Goal: Task Accomplishment & Management: Manage account settings

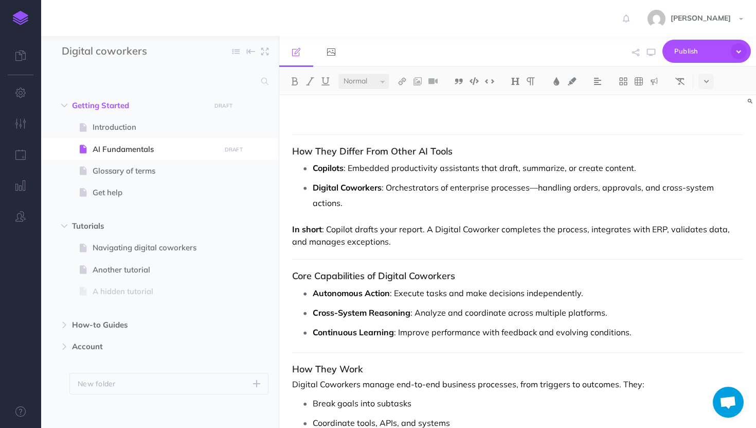
select select "null"
click at [104, 143] on span "AI Fundamentals" at bounding box center [155, 149] width 125 height 12
click at [314, 127] on div "How They Differ From Other AI Tools Copilots : Embedded productivity assistants…" at bounding box center [517, 366] width 477 height 543
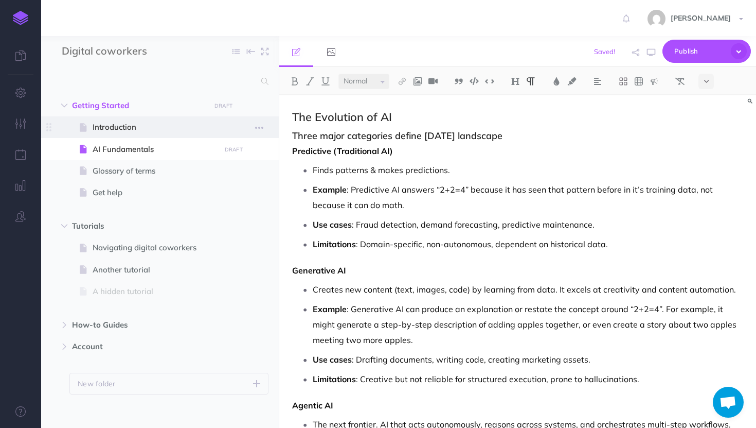
click at [135, 131] on span "Introduction" at bounding box center [155, 127] width 125 height 12
select select "null"
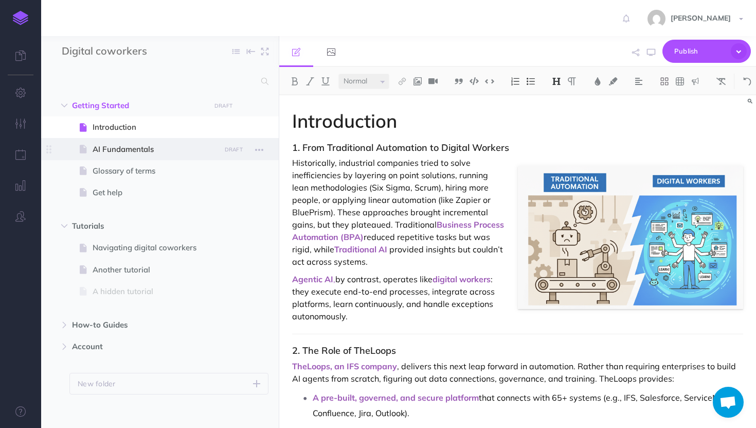
click at [134, 148] on span "AI Fundamentals" at bounding box center [155, 149] width 125 height 12
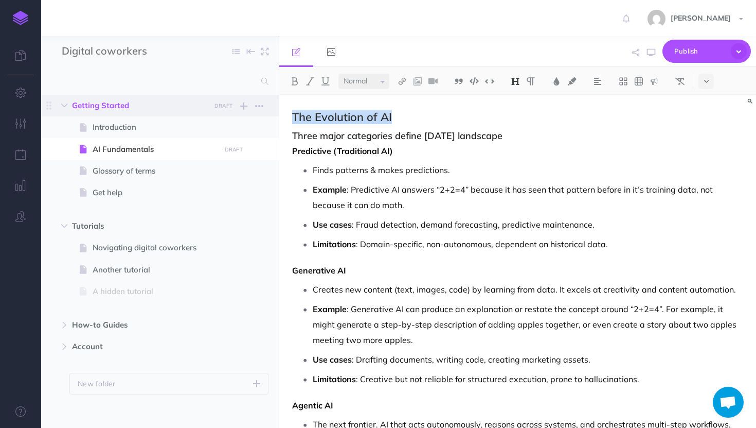
drag, startPoint x: 408, startPoint y: 115, endPoint x: 277, endPoint y: 114, distance: 130.7
click at [277, 114] on div "Digital coworkers Collapse all Expand all Expand to root folders Getting Starte…" at bounding box center [398, 232] width 715 height 392
click at [376, 78] on select "Small Normal Large" at bounding box center [364, 81] width 51 height 15
select select "large"
click at [339, 74] on select "Small Normal Large" at bounding box center [364, 81] width 51 height 15
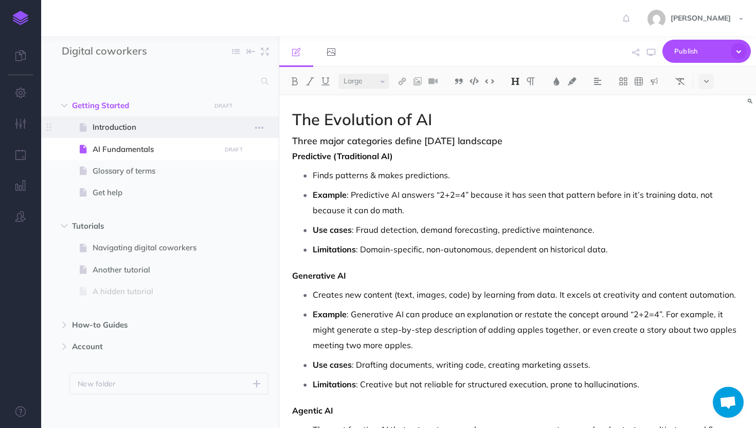
click at [143, 120] on span at bounding box center [160, 127] width 238 height 22
click at [115, 126] on span "Introduction" at bounding box center [155, 127] width 125 height 12
select select "null"
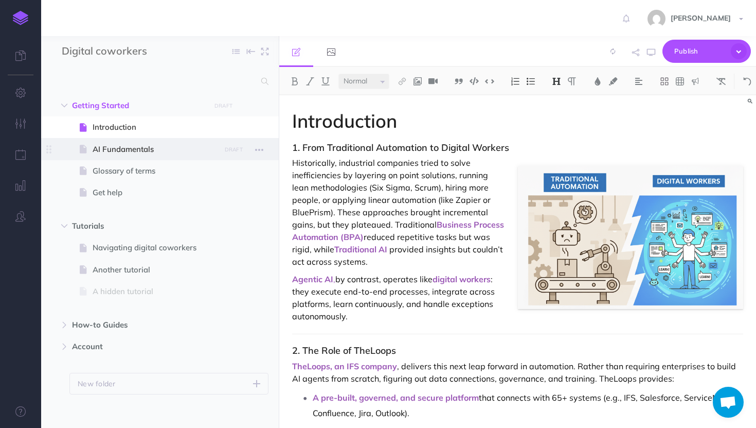
click at [117, 148] on span "AI Fundamentals" at bounding box center [155, 149] width 125 height 12
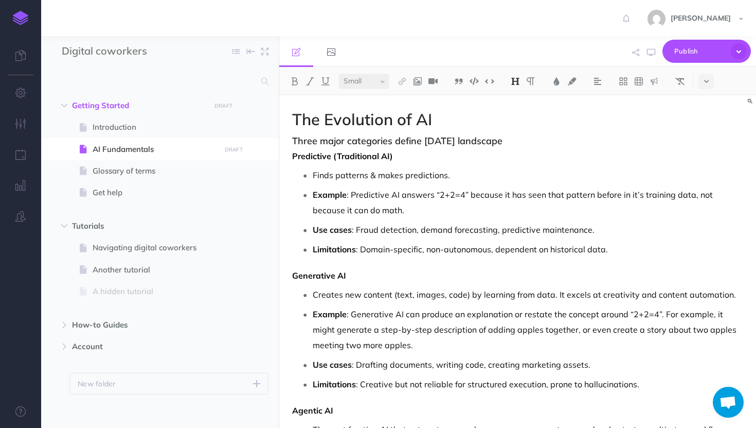
select select "null"
click at [525, 143] on h3 "1. Three major categories define [DATE] landscape" at bounding box center [517, 141] width 451 height 10
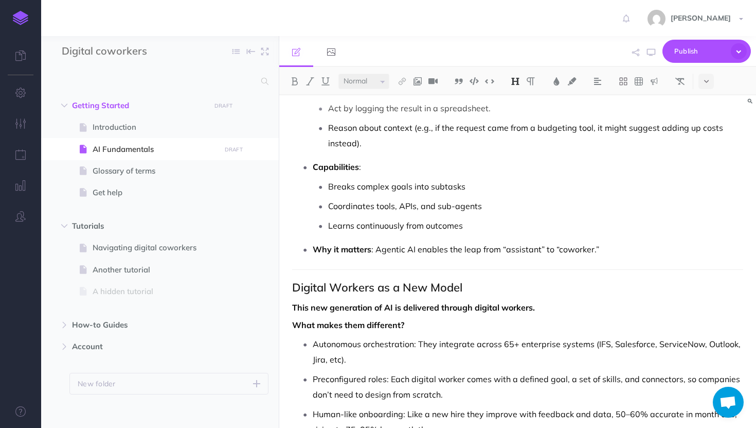
scroll to position [406, 0]
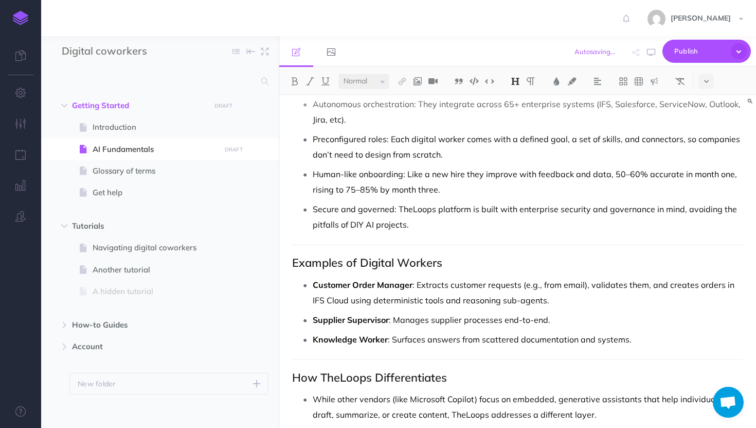
scroll to position [638, 0]
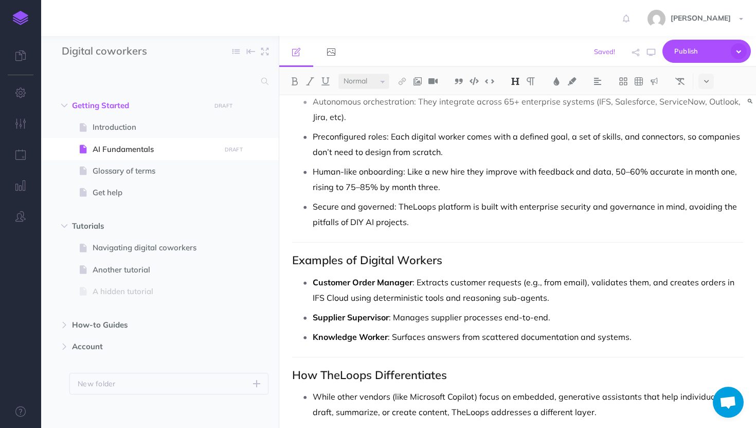
click at [289, 265] on div "The Evolution of AI 1. Three major categories define [DATE] landscape Predictiv…" at bounding box center [517, 280] width 477 height 1645
click at [293, 376] on h2 "How TheLoops Differentiates" at bounding box center [517, 374] width 451 height 12
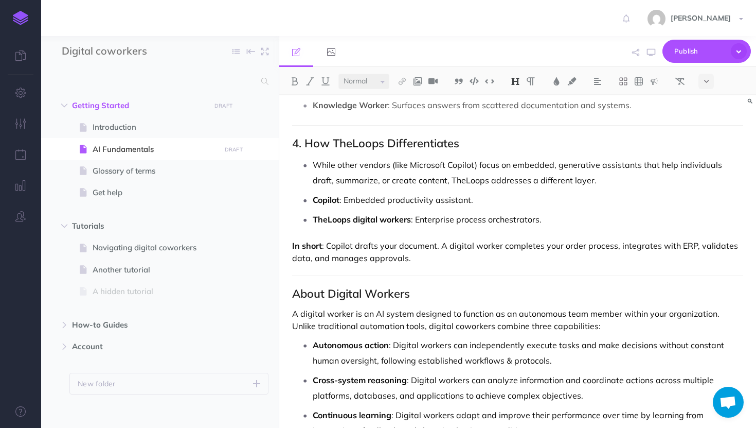
scroll to position [877, 0]
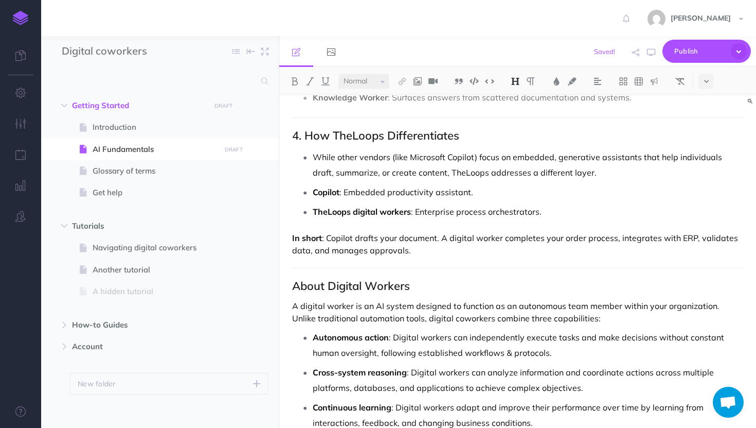
click at [294, 283] on h2 "About Digital Workers" at bounding box center [517, 285] width 451 height 12
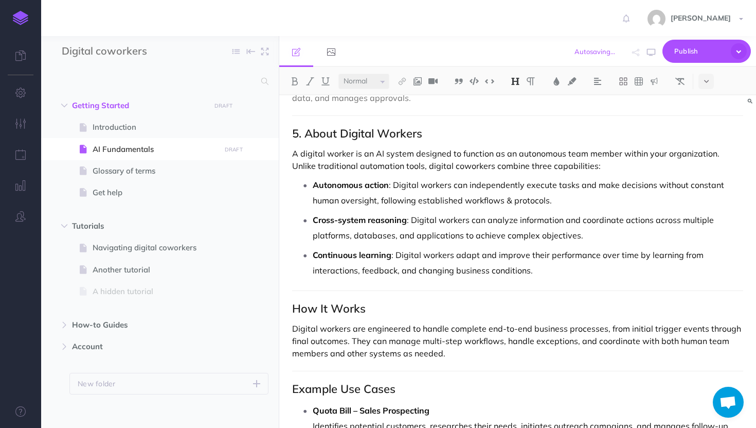
scroll to position [1033, 0]
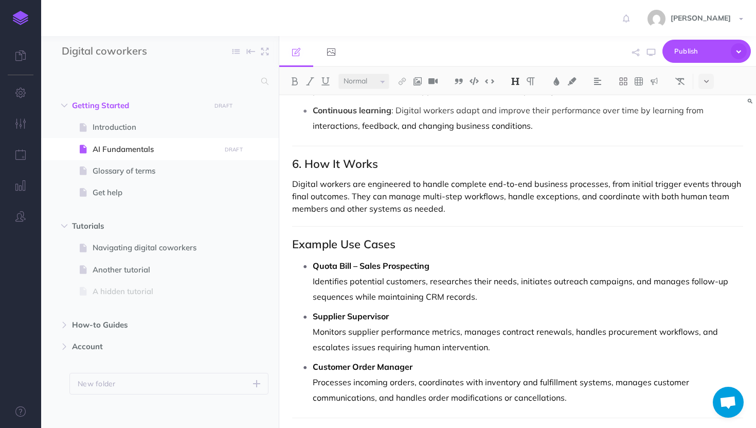
scroll to position [1194, 0]
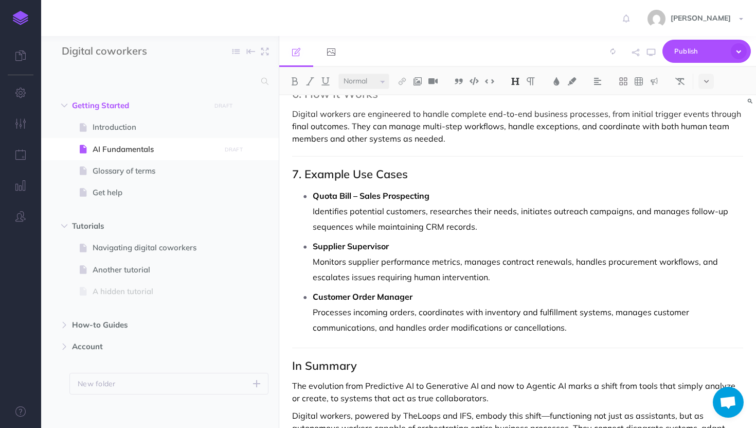
scroll to position [1313, 0]
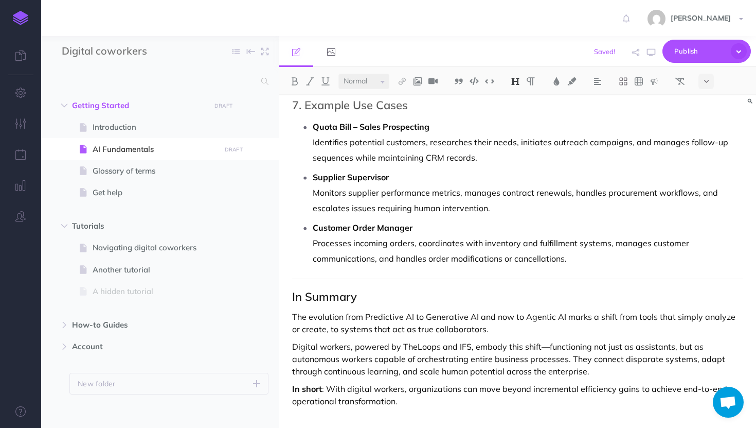
click at [292, 295] on h2 "In Summary" at bounding box center [517, 296] width 451 height 12
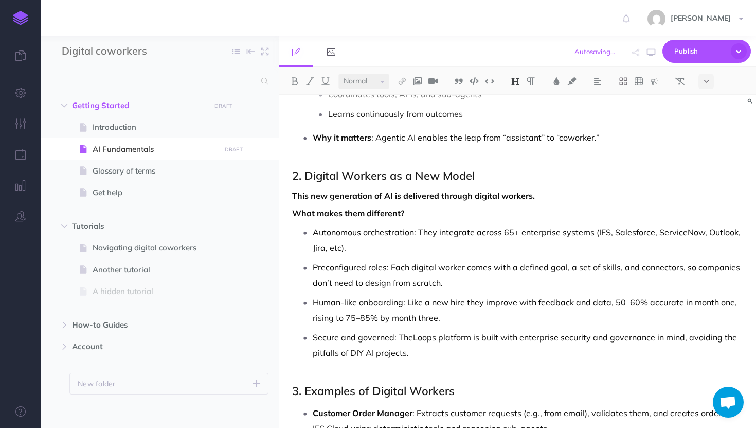
scroll to position [0, 0]
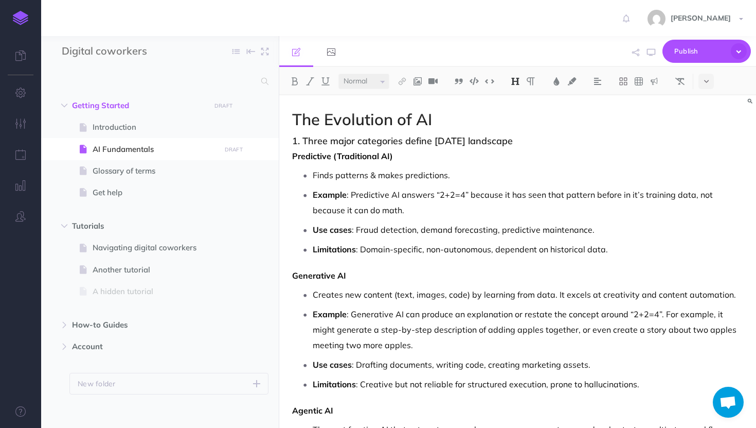
click at [152, 130] on span "Introduction" at bounding box center [155, 127] width 125 height 12
select select "null"
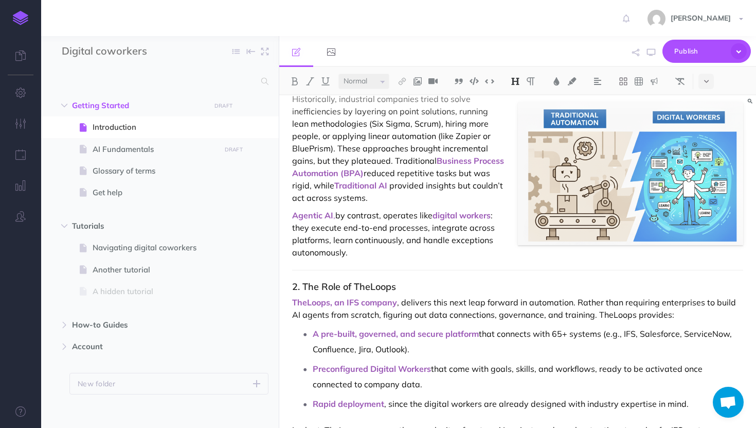
scroll to position [64, 0]
click at [175, 124] on span "Introduction" at bounding box center [155, 127] width 125 height 12
click at [183, 149] on span "AI Fundamentals" at bounding box center [155, 149] width 125 height 12
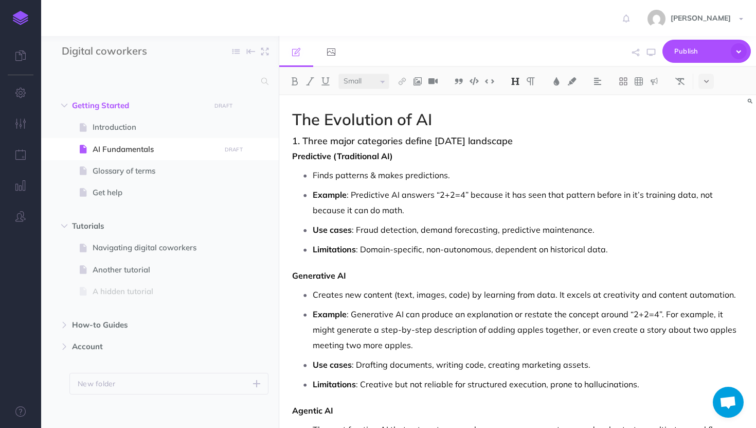
select select "null"
drag, startPoint x: 406, startPoint y: 154, endPoint x: 283, endPoint y: 155, distance: 123.5
click at [559, 82] on img at bounding box center [556, 81] width 9 height 8
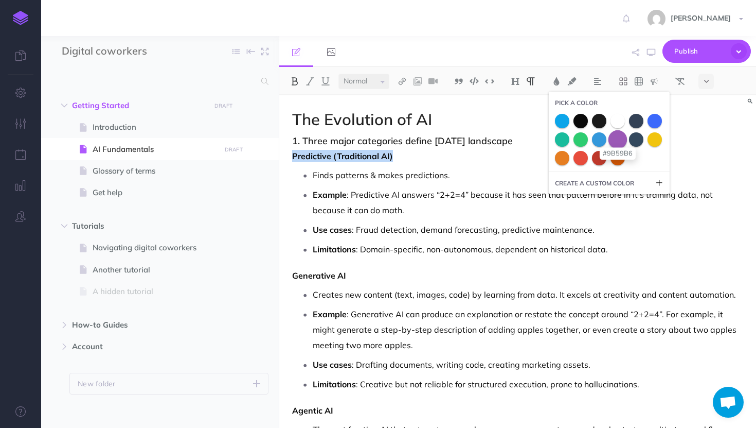
click at [619, 138] on span at bounding box center [618, 139] width 19 height 19
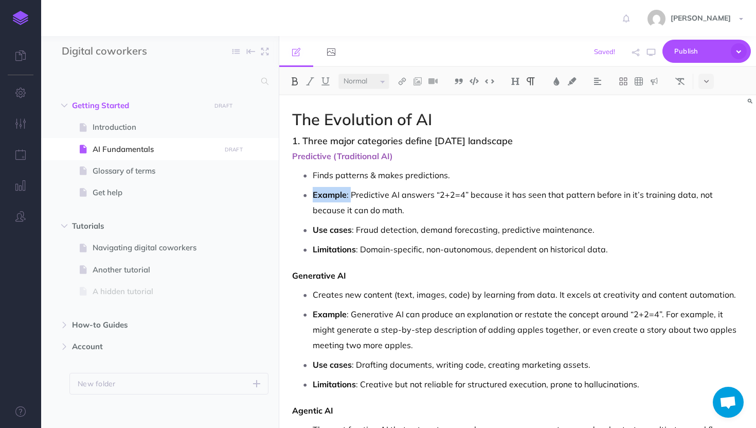
drag, startPoint x: 351, startPoint y: 193, endPoint x: 308, endPoint y: 193, distance: 42.7
click at [313, 193] on li "Example : Predictive AI answers “2+2=4” because it has seen that pattern before…" at bounding box center [528, 202] width 431 height 31
click at [552, 80] on button at bounding box center [556, 81] width 15 height 15
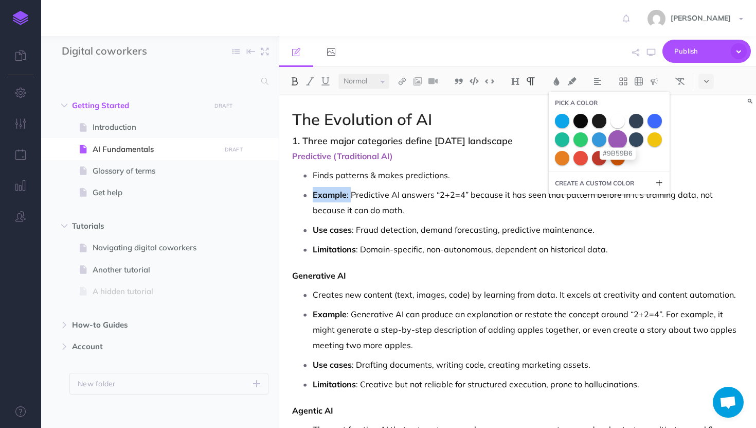
click at [619, 144] on span at bounding box center [618, 139] width 19 height 19
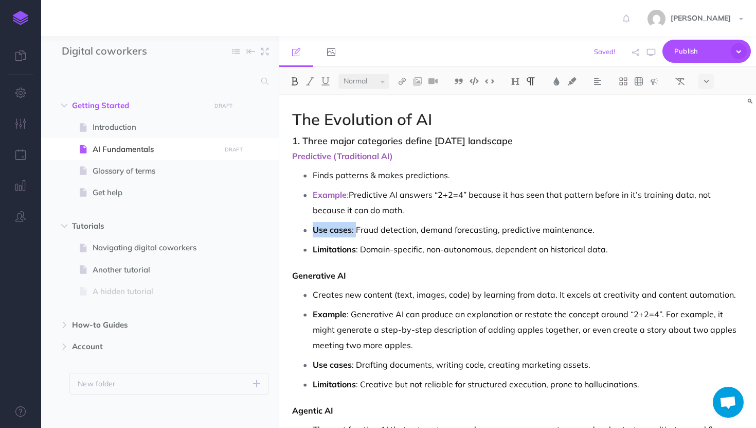
drag, startPoint x: 355, startPoint y: 227, endPoint x: 300, endPoint y: 226, distance: 55.6
click at [313, 226] on li "Use cases : Fraud detection, demand forecasting, predictive maintenance." at bounding box center [528, 229] width 431 height 15
click at [556, 79] on img at bounding box center [556, 81] width 9 height 8
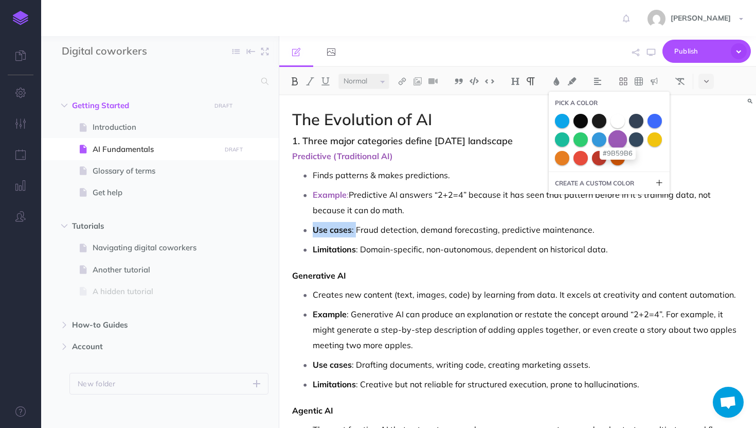
click at [620, 144] on span at bounding box center [618, 139] width 19 height 19
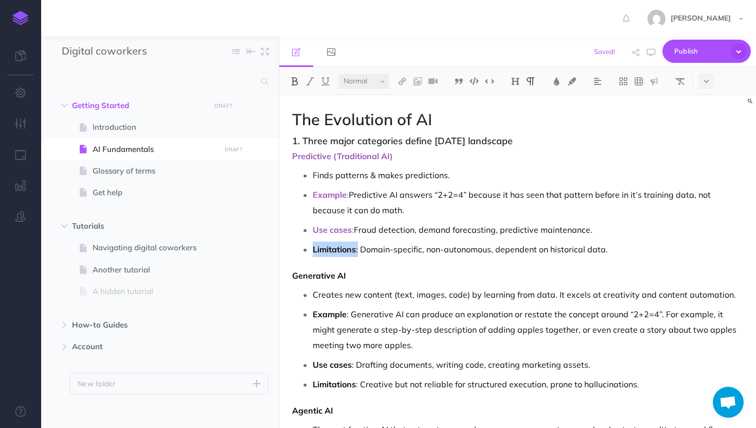
drag, startPoint x: 359, startPoint y: 252, endPoint x: 310, endPoint y: 250, distance: 49.4
click at [313, 250] on li "Limitations : Domain-specific, non-autonomous, dependent on historical data." at bounding box center [528, 248] width 431 height 15
click at [558, 71] on div "Small Normal Large H1 H2 H3 H4" at bounding box center [517, 81] width 477 height 28
drag, startPoint x: 358, startPoint y: 248, endPoint x: 313, endPoint y: 247, distance: 45.3
click at [313, 247] on li "Limitations : Domain-specific, non-autonomous, dependent on historical data." at bounding box center [528, 248] width 431 height 15
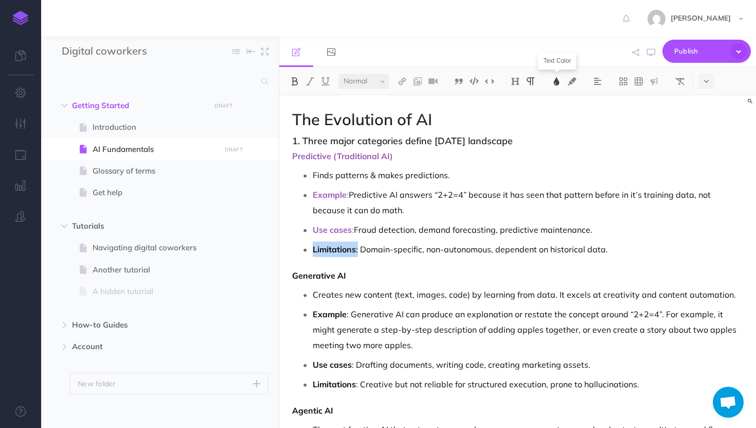
click at [561, 75] on button at bounding box center [556, 81] width 15 height 15
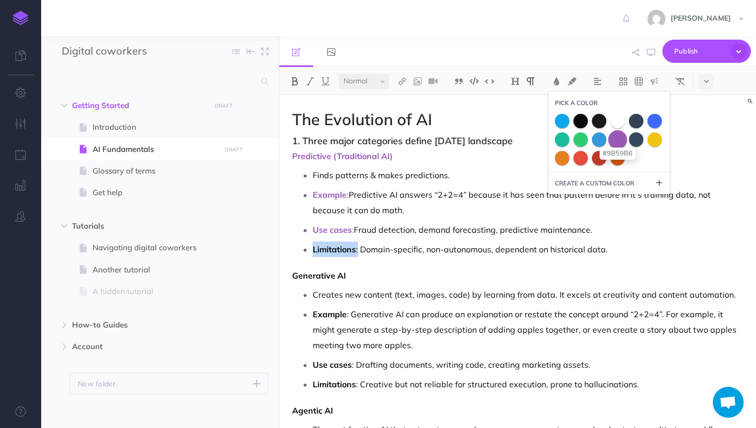
click at [621, 132] on span at bounding box center [618, 139] width 19 height 19
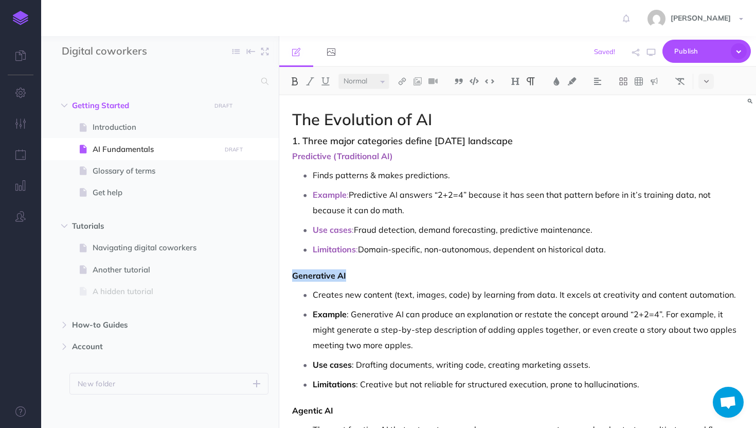
drag, startPoint x: 350, startPoint y: 276, endPoint x: 288, endPoint y: 274, distance: 62.3
click at [558, 78] on img at bounding box center [556, 81] width 9 height 8
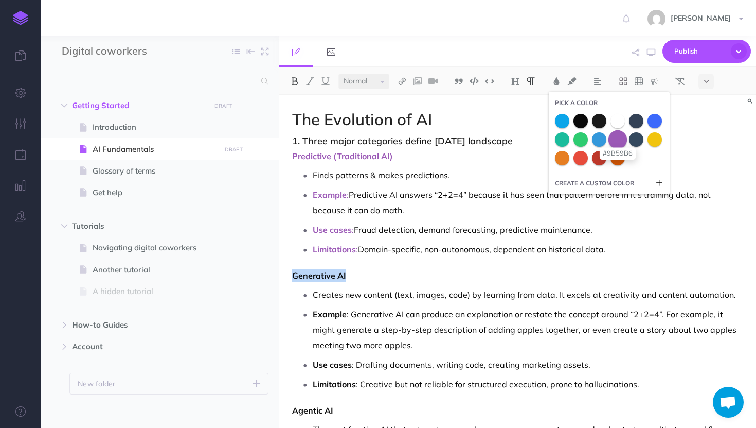
click at [621, 141] on span at bounding box center [618, 139] width 19 height 19
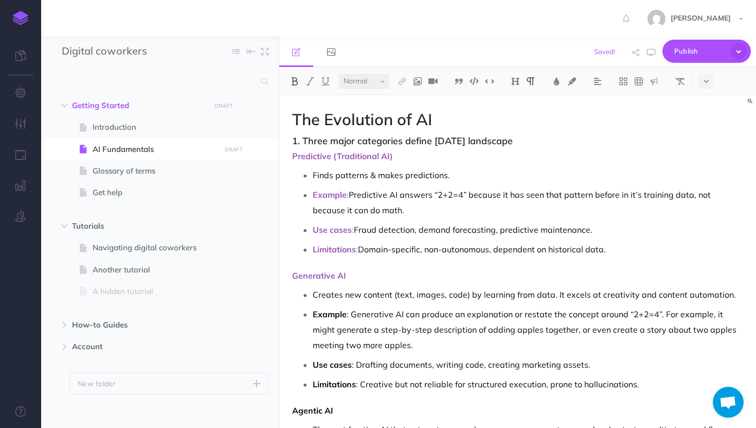
click at [337, 305] on ul "Creates new content (text, images, code) by learning from data. It excels at cr…" at bounding box center [520, 339] width 446 height 105
click at [159, 128] on span "Introduction" at bounding box center [155, 127] width 125 height 12
select select "null"
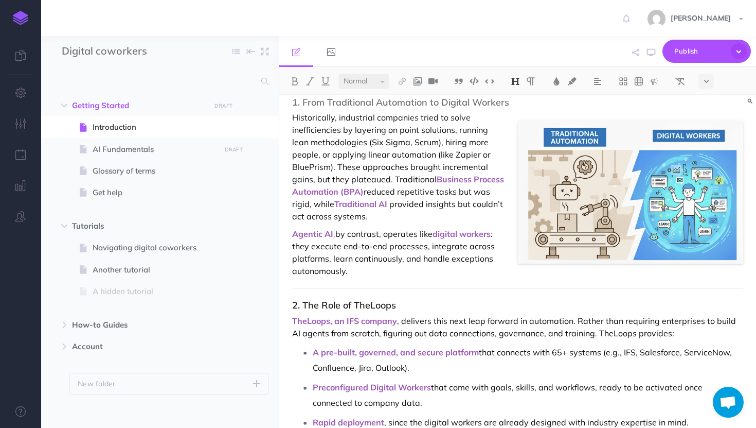
scroll to position [46, 0]
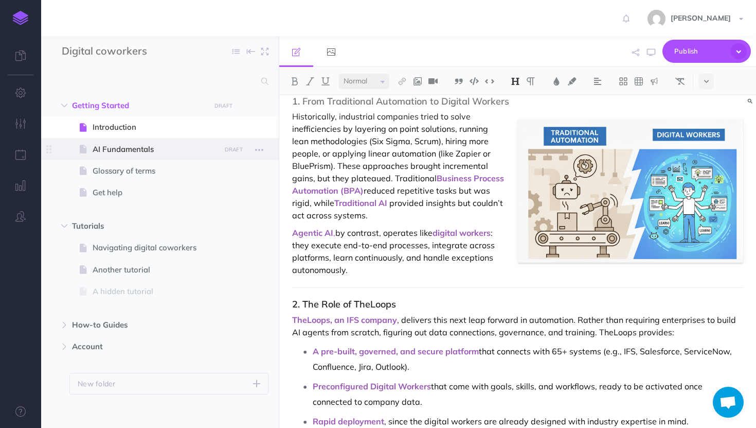
click at [109, 146] on span "AI Fundamentals" at bounding box center [155, 149] width 125 height 12
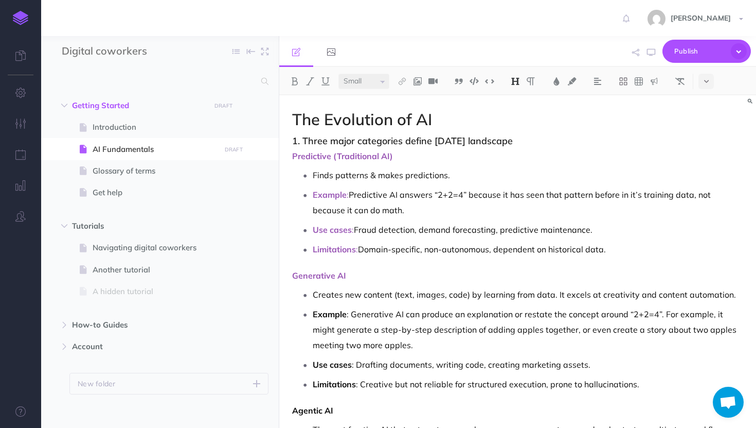
scroll to position [29, 0]
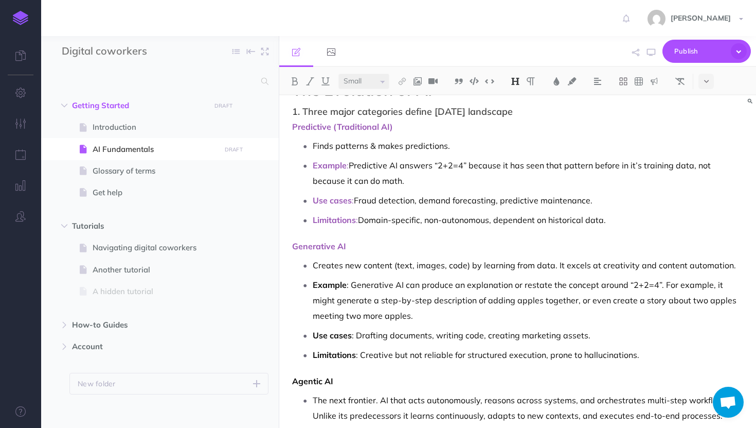
select select "null"
drag, startPoint x: 350, startPoint y: 287, endPoint x: 307, endPoint y: 284, distance: 43.9
click at [313, 284] on li "Example : Generative AI can produce an explanation or restate the concept aroun…" at bounding box center [528, 300] width 431 height 46
click at [553, 81] on img at bounding box center [556, 81] width 9 height 8
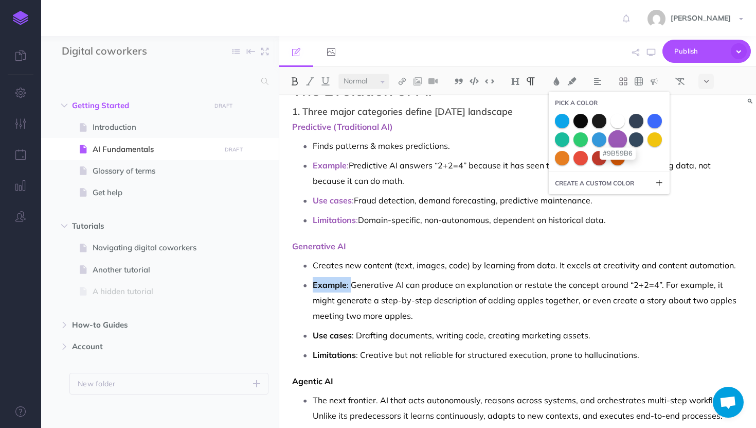
click at [617, 143] on span at bounding box center [618, 139] width 19 height 19
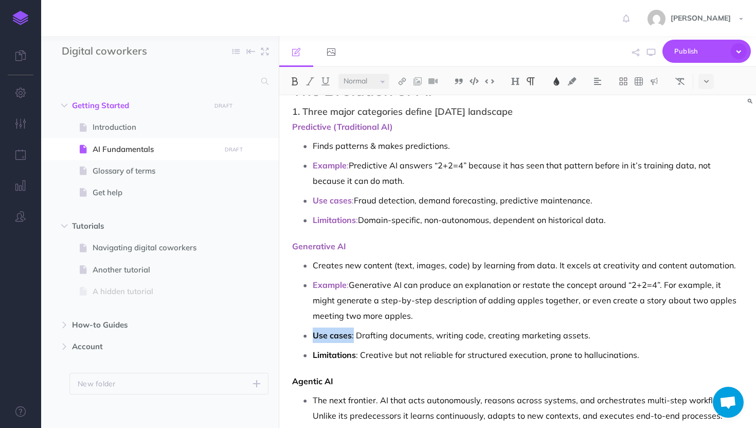
click at [555, 85] on button at bounding box center [556, 81] width 15 height 15
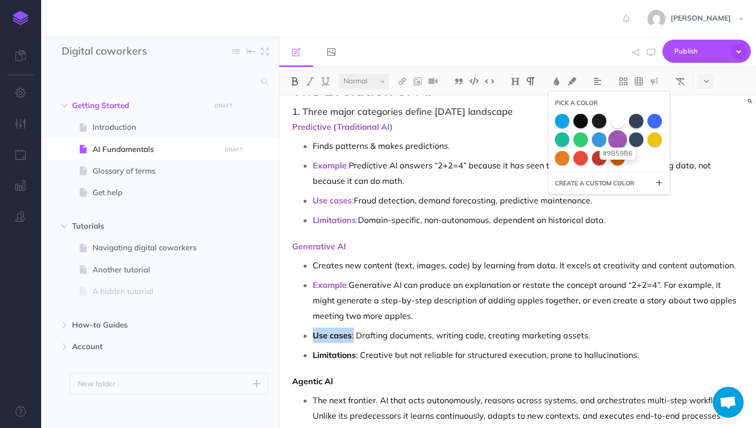
click at [624, 139] on span at bounding box center [618, 139] width 19 height 19
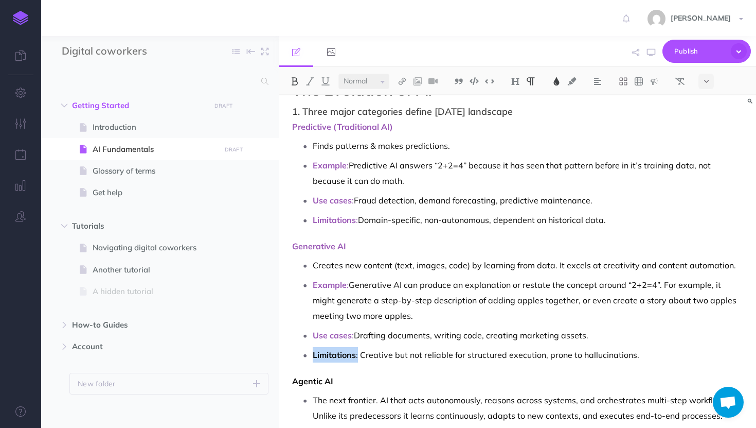
click at [553, 80] on img at bounding box center [556, 81] width 9 height 8
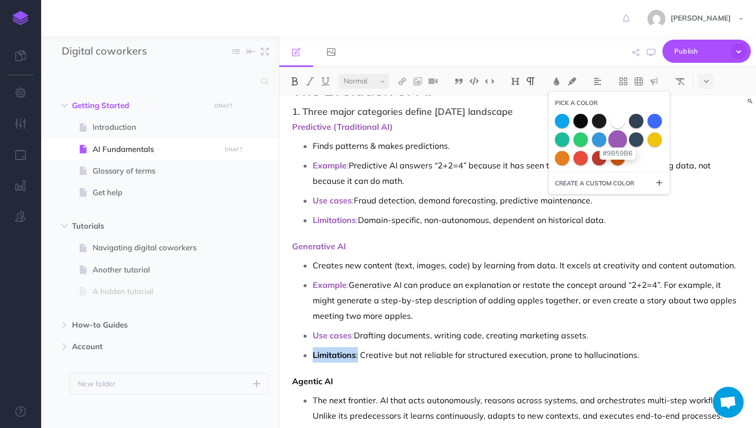
click at [621, 138] on span at bounding box center [618, 139] width 19 height 19
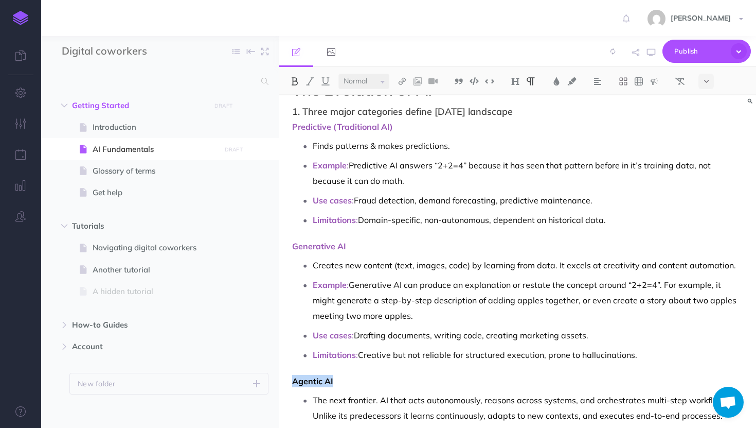
drag, startPoint x: 348, startPoint y: 377, endPoint x: 273, endPoint y: 377, distance: 75.7
click at [272, 376] on div "Digital coworkers Collapse all Expand all Expand to root folders Getting Starte…" at bounding box center [398, 232] width 715 height 392
click at [559, 81] on img at bounding box center [556, 81] width 9 height 8
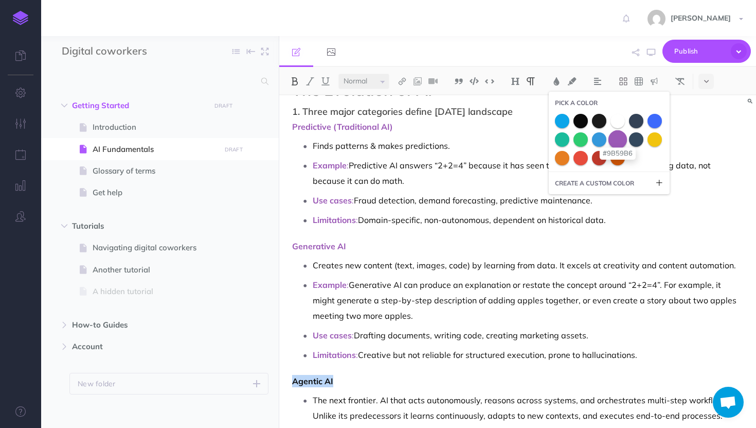
click at [622, 139] on span at bounding box center [618, 139] width 19 height 19
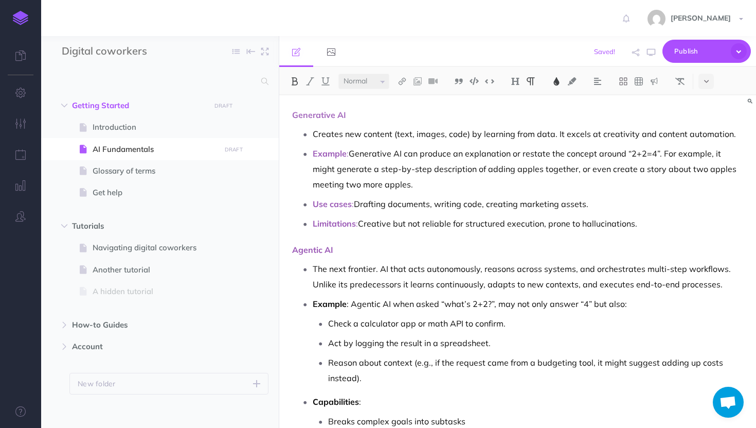
scroll to position [178, 0]
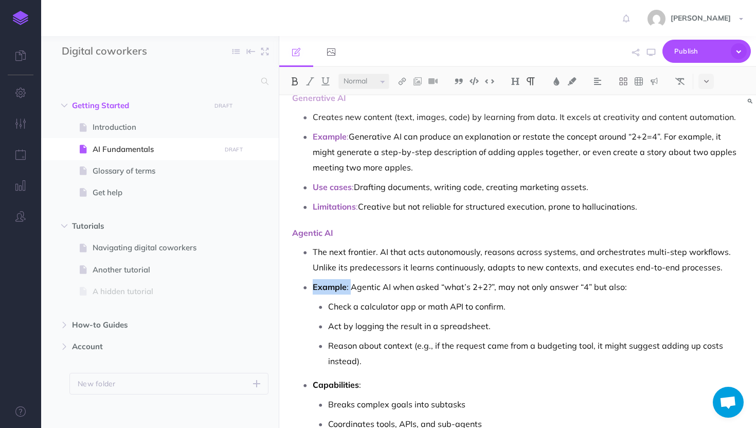
drag, startPoint x: 350, startPoint y: 286, endPoint x: 313, endPoint y: 286, distance: 37.1
click at [313, 286] on li "Example : Agentic AI when asked “what’s 2+2?”, may not only answer “4” but also…" at bounding box center [528, 324] width 431 height 90
click at [555, 77] on img at bounding box center [556, 81] width 9 height 8
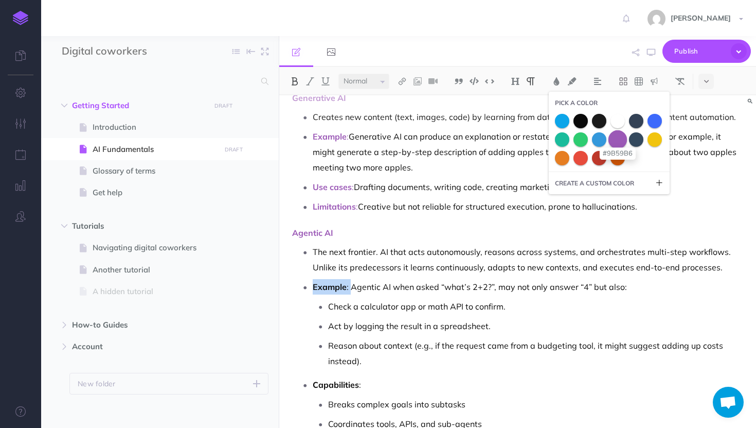
click at [614, 137] on span at bounding box center [618, 139] width 19 height 19
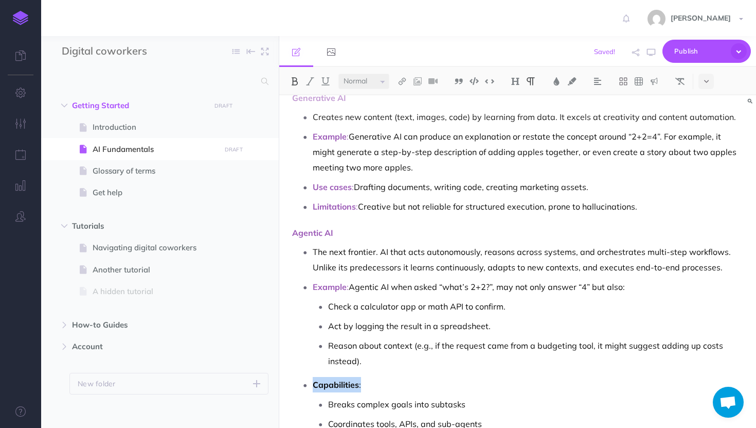
drag, startPoint x: 368, startPoint y: 389, endPoint x: 307, endPoint y: 383, distance: 61.5
click at [313, 383] on li "Capabilities : Breaks complex goals into subtasks Coordinates tools, APIs, and …" at bounding box center [528, 414] width 431 height 74
click at [555, 82] on img at bounding box center [556, 81] width 9 height 8
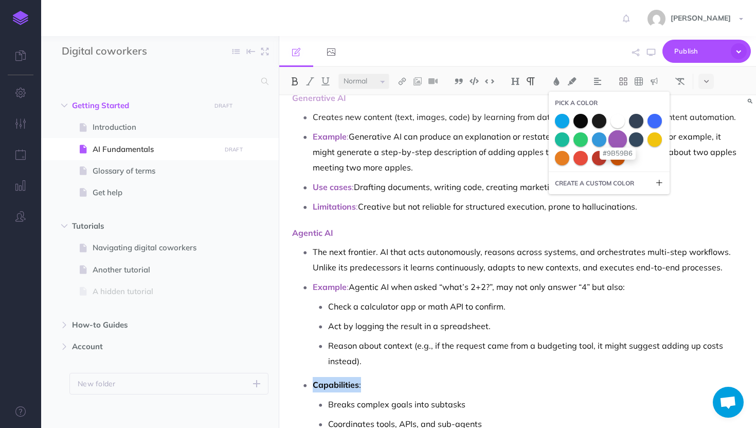
click at [626, 142] on span at bounding box center [618, 139] width 19 height 19
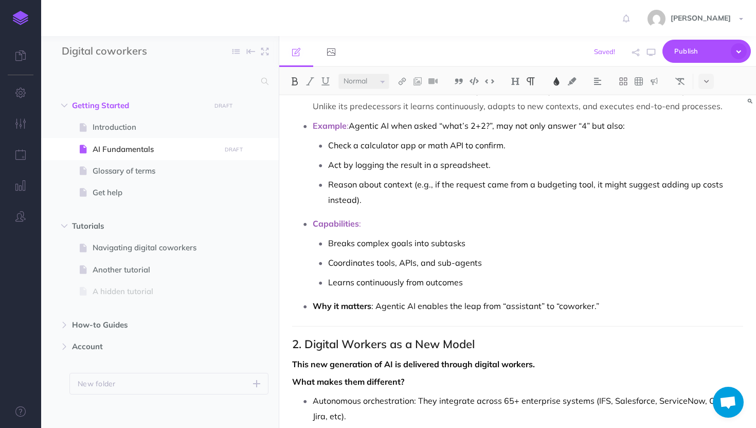
scroll to position [343, 0]
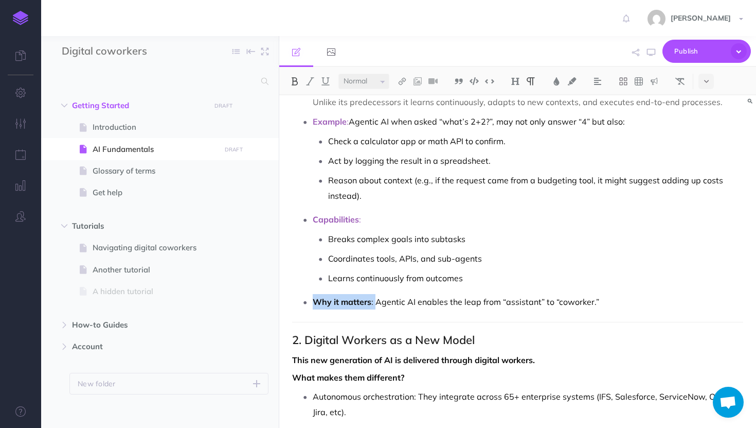
drag, startPoint x: 376, startPoint y: 304, endPoint x: 313, endPoint y: 302, distance: 62.8
click at [313, 302] on p "Why it matters : Agentic AI enables the leap from “assistant” to “coworker.”" at bounding box center [528, 301] width 431 height 15
click at [557, 78] on img at bounding box center [556, 81] width 9 height 8
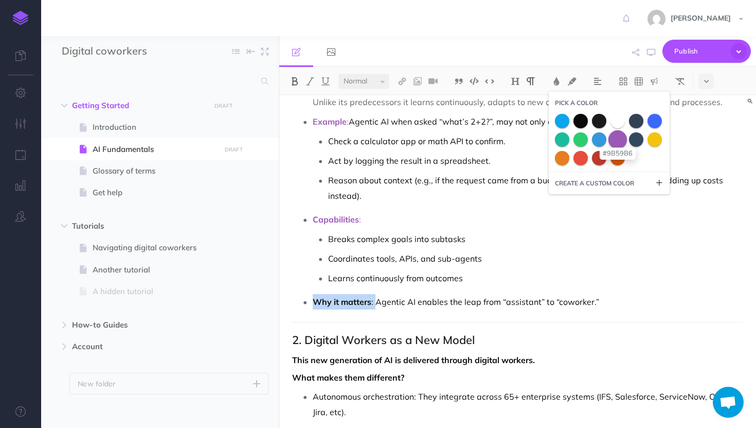
click at [618, 136] on span at bounding box center [618, 139] width 19 height 19
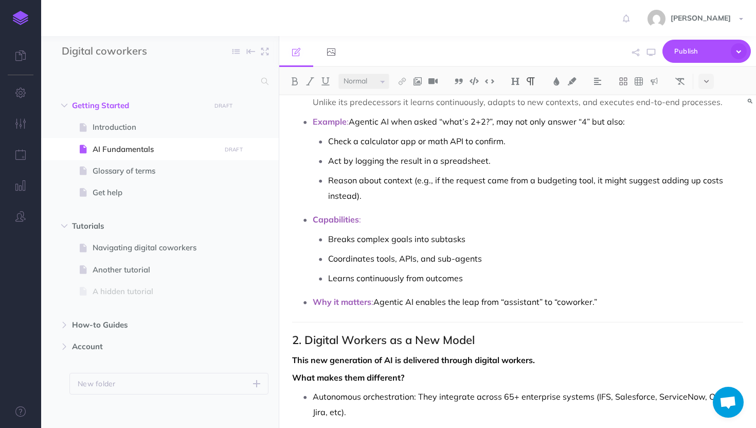
click at [566, 303] on p "Why it matters : Agentic AI enables the leap from “assistant” to “coworker.”" at bounding box center [528, 301] width 431 height 15
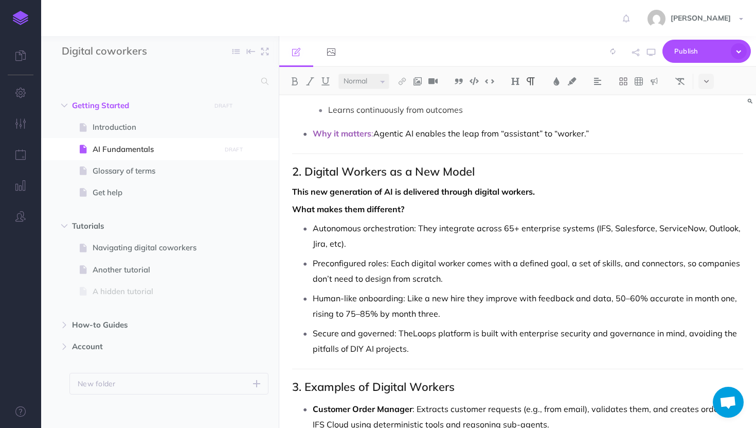
scroll to position [517, 0]
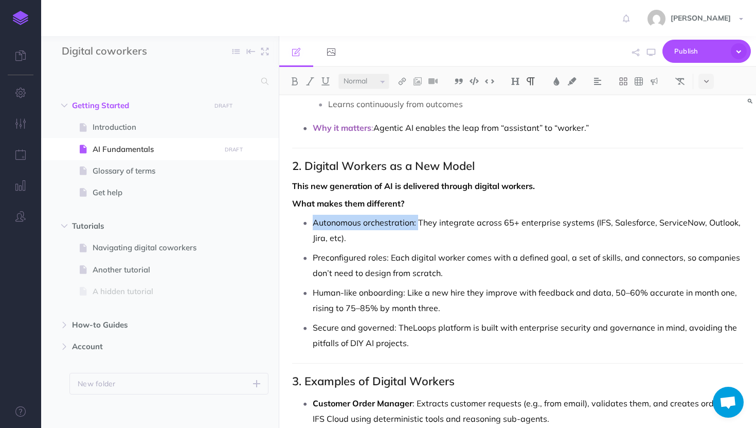
drag, startPoint x: 418, startPoint y: 224, endPoint x: 297, endPoint y: 217, distance: 121.2
click at [313, 217] on li "Autonomous orchestration: They integrate across 65+ enterprise systems (IFS, Sa…" at bounding box center [528, 230] width 431 height 31
click at [563, 82] on button at bounding box center [556, 81] width 15 height 15
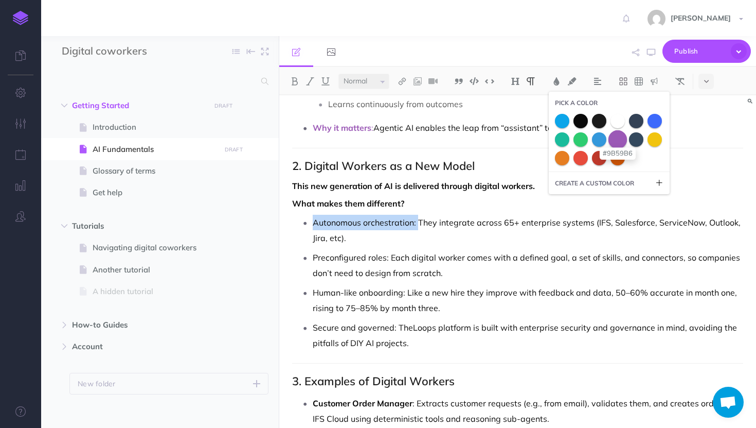
click at [618, 135] on span at bounding box center [618, 139] width 19 height 19
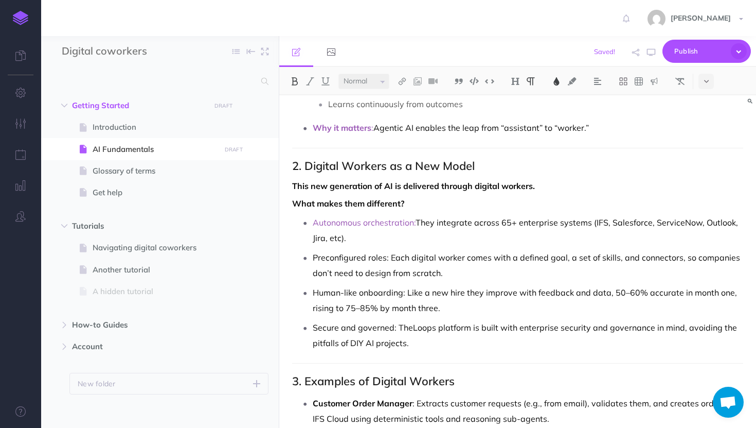
click at [300, 85] on button at bounding box center [294, 81] width 15 height 15
drag, startPoint x: 391, startPoint y: 259, endPoint x: 314, endPoint y: 258, distance: 76.7
click at [314, 258] on p "Preconfigured roles: Each digital worker comes with a defined goal, a set of sk…" at bounding box center [528, 265] width 431 height 31
click at [298, 81] on img at bounding box center [294, 81] width 9 height 8
click at [559, 83] on img at bounding box center [556, 81] width 9 height 8
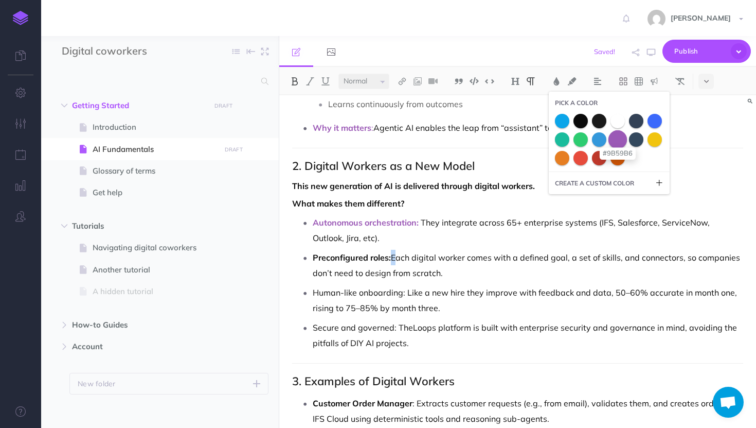
click at [616, 144] on span at bounding box center [618, 139] width 19 height 19
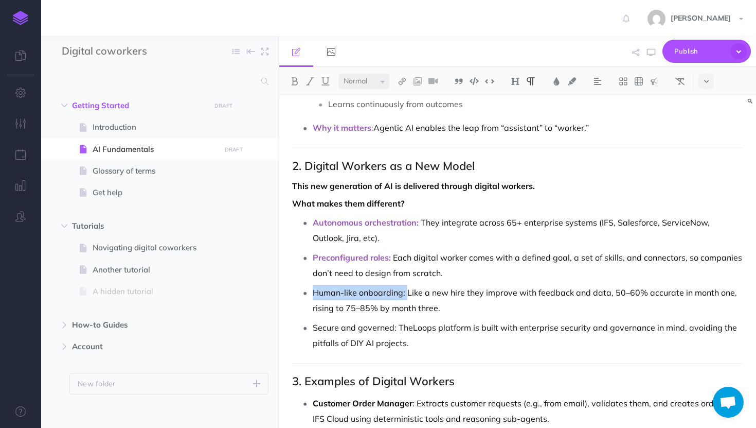
drag, startPoint x: 407, startPoint y: 293, endPoint x: 293, endPoint y: 294, distance: 113.7
click at [293, 294] on div "The Evolution of AI 1. Three major categories define [DATE] landscape Predictiv…" at bounding box center [517, 401] width 477 height 1645
click at [297, 77] on img at bounding box center [294, 81] width 9 height 8
click at [564, 80] on button at bounding box center [556, 81] width 15 height 15
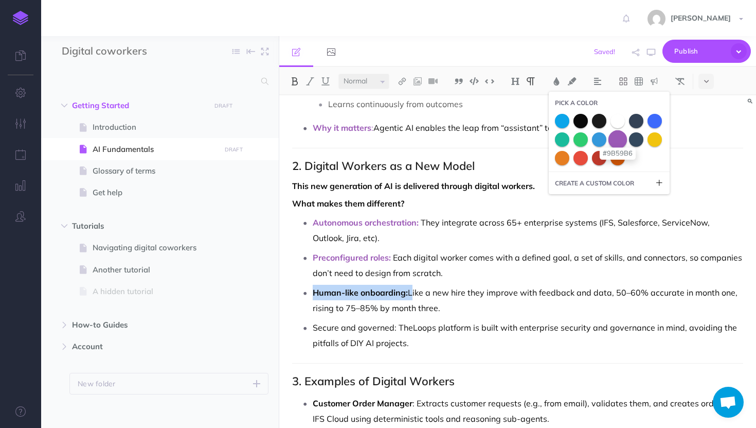
click at [622, 138] on span at bounding box center [618, 139] width 19 height 19
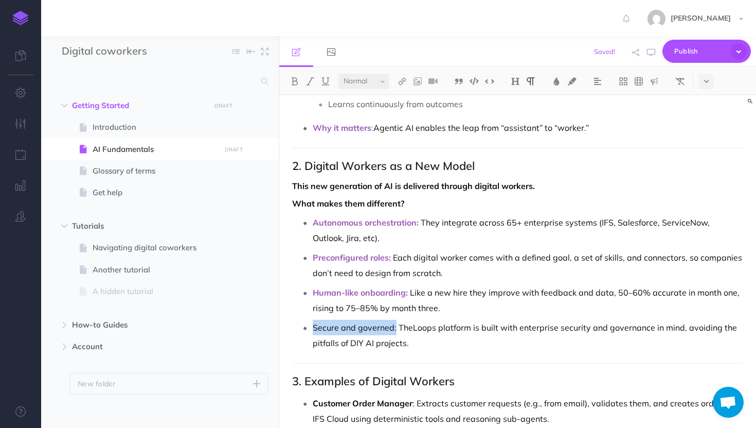
drag, startPoint x: 396, startPoint y: 330, endPoint x: 313, endPoint y: 328, distance: 82.4
click at [313, 328] on p "Secure and governed: TheLoops platform is built with enterprise security and go…" at bounding box center [528, 335] width 431 height 31
click at [296, 77] on img at bounding box center [294, 81] width 9 height 8
click at [559, 79] on img at bounding box center [556, 81] width 9 height 8
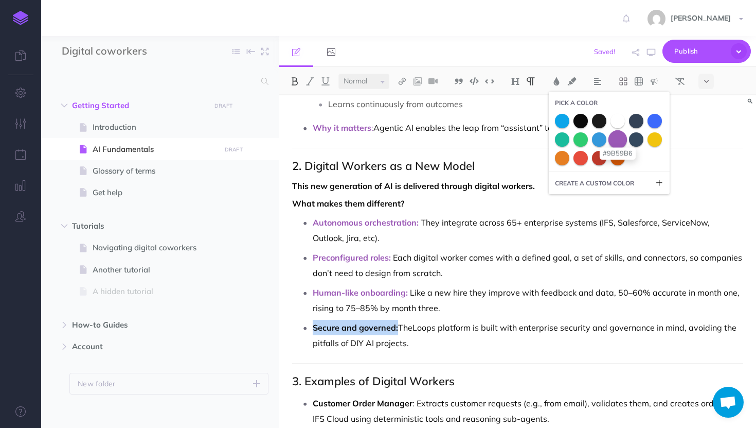
click at [623, 137] on span at bounding box center [618, 139] width 19 height 19
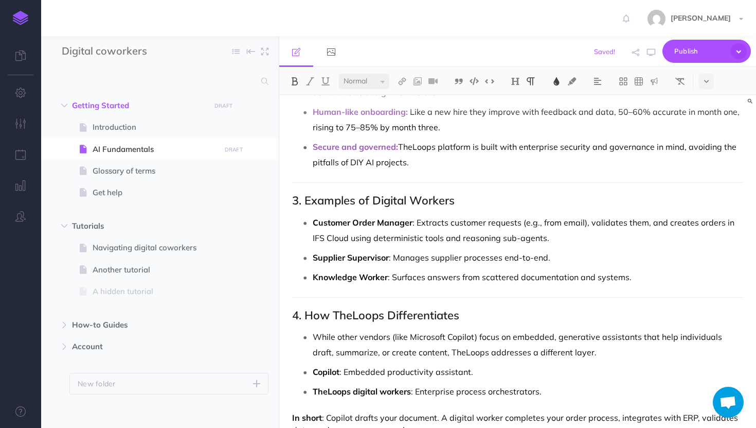
scroll to position [699, 0]
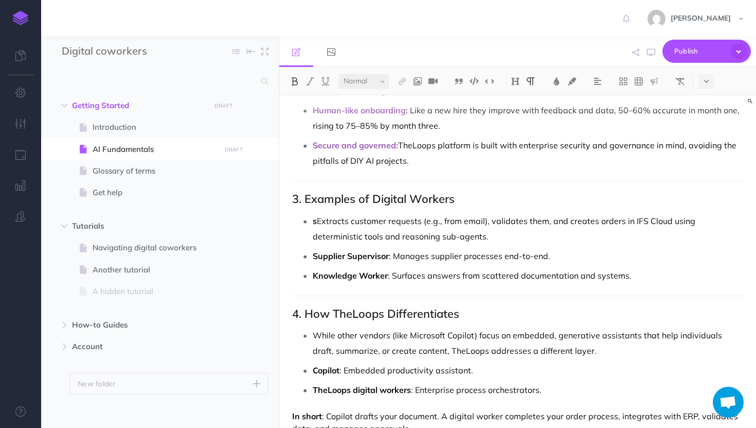
drag, startPoint x: 417, startPoint y: 221, endPoint x: 310, endPoint y: 216, distance: 107.1
click at [313, 216] on li "s Extracts customer requests (e.g., from email), validates them, and creates or…" at bounding box center [528, 228] width 431 height 31
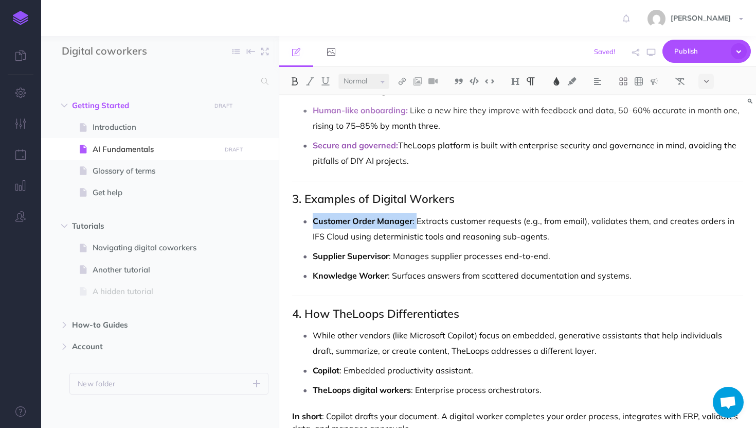
click at [557, 79] on img at bounding box center [556, 81] width 9 height 8
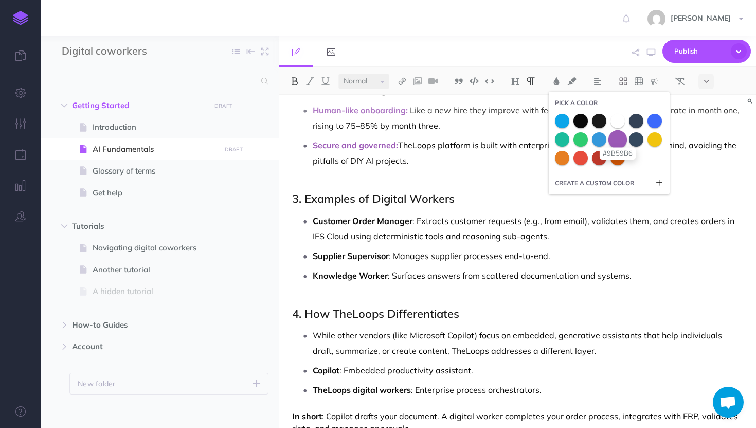
click at [620, 142] on span at bounding box center [618, 139] width 19 height 19
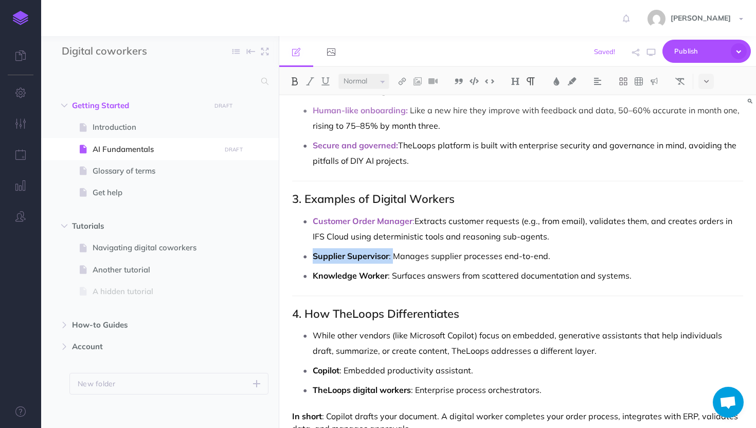
drag, startPoint x: 394, startPoint y: 255, endPoint x: 314, endPoint y: 250, distance: 79.9
click at [314, 250] on p "Supplier Supervisor : Manages supplier processes end-to-end." at bounding box center [528, 255] width 431 height 15
click at [554, 78] on img at bounding box center [556, 81] width 9 height 8
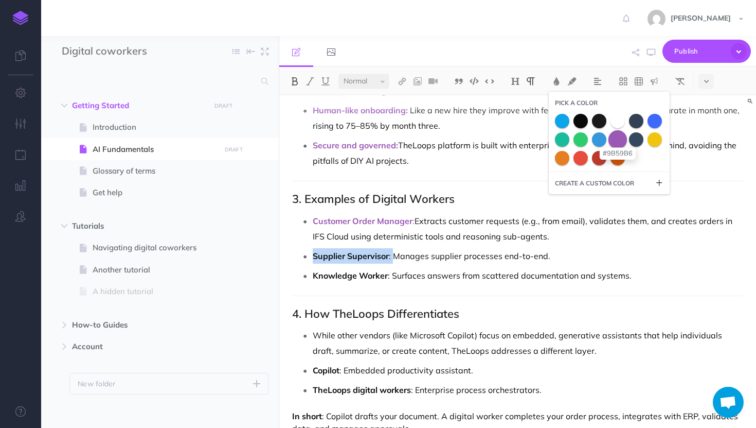
click at [620, 134] on span at bounding box center [618, 139] width 19 height 19
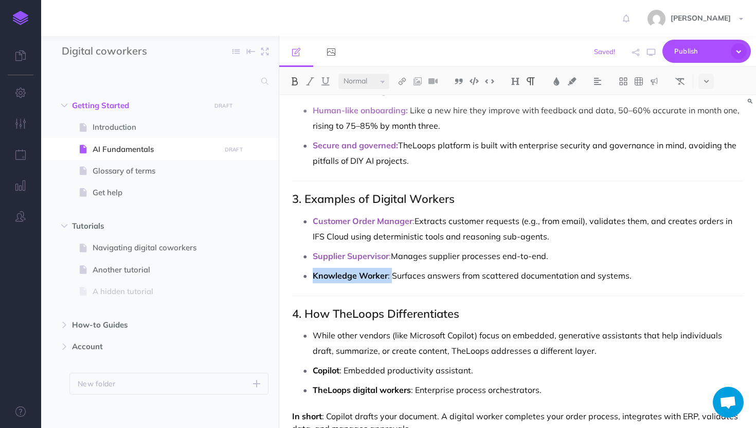
drag, startPoint x: 391, startPoint y: 273, endPoint x: 314, endPoint y: 271, distance: 76.7
click at [314, 271] on p "Knowledge Worker : Surfaces answers from scattered documentation and systems." at bounding box center [528, 275] width 431 height 15
click at [553, 81] on button at bounding box center [556, 81] width 15 height 15
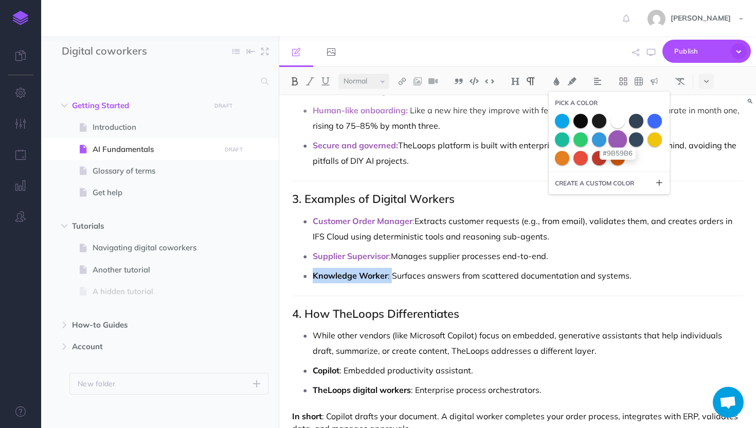
click at [614, 139] on span at bounding box center [618, 139] width 19 height 19
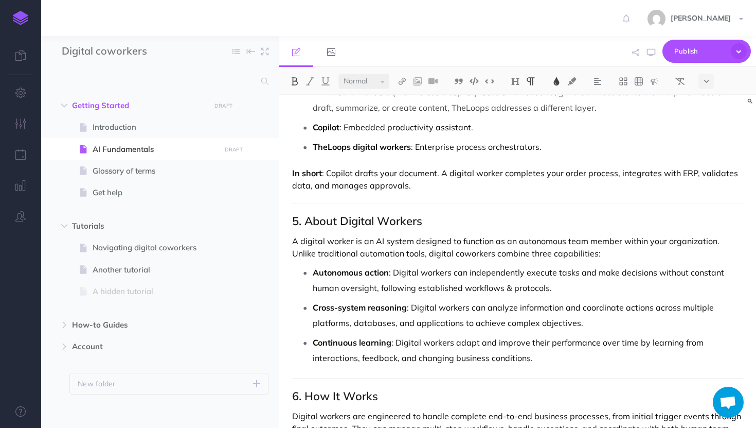
scroll to position [945, 0]
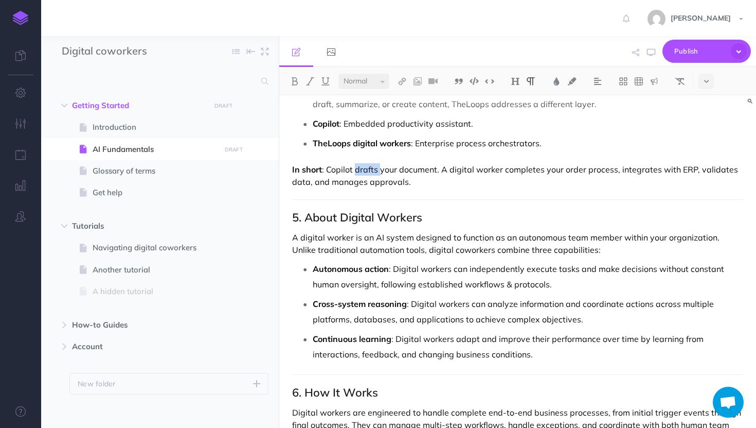
drag, startPoint x: 379, startPoint y: 170, endPoint x: 356, endPoint y: 168, distance: 22.7
click at [356, 168] on p "In short : Copilot drafts your document. A digital worker completes your order …" at bounding box center [517, 175] width 451 height 25
click at [294, 82] on img at bounding box center [294, 81] width 9 height 8
click at [553, 83] on img at bounding box center [556, 81] width 9 height 8
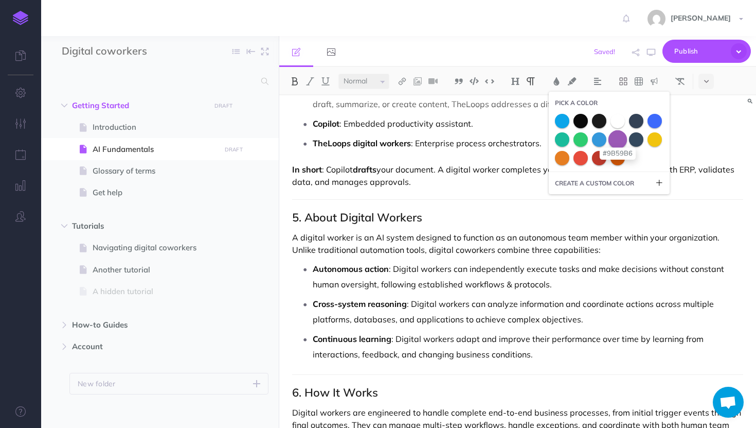
click at [619, 138] on span at bounding box center [618, 139] width 19 height 19
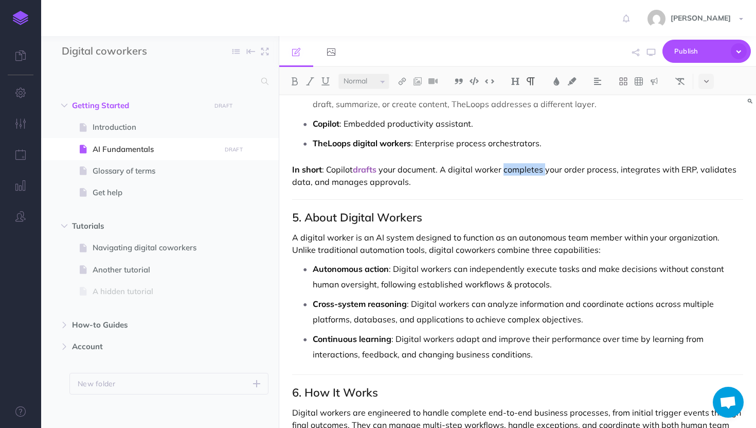
drag, startPoint x: 544, startPoint y: 170, endPoint x: 504, endPoint y: 168, distance: 40.2
click at [504, 168] on p "In short : Copilot drafts your document. A digital worker completes your order …" at bounding box center [517, 175] width 451 height 25
click at [564, 83] on button at bounding box center [556, 81] width 15 height 15
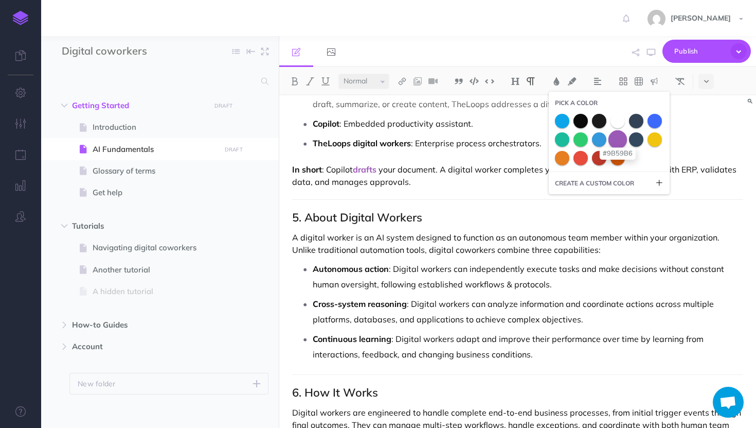
click at [623, 136] on span at bounding box center [618, 139] width 19 height 19
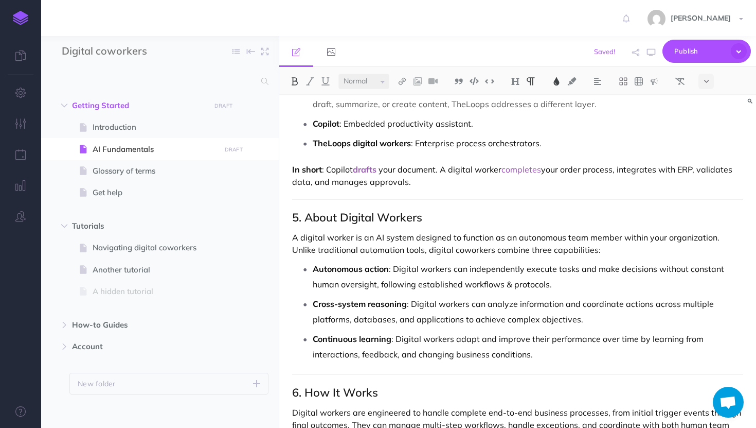
click at [297, 78] on img at bounding box center [294, 81] width 9 height 8
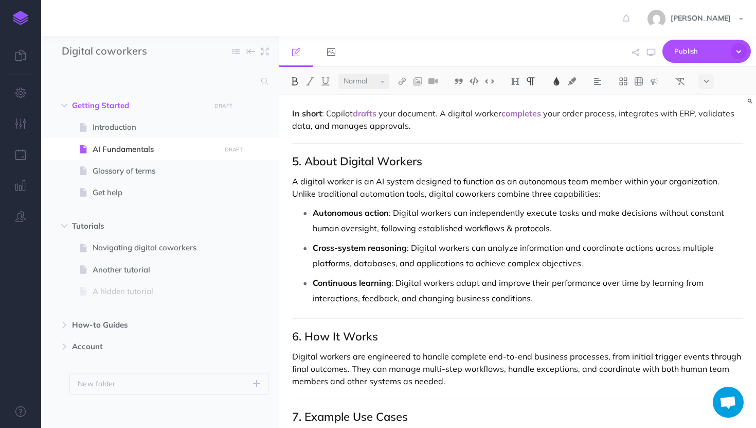
scroll to position [1031, 0]
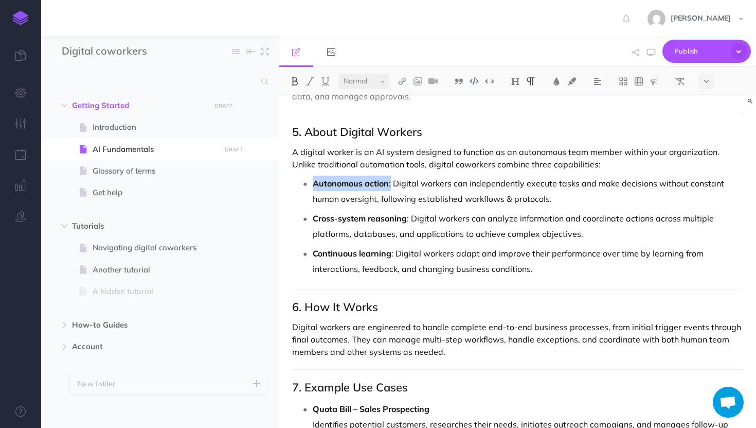
drag, startPoint x: 391, startPoint y: 184, endPoint x: 312, endPoint y: 181, distance: 79.3
click at [313, 181] on li "Autonomous action : Digital workers can independently execute tasks and make de…" at bounding box center [528, 190] width 431 height 31
click at [293, 84] on img at bounding box center [294, 81] width 9 height 8
click at [301, 84] on button at bounding box center [294, 81] width 15 height 15
click at [558, 82] on img at bounding box center [556, 81] width 9 height 8
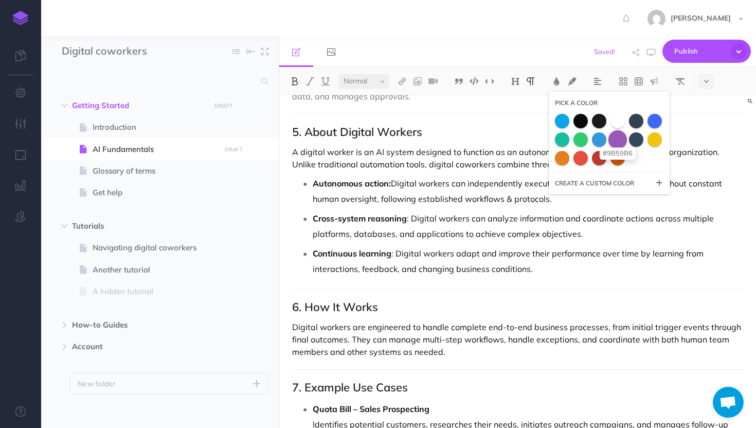
click at [625, 136] on span at bounding box center [618, 139] width 19 height 19
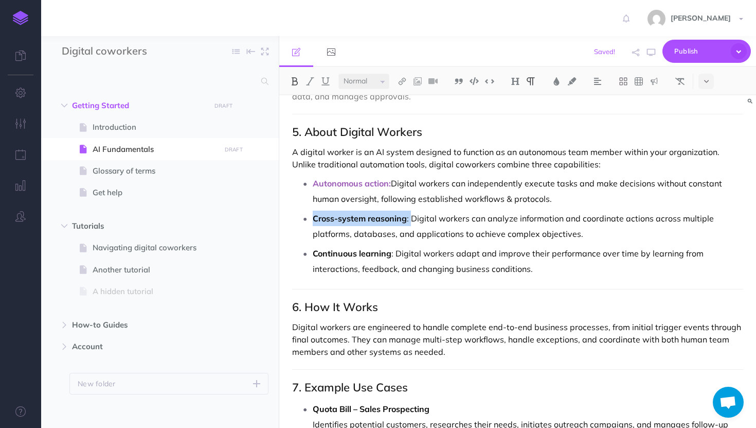
drag, startPoint x: 411, startPoint y: 220, endPoint x: 307, endPoint y: 212, distance: 103.7
click at [313, 212] on li "Cross-system reasoning : Digital workers can analyze information and coordinate…" at bounding box center [528, 225] width 431 height 31
click at [555, 80] on img at bounding box center [556, 81] width 9 height 8
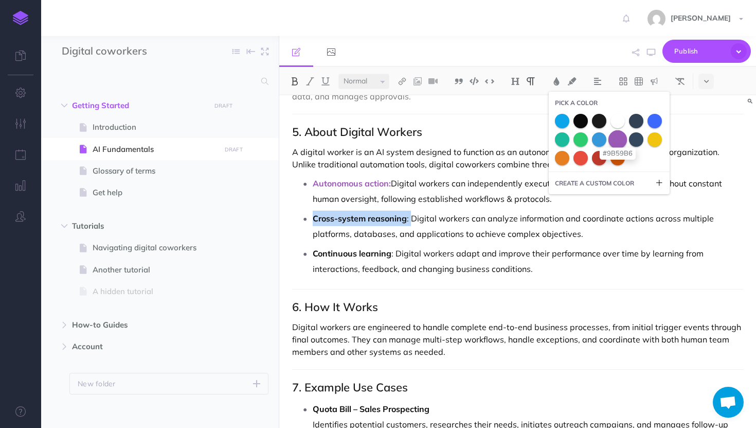
click at [622, 140] on span at bounding box center [618, 139] width 19 height 19
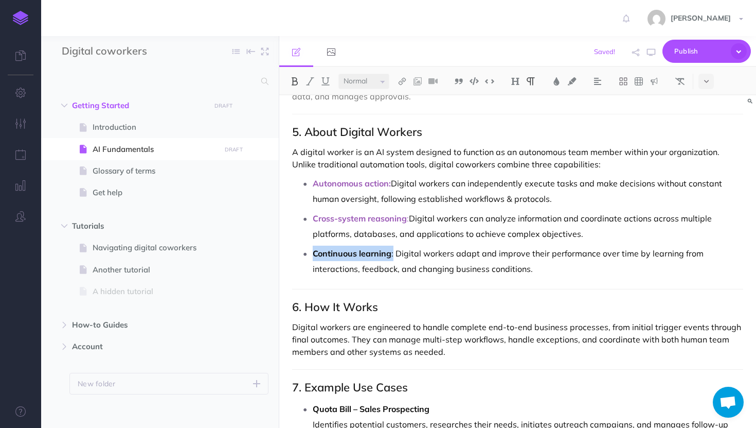
drag, startPoint x: 395, startPoint y: 252, endPoint x: 312, endPoint y: 250, distance: 82.9
click at [313, 250] on li "Continuous learning : Digital workers adapt and improve their performance over …" at bounding box center [528, 260] width 431 height 31
click at [556, 88] on button at bounding box center [556, 81] width 15 height 15
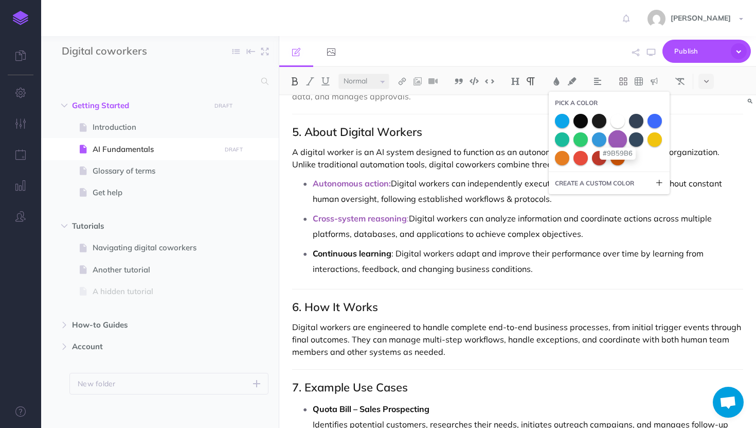
click at [620, 139] on span at bounding box center [618, 139] width 19 height 19
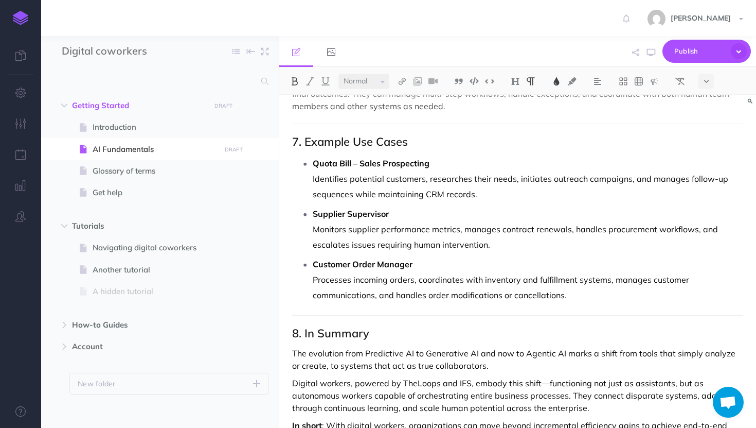
scroll to position [1280, 0]
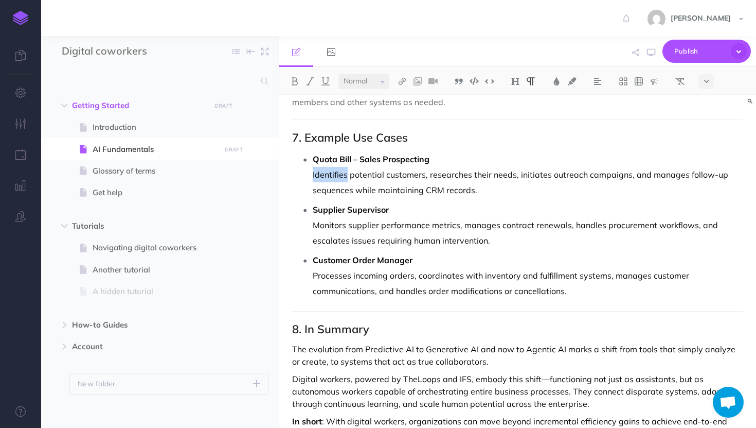
drag, startPoint x: 348, startPoint y: 175, endPoint x: 311, endPoint y: 171, distance: 36.8
click at [311, 171] on ul "Quota [PERSON_NAME] – Sales Prospecting Identifies potential customers, researc…" at bounding box center [520, 224] width 446 height 147
click at [296, 84] on img at bounding box center [294, 81] width 9 height 8
click at [557, 82] on img at bounding box center [556, 81] width 9 height 8
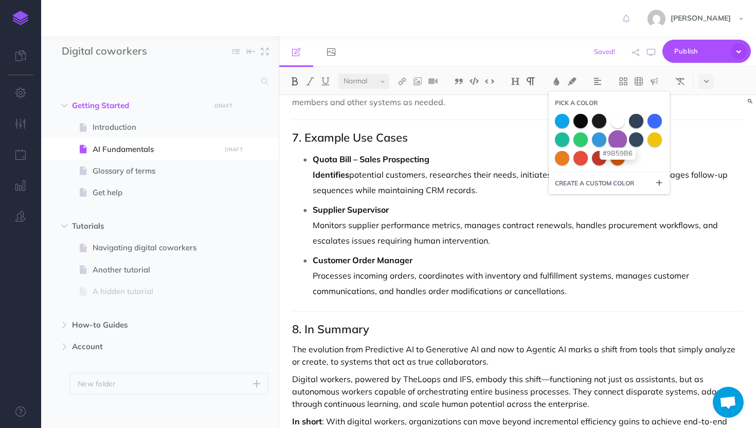
click at [620, 141] on span at bounding box center [618, 139] width 19 height 19
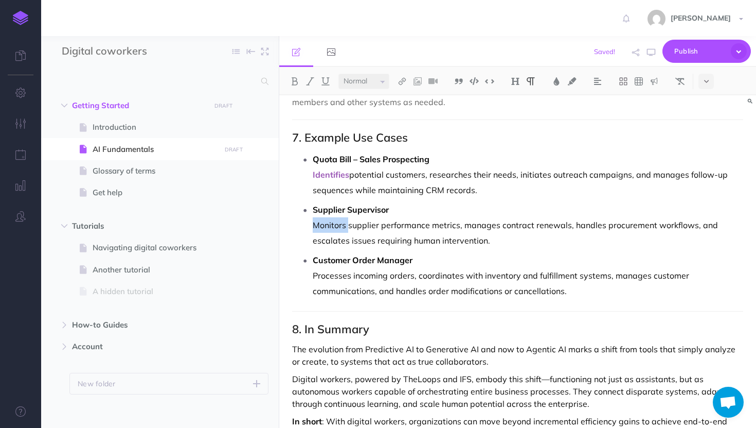
drag, startPoint x: 348, startPoint y: 223, endPoint x: 312, endPoint y: 223, distance: 36.0
click at [312, 223] on ul "Quota [PERSON_NAME] – Sales Prospecting Identifies potential customers, researc…" at bounding box center [520, 224] width 446 height 147
click at [291, 85] on button at bounding box center [294, 81] width 15 height 15
click at [554, 80] on img at bounding box center [556, 81] width 9 height 8
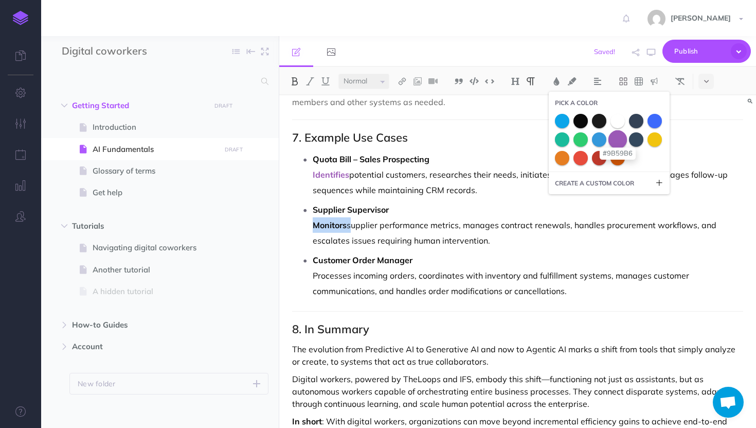
click at [620, 140] on span at bounding box center [618, 139] width 19 height 19
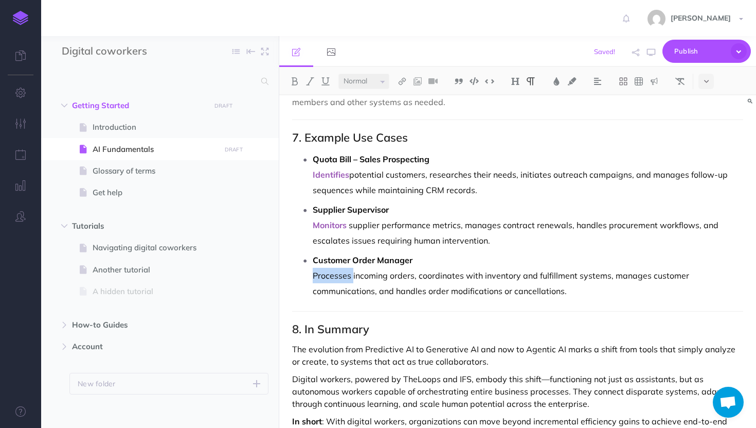
drag, startPoint x: 353, startPoint y: 276, endPoint x: 312, endPoint y: 273, distance: 40.7
click at [312, 273] on ul "Quota [PERSON_NAME] – Sales Prospecting Identifies potential customers, researc…" at bounding box center [520, 224] width 446 height 147
click at [289, 80] on button at bounding box center [294, 81] width 15 height 15
click at [561, 78] on img at bounding box center [556, 81] width 9 height 8
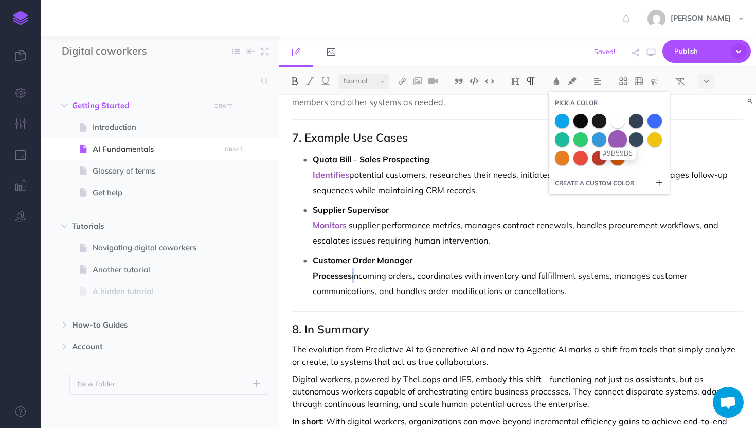
click at [622, 138] on span at bounding box center [618, 139] width 19 height 19
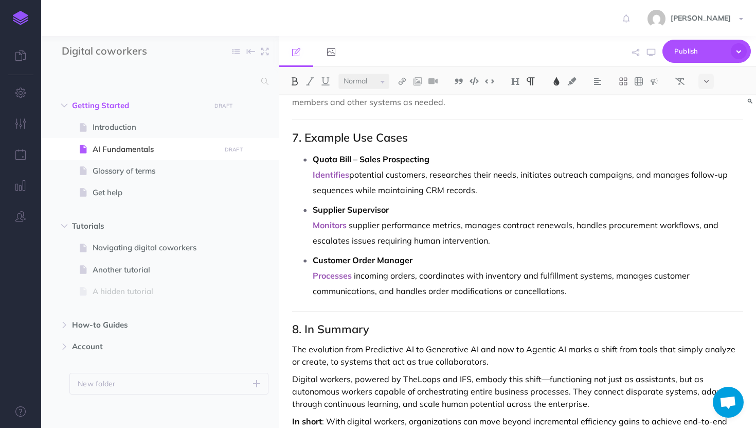
scroll to position [1313, 0]
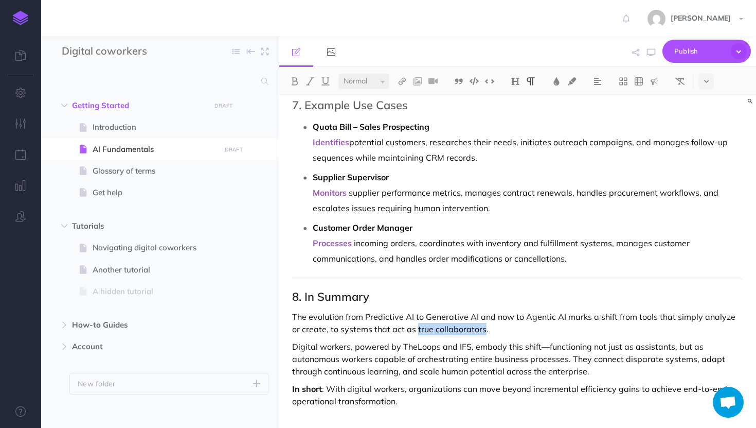
drag, startPoint x: 472, startPoint y: 329, endPoint x: 407, endPoint y: 327, distance: 65.4
click at [407, 327] on p "The evolution from Predictive AI to Generative AI and now to Agentic AI marks a…" at bounding box center [517, 322] width 451 height 25
click at [296, 82] on img at bounding box center [294, 81] width 9 height 8
click at [561, 80] on img at bounding box center [556, 81] width 9 height 8
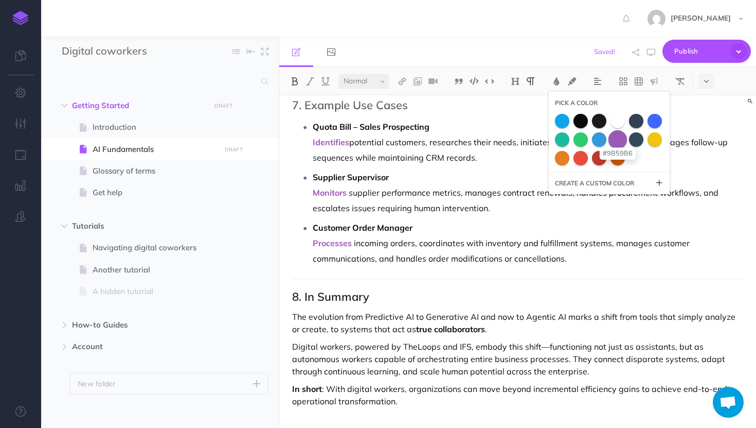
click at [625, 142] on span at bounding box center [618, 139] width 19 height 19
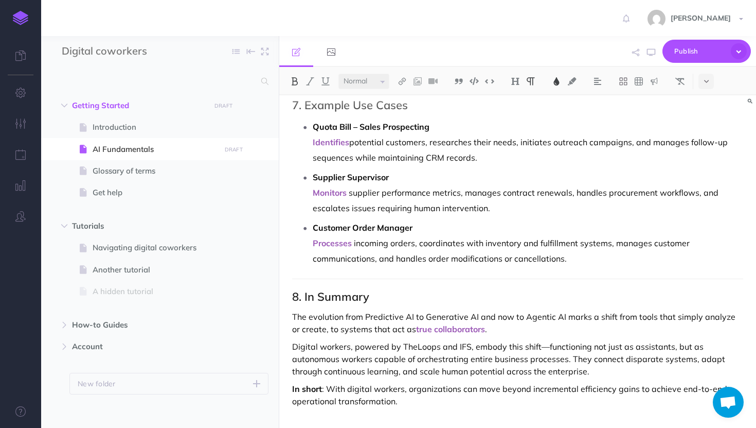
click at [396, 390] on p "In short : With digital workers, organizations can move beyond incremental effi…" at bounding box center [517, 394] width 451 height 25
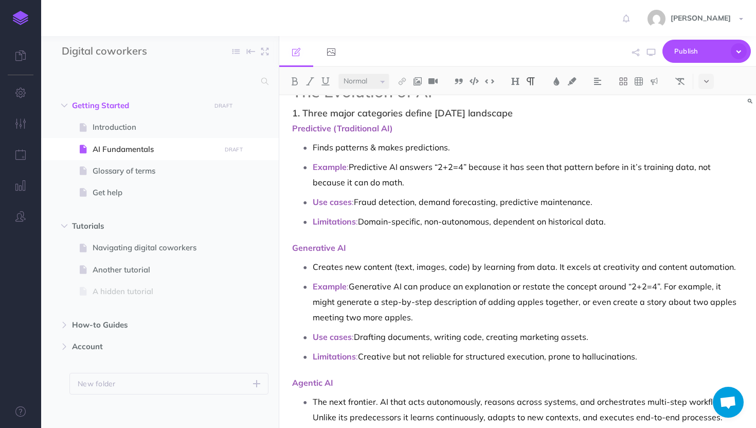
scroll to position [0, 0]
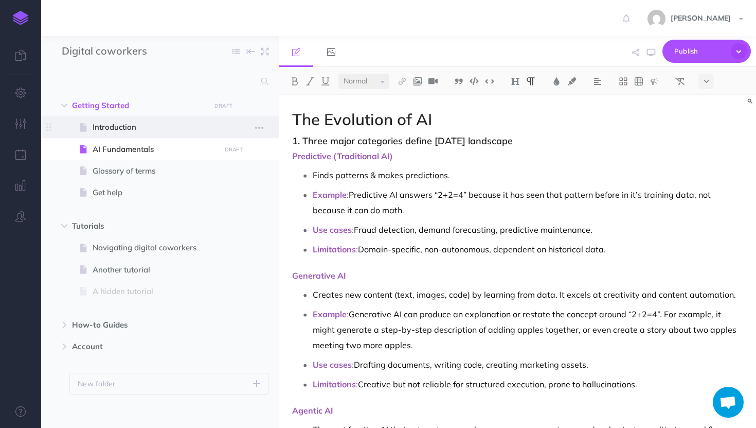
click at [173, 132] on span "Introduction" at bounding box center [155, 127] width 125 height 12
select select "null"
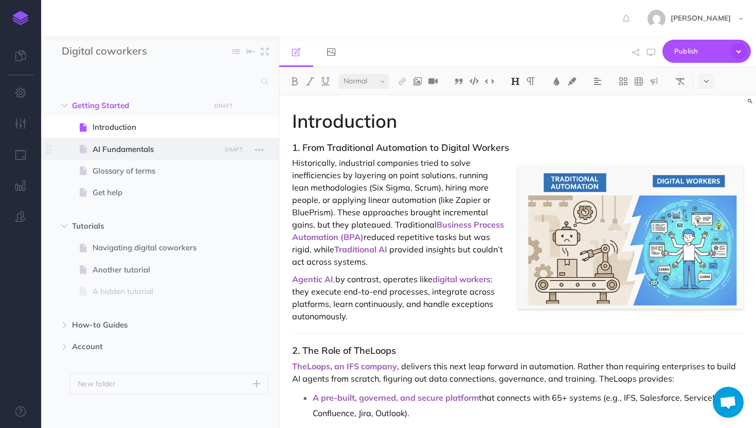
click at [167, 157] on span at bounding box center [160, 149] width 238 height 22
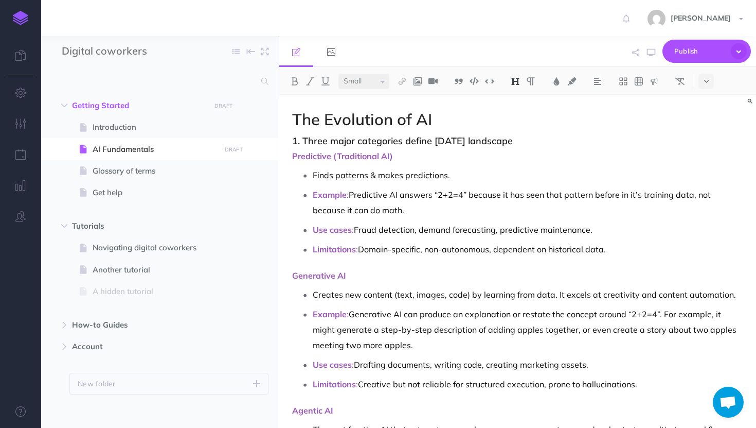
click at [501, 114] on h2 "The Evolution of AI" at bounding box center [517, 119] width 451 height 17
click at [419, 81] on img at bounding box center [417, 81] width 9 height 8
click at [417, 98] on icon at bounding box center [418, 99] width 8 height 7
select select "null"
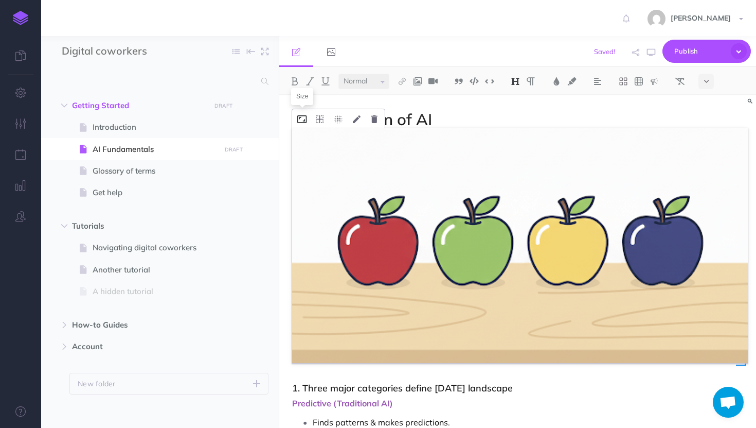
click at [302, 121] on icon at bounding box center [301, 119] width 9 height 8
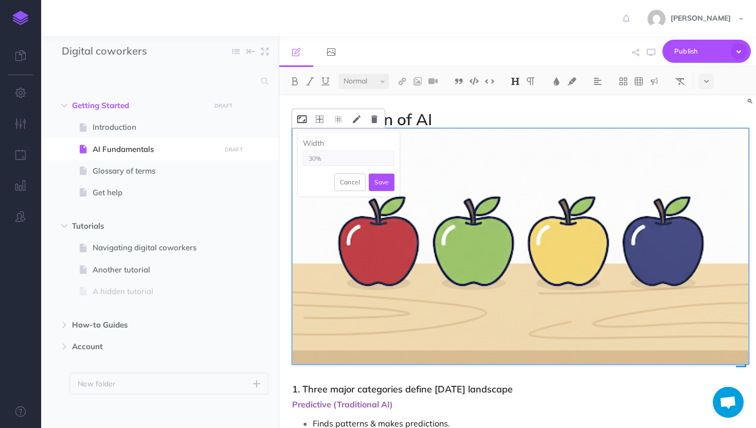
type input "30%"
select select "null"
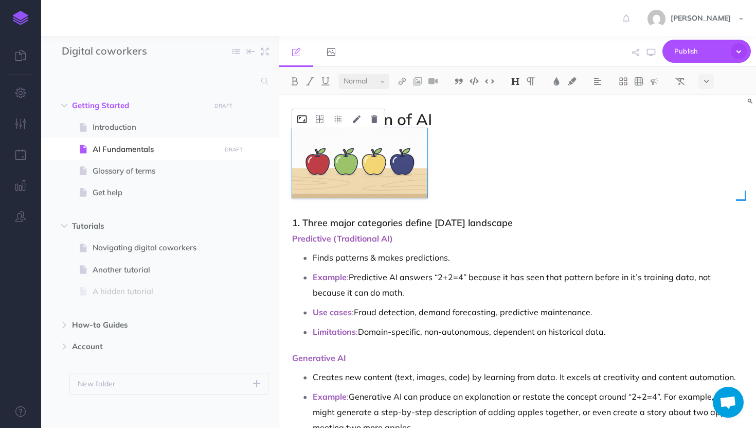
click at [305, 118] on icon at bounding box center [301, 119] width 9 height 8
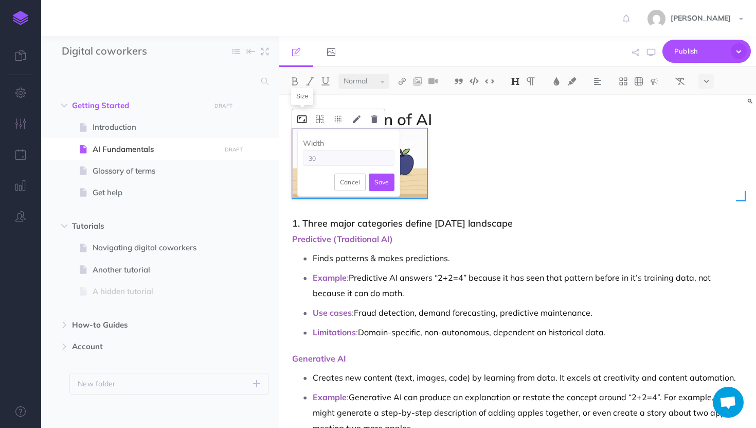
type input "3"
type input "40%"
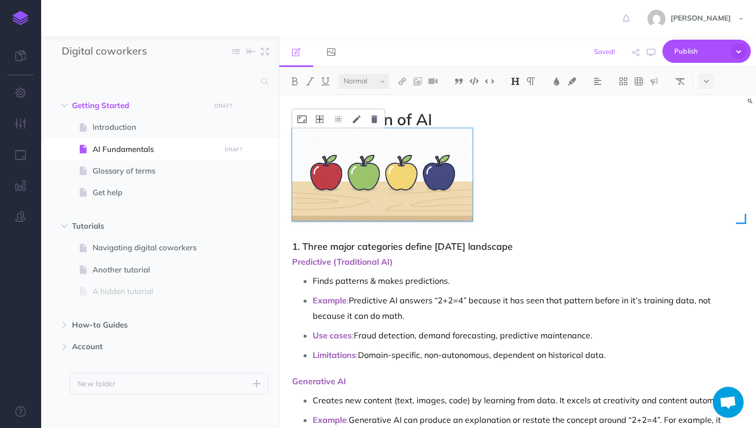
click at [324, 121] on button at bounding box center [320, 118] width 18 height 19
click at [320, 122] on icon at bounding box center [320, 119] width 8 height 8
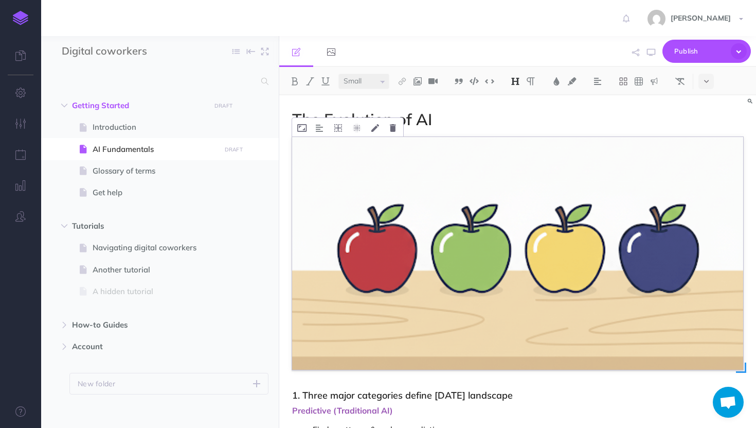
click at [346, 190] on img at bounding box center [517, 253] width 451 height 232
click at [340, 128] on icon at bounding box center [339, 128] width 8 height 8
select select "null"
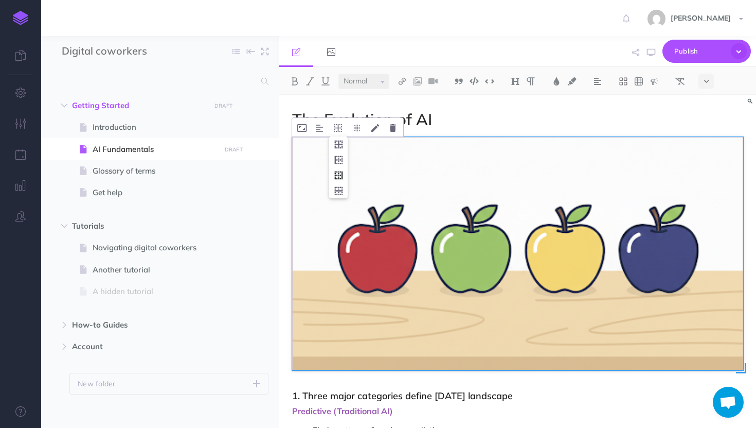
click at [342, 175] on icon at bounding box center [338, 175] width 19 height 16
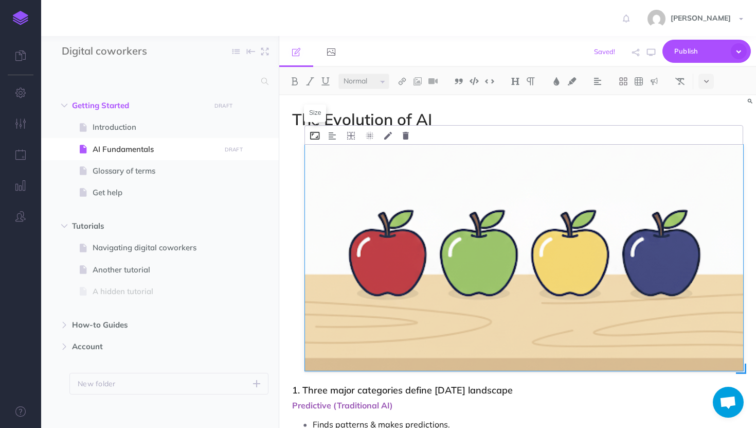
click at [315, 137] on icon at bounding box center [314, 136] width 9 height 8
type input "50%"
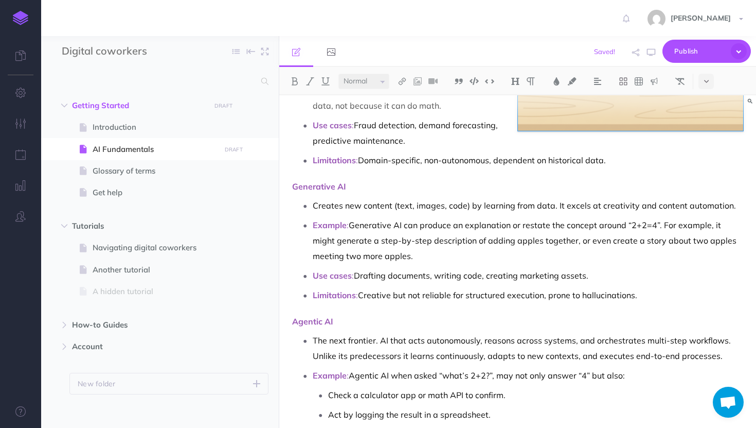
scroll to position [133, 0]
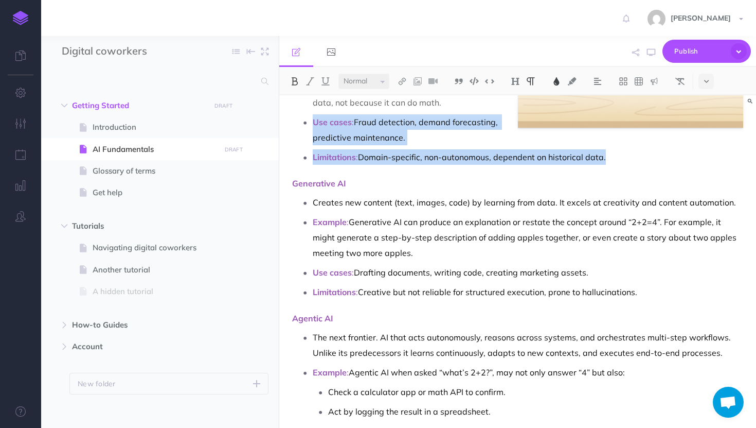
drag, startPoint x: 608, startPoint y: 112, endPoint x: 608, endPoint y: 164, distance: 52.0
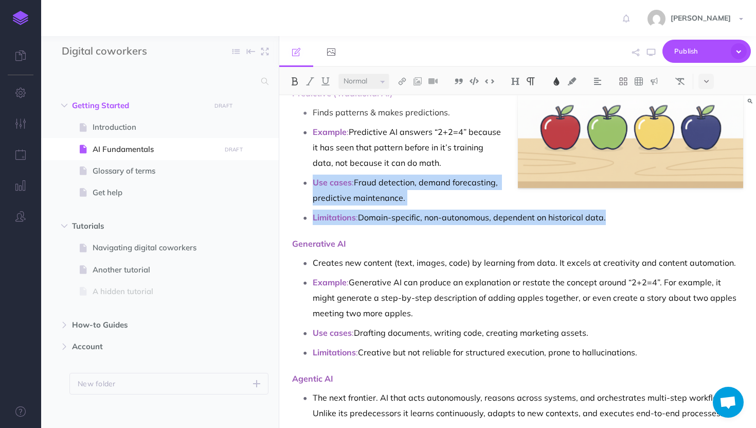
scroll to position [0, 0]
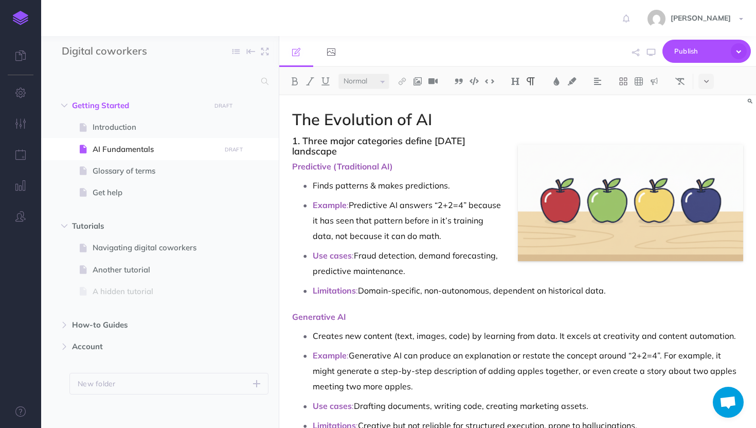
click at [488, 189] on p "Finds patterns & makes predictions." at bounding box center [528, 185] width 431 height 15
click at [543, 185] on p "Finds patterns & makes predictions." at bounding box center [528, 185] width 431 height 15
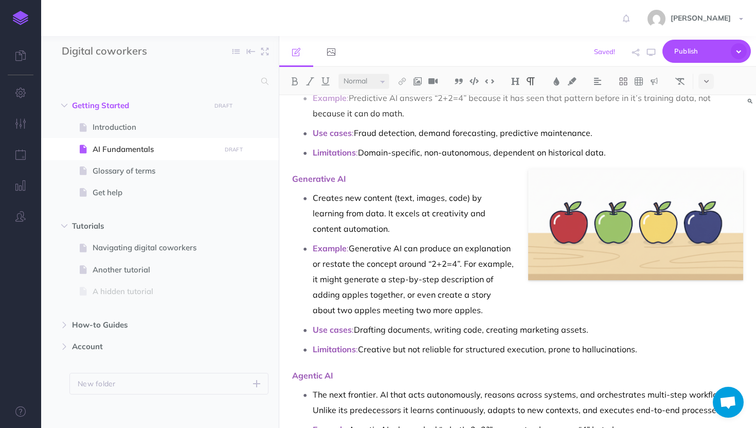
scroll to position [109, 0]
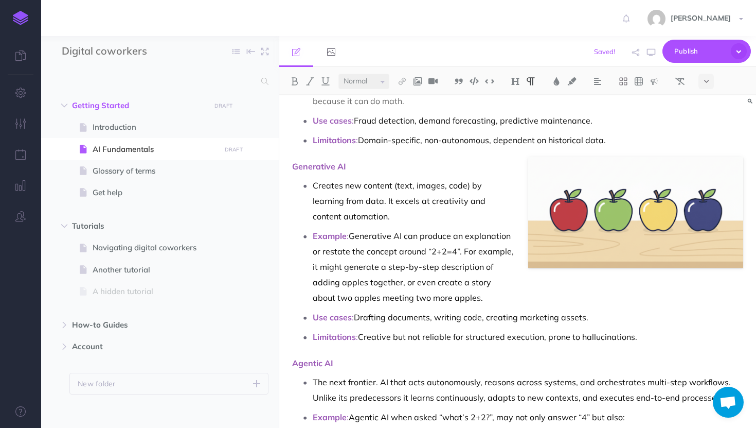
click at [540, 180] on p "Creates new content (text, images, code) by learning from data. It excels at cr…" at bounding box center [528, 201] width 431 height 46
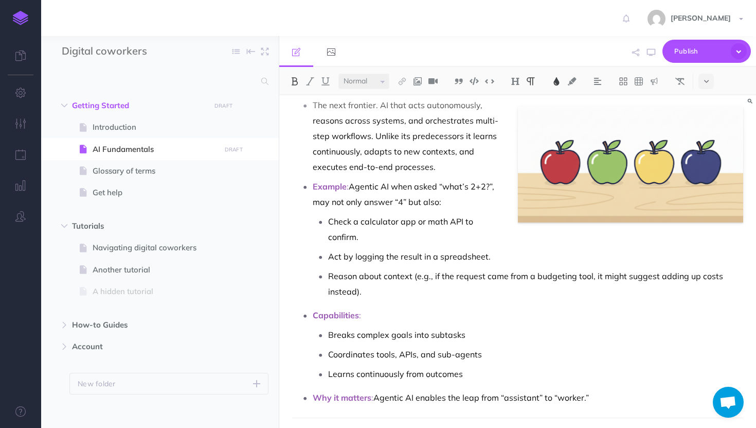
scroll to position [328, 0]
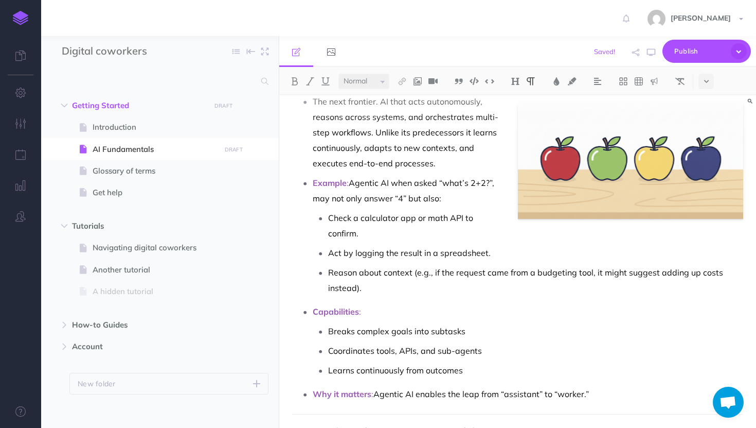
click at [532, 109] on p "The next frontier. AI that acts autonomously, reasons across systems, and orche…" at bounding box center [528, 132] width 431 height 77
click at [543, 126] on p "The next frontier. AI that acts autonomously, reasons across systems, and orche…" at bounding box center [528, 132] width 431 height 77
click at [455, 191] on p "Example : Agentic AI when asked “what’s 2+2?”, may not only answer “4” but also:" at bounding box center [528, 190] width 431 height 31
click at [561, 158] on p "The next frontier. AI that acts autonomously, reasons across systems, and orche…" at bounding box center [528, 132] width 431 height 77
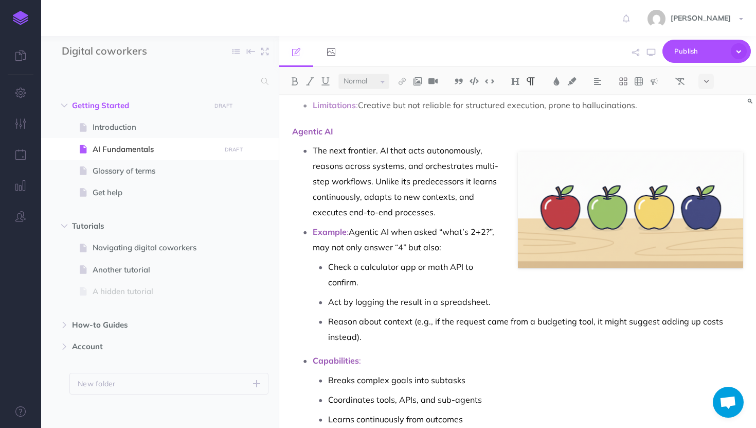
scroll to position [275, 0]
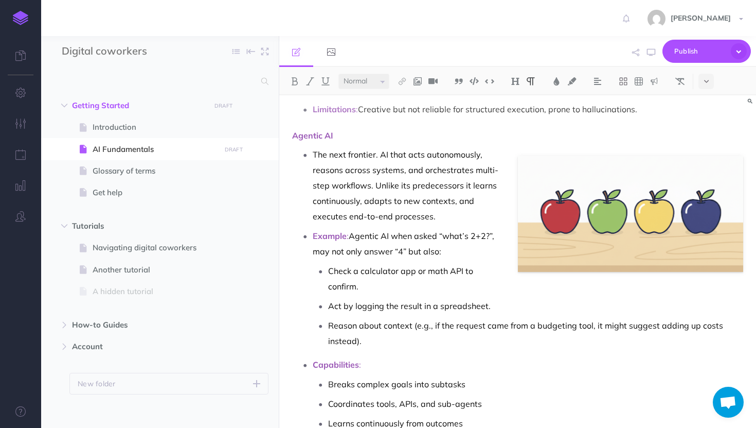
click at [561, 158] on p "The next frontier. AI that acts autonomously, reasons across systems, and orche…" at bounding box center [528, 185] width 431 height 77
click at [659, 179] on p "The next frontier. AI that acts autonomously, reasons across systems, and orche…" at bounding box center [528, 185] width 431 height 77
click at [740, 233] on p "Example : Agentic AI when asked “what’s 2+2?”, may not only answer “4” but also:" at bounding box center [528, 243] width 431 height 31
click at [649, 210] on p "The next frontier. AI that acts autonomously, reasons across systems, and orche…" at bounding box center [528, 185] width 431 height 77
click at [556, 94] on div "Small Normal Large H1 H2 H3 H4" at bounding box center [517, 81] width 477 height 28
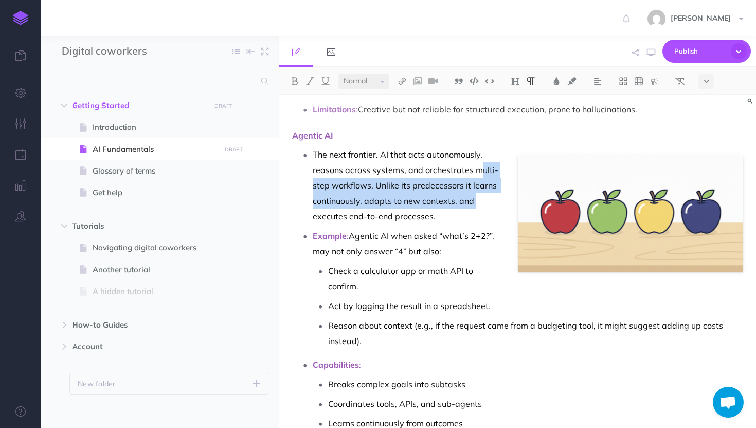
drag, startPoint x: 482, startPoint y: 168, endPoint x: 612, endPoint y: 206, distance: 135.8
click at [612, 207] on p "The next frontier. AI that acts autonomously, reasons across systems, and orche…" at bounding box center [528, 185] width 431 height 77
click at [612, 206] on p "The next frontier. AI that acts autonomously, reasons across systems, and orche…" at bounding box center [528, 185] width 431 height 77
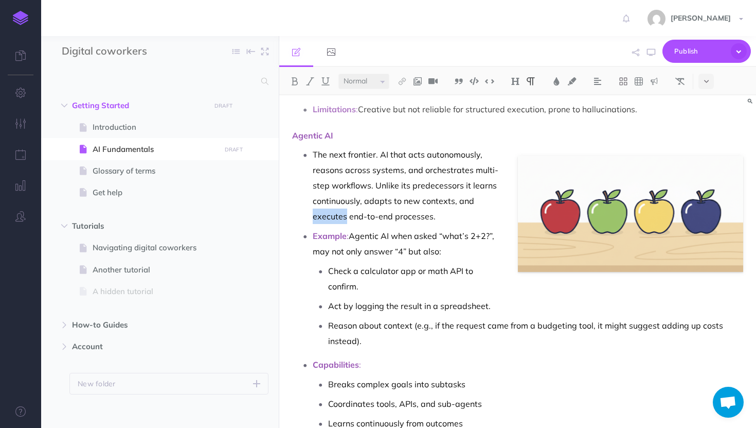
click at [612, 206] on p "The next frontier. AI that acts autonomously, reasons across systems, and orche…" at bounding box center [528, 185] width 431 height 77
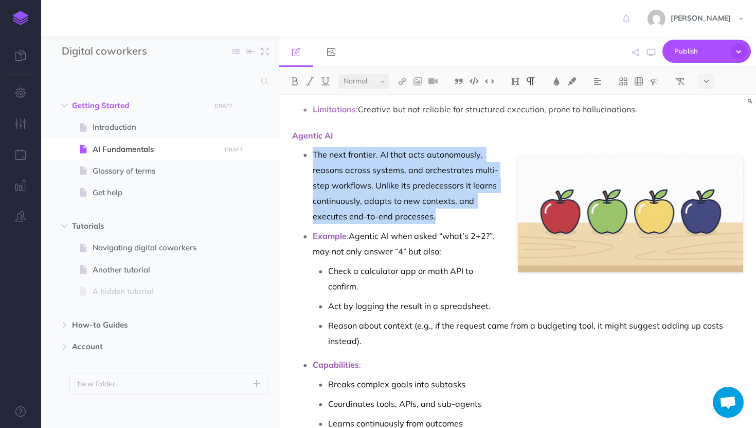
click at [612, 206] on p "The next frontier. AI that acts autonomously, reasons across systems, and orche…" at bounding box center [528, 185] width 431 height 77
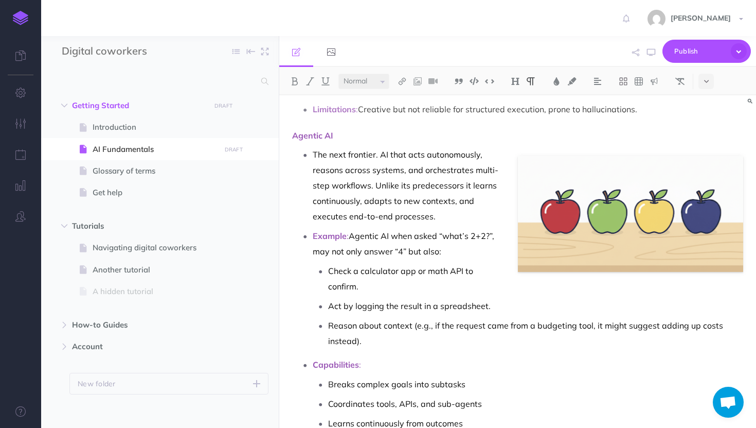
click at [444, 232] on p "Example : Agentic AI when asked “what’s 2+2?”, may not only answer “4” but also:" at bounding box center [528, 243] width 431 height 31
click at [512, 233] on p "Example : Agentic AI when asked “what’s 2+2?”, may not only answer “4” but also:" at bounding box center [528, 243] width 431 height 31
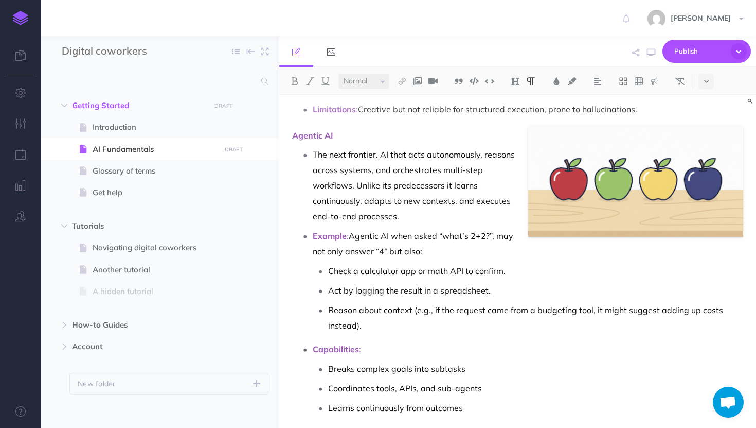
click at [584, 167] on p "The next frontier. AI that acts autonomously, reasons across systems, and orche…" at bounding box center [528, 185] width 431 height 77
click at [529, 136] on img at bounding box center [636, 181] width 215 height 111
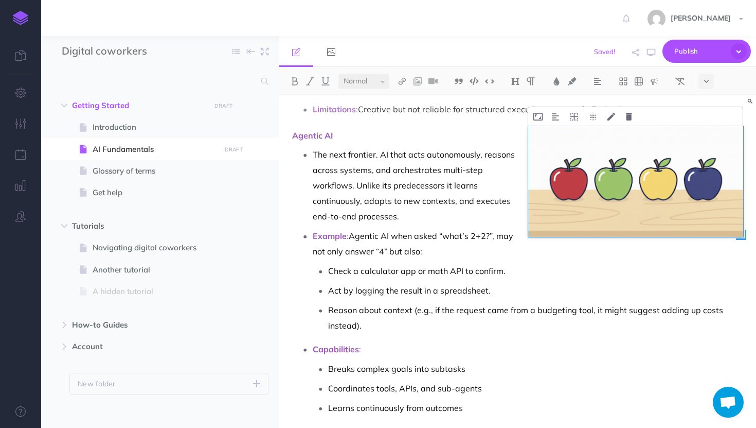
click at [529, 136] on img at bounding box center [636, 181] width 215 height 111
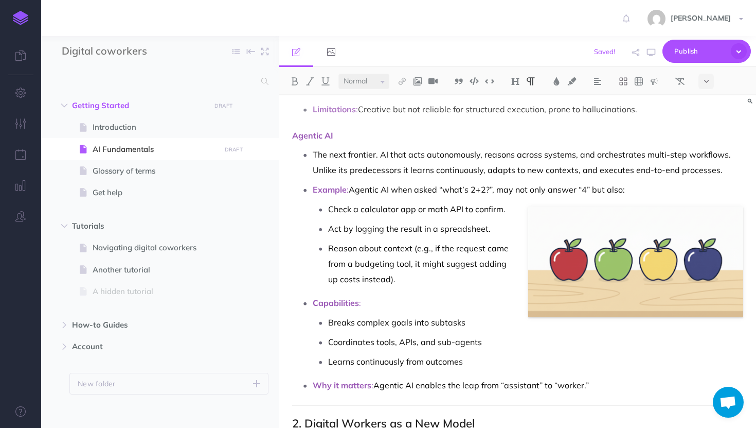
click at [583, 219] on ul "Check a calculator app or math API to confirm. Act by logging the result in a s…" at bounding box center [528, 243] width 431 height 85
click at [526, 225] on p "Act by logging the result in a spreadsheet." at bounding box center [535, 228] width 415 height 15
click at [576, 225] on p "Act by logging the result in a spreadsheet." at bounding box center [535, 228] width 415 height 15
click at [689, 183] on p "Example : Agentic AI when asked “what’s 2+2?”, may not only answer “4” but also:" at bounding box center [528, 189] width 431 height 15
click at [562, 248] on p "Reason about context (e.g., if the request came from a budgeting tool, it might…" at bounding box center [535, 263] width 415 height 46
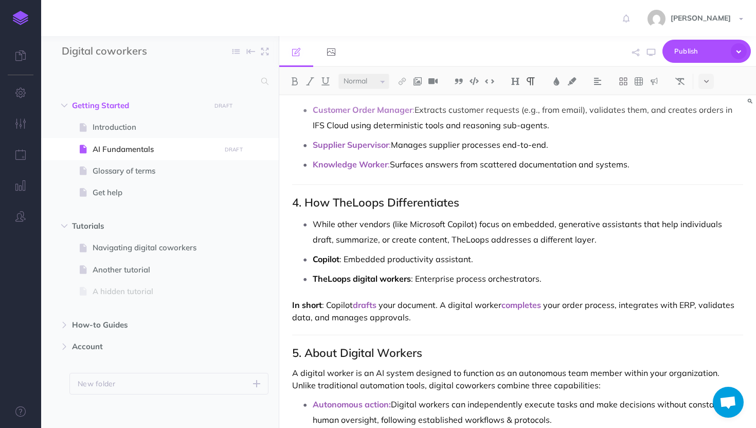
scroll to position [826, 0]
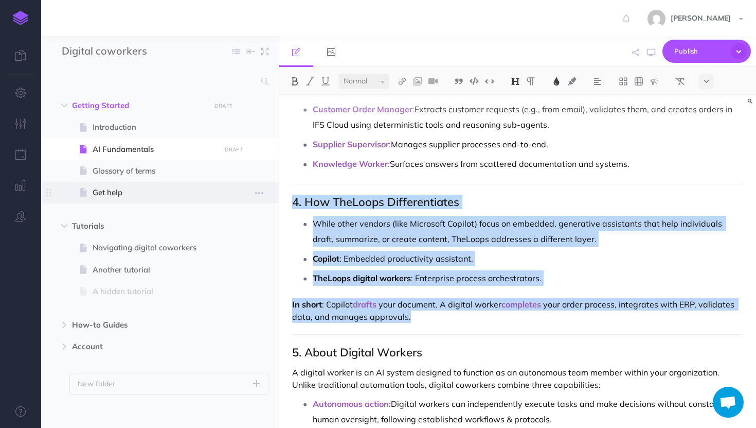
drag, startPoint x: 421, startPoint y: 317, endPoint x: 274, endPoint y: 199, distance: 189.3
click at [274, 199] on div "Digital coworkers Collapse all Expand all Expand to root folders Getting Starte…" at bounding box center [398, 232] width 715 height 392
copy div "4. How TheLoops Differentiates While other vendors (like Microsoft Copilot) foc…"
click at [547, 272] on p "TheLoops digital workers : Enterprise process orchestrators." at bounding box center [528, 277] width 431 height 15
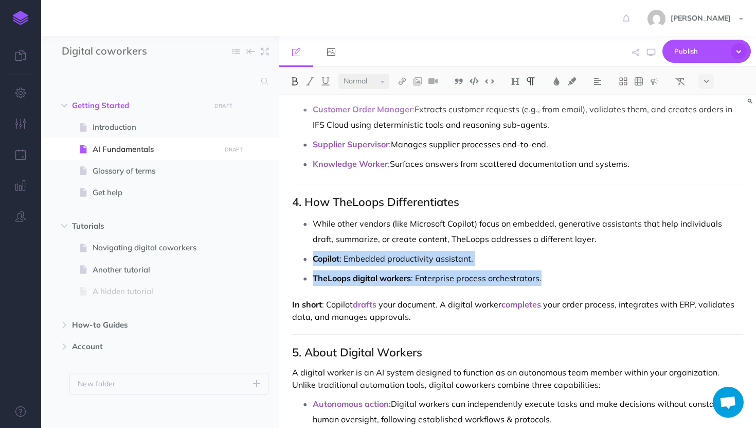
drag, startPoint x: 546, startPoint y: 279, endPoint x: 287, endPoint y: 258, distance: 260.2
click at [287, 258] on div "The Evolution of AI 1. Three major categories define [DATE] landscape Predictiv…" at bounding box center [517, 99] width 477 height 1661
copy ul "Copilot : Embedded productivity assistant. TheLoops digital workers : Enterpris…"
click at [553, 274] on p "TheLoops digital workers : Enterprise process orchestrators." at bounding box center [528, 277] width 431 height 15
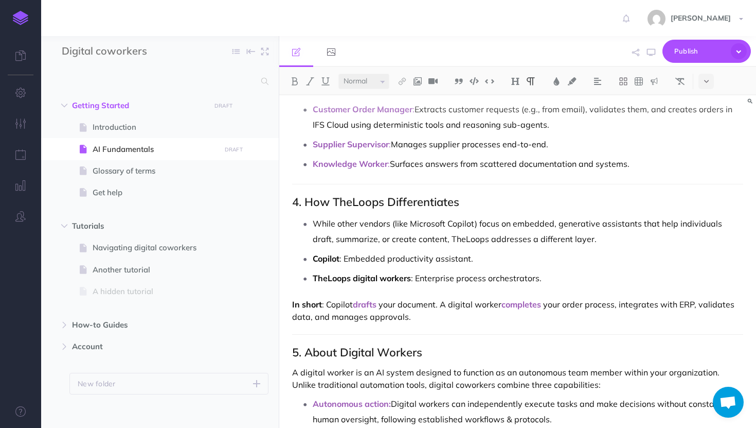
click at [292, 225] on div "The Evolution of AI 1. Three major categories define [DATE] landscape Predictiv…" at bounding box center [517, 99] width 477 height 1661
click at [488, 207] on h2 "4. How TheLoops Differentiates" at bounding box center [517, 202] width 451 height 12
click at [329, 55] on icon at bounding box center [331, 52] width 8 height 8
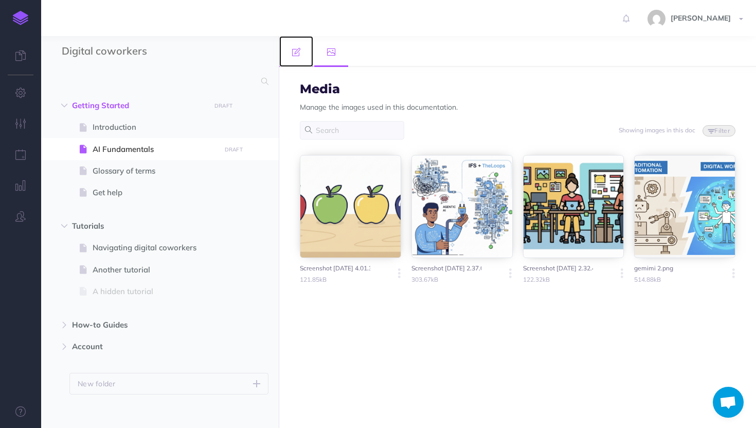
click at [293, 56] on icon at bounding box center [296, 52] width 8 height 8
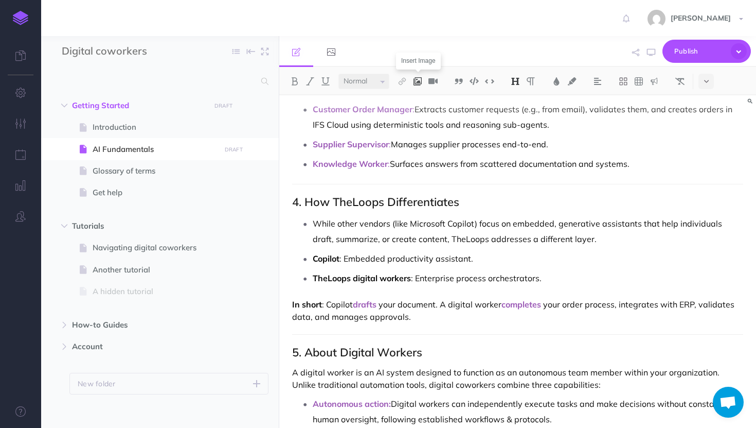
click at [420, 80] on img at bounding box center [417, 81] width 9 height 8
click at [415, 103] on icon at bounding box center [418, 99] width 8 height 7
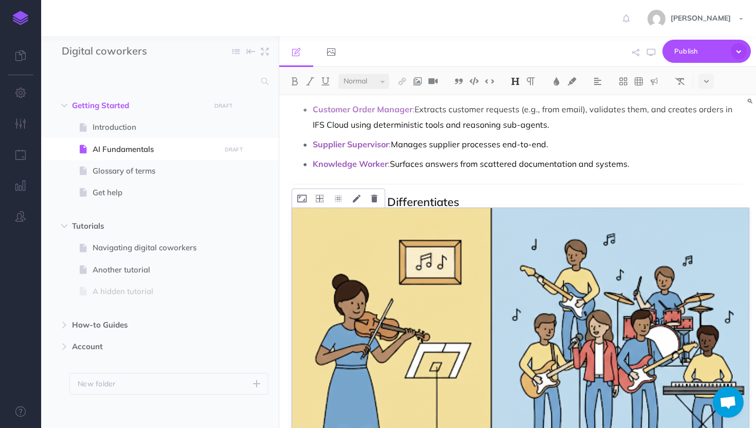
click at [323, 234] on img at bounding box center [520, 340] width 457 height 265
click at [318, 198] on icon at bounding box center [320, 199] width 8 height 8
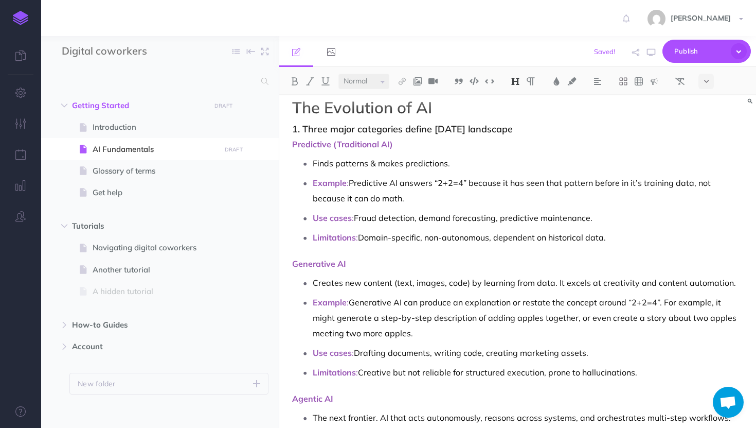
scroll to position [0, 0]
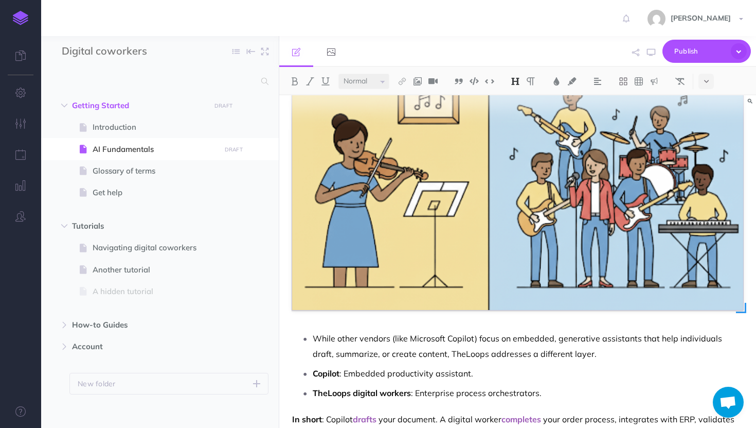
click at [360, 224] on img at bounding box center [517, 178] width 451 height 261
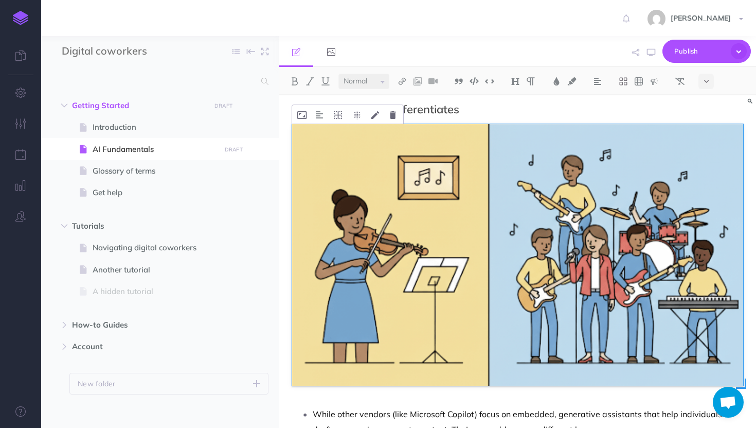
scroll to position [813, 0]
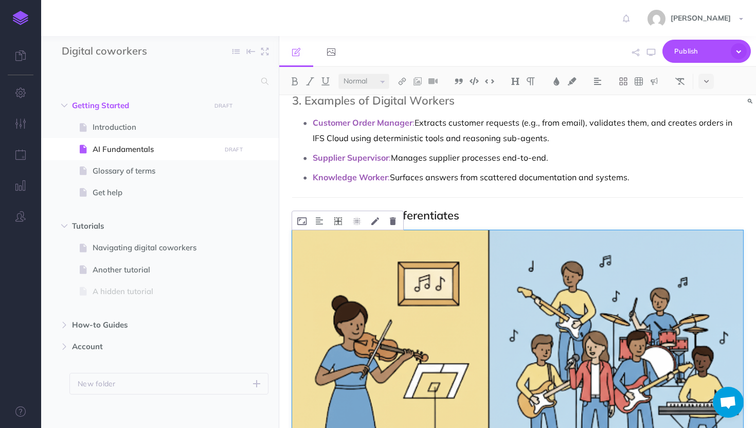
click at [337, 221] on icon at bounding box center [339, 221] width 8 height 8
click at [335, 254] on icon at bounding box center [338, 253] width 19 height 16
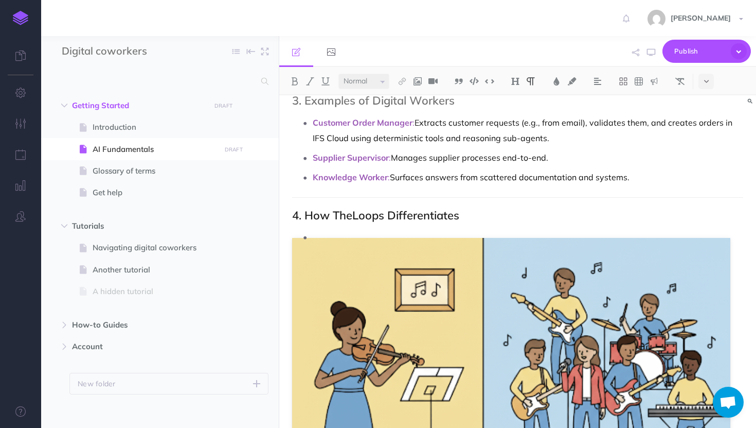
click at [314, 247] on p "While other vendors (like Microsoft Copilot) focus on embedded, generative assi…" at bounding box center [528, 383] width 431 height 308
click at [356, 252] on p "While other vendors (like Microsoft Copilot) focus on embedded, generative assi…" at bounding box center [528, 383] width 431 height 308
click at [445, 271] on p "While other vendors (like Microsoft Copilot) focus on embedded, generative assi…" at bounding box center [528, 383] width 431 height 308
click at [408, 203] on div "The Evolution of AI 1. Three major categories define [DATE] landscape Predictiv…" at bounding box center [517, 252] width 477 height 1938
click at [359, 251] on p "While other vendors (like Microsoft Copilot) focus on embedded, generative assi…" at bounding box center [528, 383] width 431 height 308
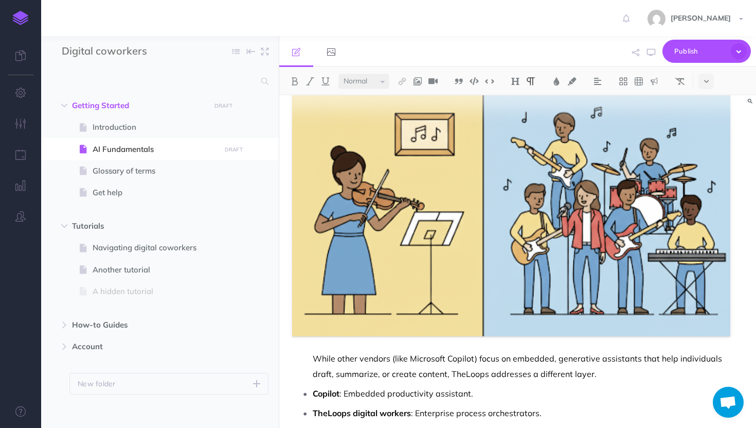
scroll to position [974, 0]
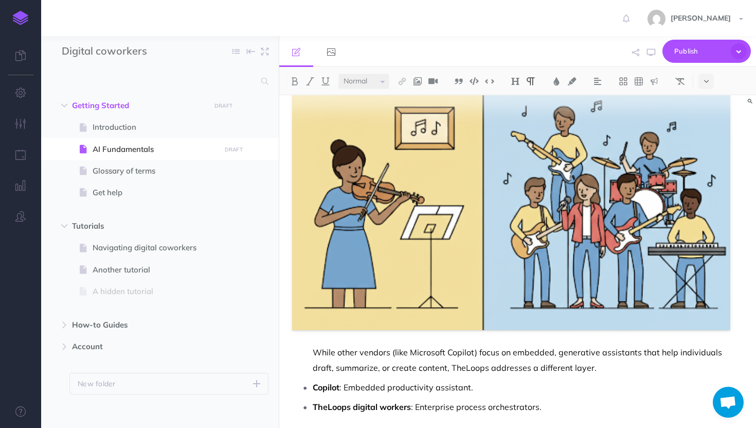
click at [304, 262] on ul "While other vendors (like Microsoft Copilot) focus on embedded, generative assi…" at bounding box center [520, 240] width 446 height 347
click at [298, 306] on ul "While other vendors (like Microsoft Copilot) focus on embedded, generative assi…" at bounding box center [520, 240] width 446 height 347
click at [295, 307] on img at bounding box center [511, 203] width 438 height 254
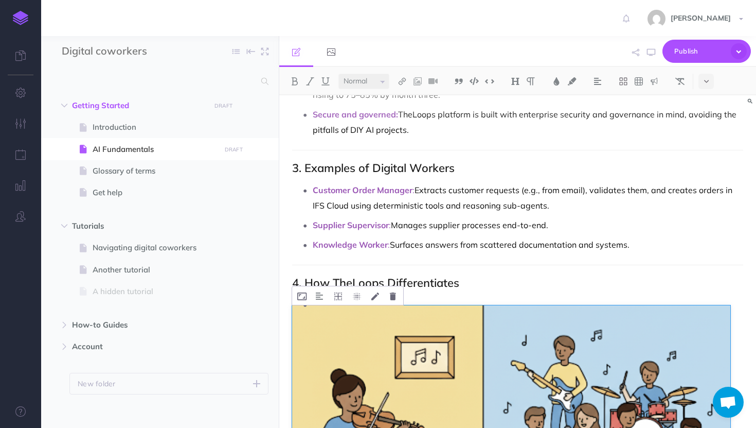
scroll to position [719, 0]
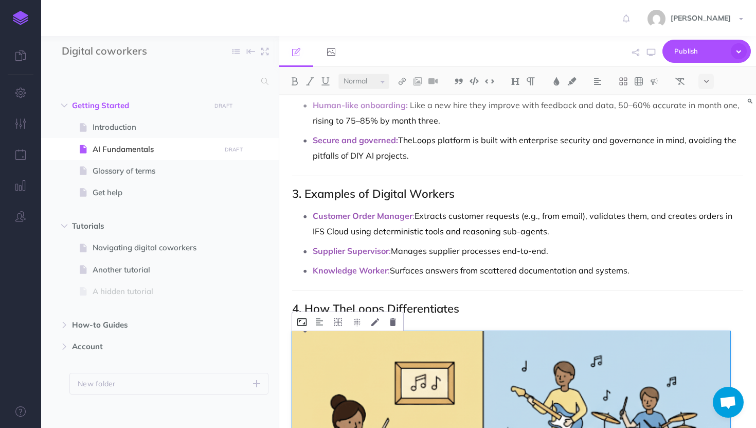
click at [302, 323] on icon at bounding box center [301, 322] width 9 height 8
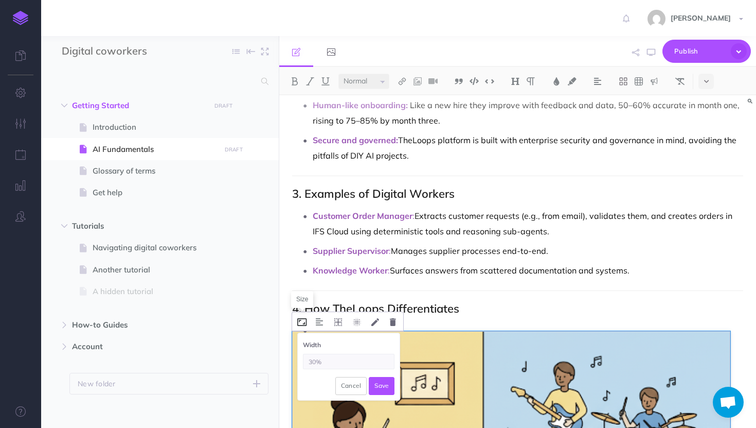
type input "30%"
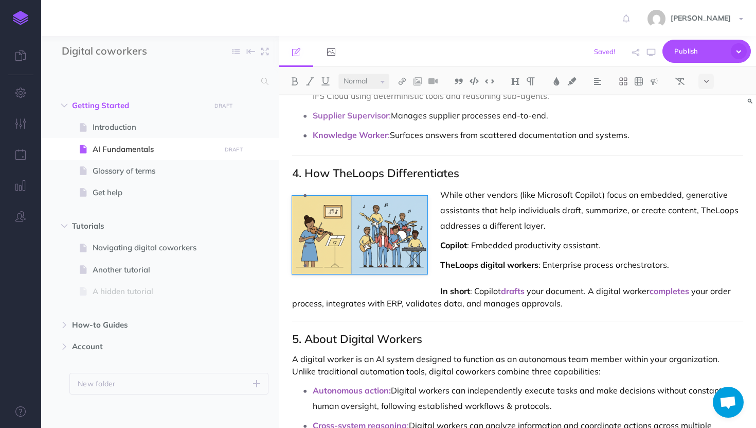
scroll to position [876, 0]
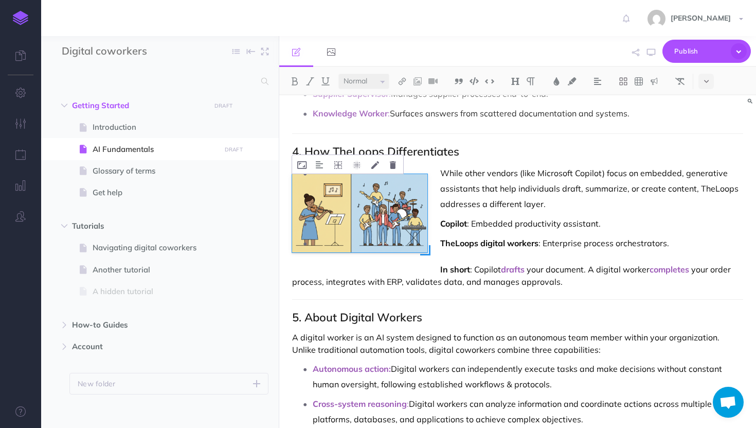
click at [296, 204] on img at bounding box center [359, 213] width 135 height 78
click at [296, 178] on img at bounding box center [359, 213] width 135 height 78
click at [303, 164] on icon at bounding box center [301, 165] width 9 height 8
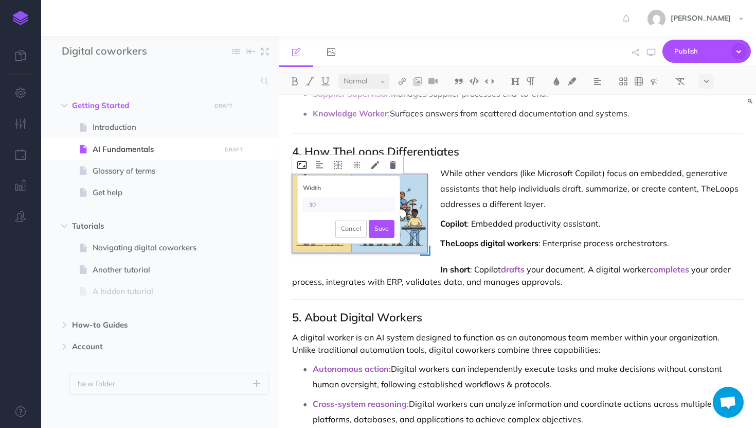
type input "3"
type input "40%"
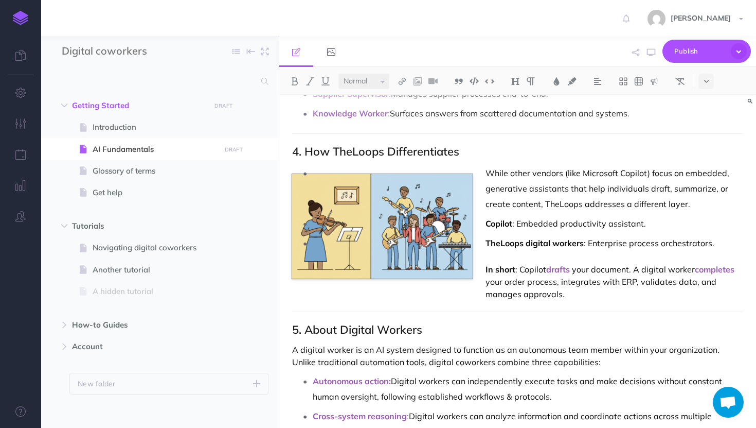
click at [355, 291] on p "In short : Copilot drafts your document. A digital worker completes your order …" at bounding box center [517, 281] width 451 height 37
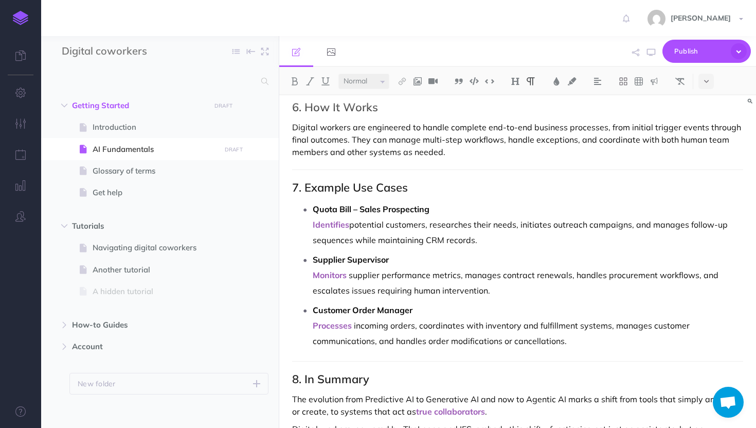
scroll to position [1356, 0]
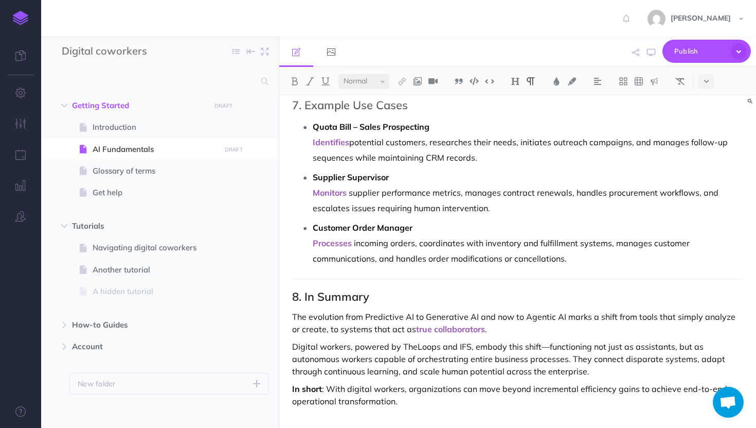
click at [414, 78] on button at bounding box center [417, 81] width 15 height 15
click at [421, 103] on icon at bounding box center [418, 99] width 8 height 7
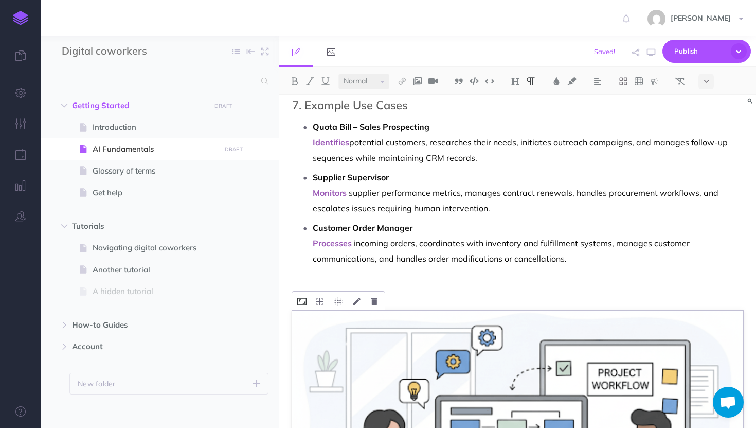
click at [303, 301] on icon at bounding box center [301, 301] width 9 height 8
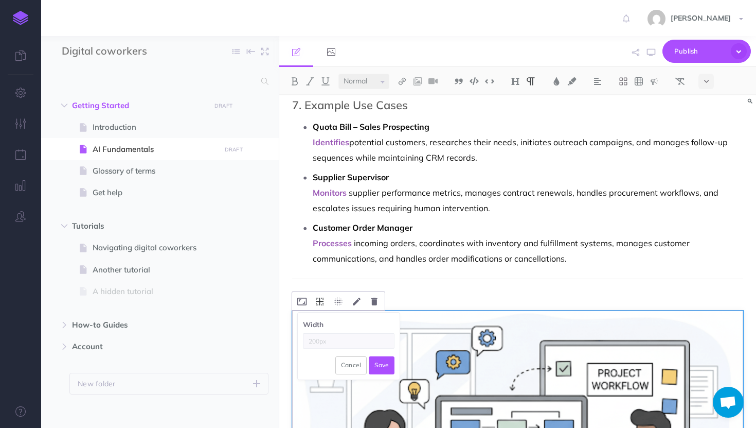
click at [320, 307] on button at bounding box center [320, 300] width 18 height 19
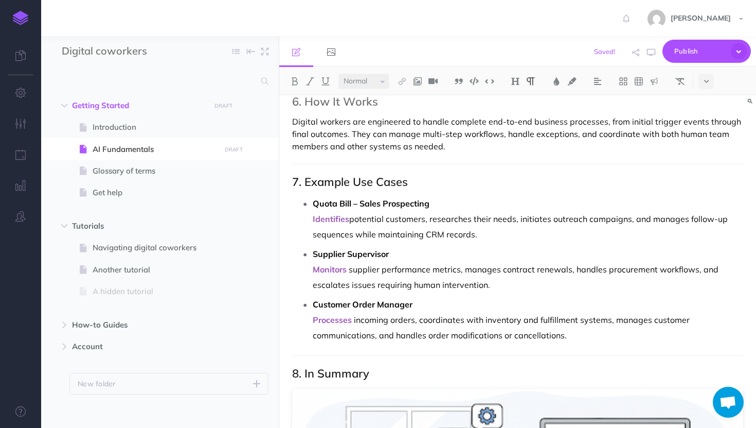
scroll to position [1318, 0]
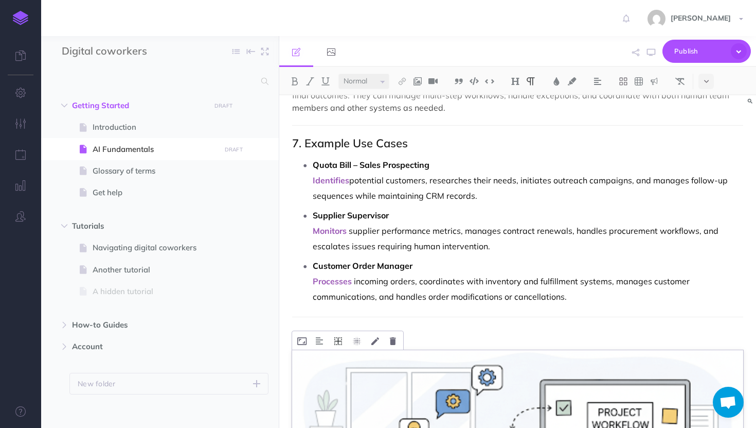
click at [337, 348] on button at bounding box center [338, 340] width 18 height 19
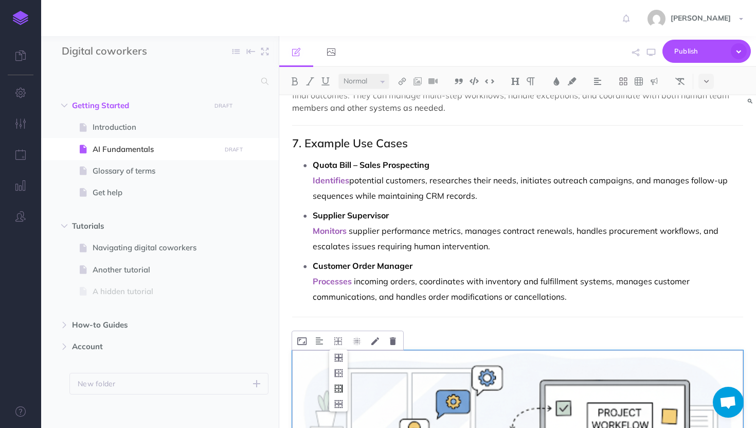
click at [340, 384] on icon at bounding box center [338, 388] width 19 height 16
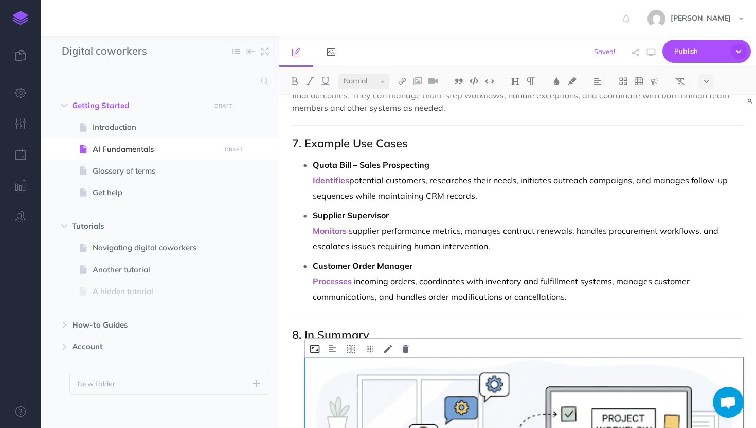
click at [315, 347] on icon at bounding box center [314, 349] width 9 height 8
type input "30%"
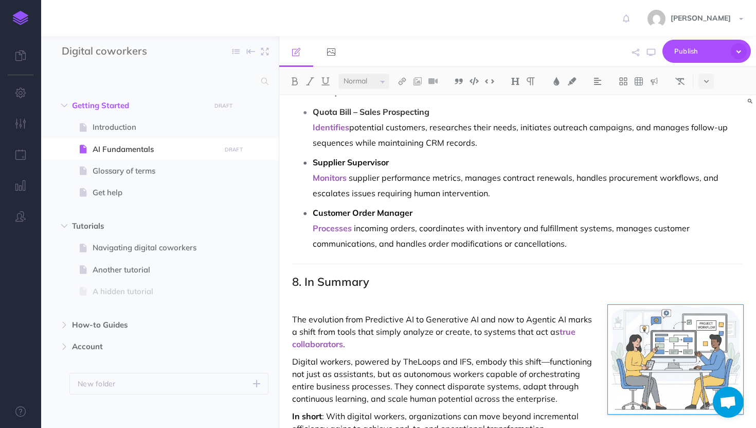
scroll to position [1398, 0]
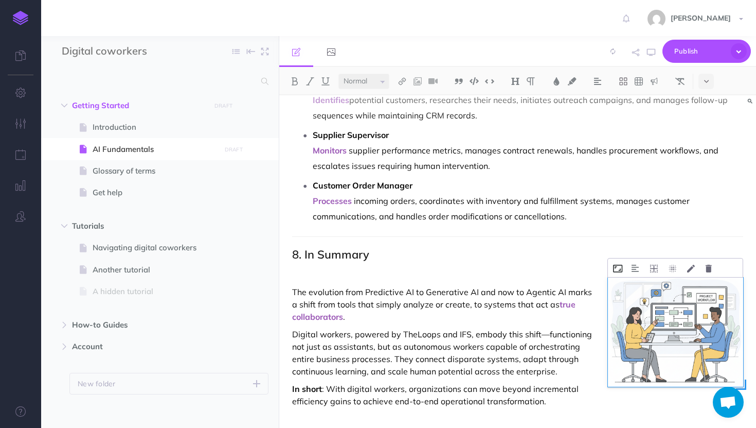
click at [611, 270] on button at bounding box center [618, 267] width 20 height 19
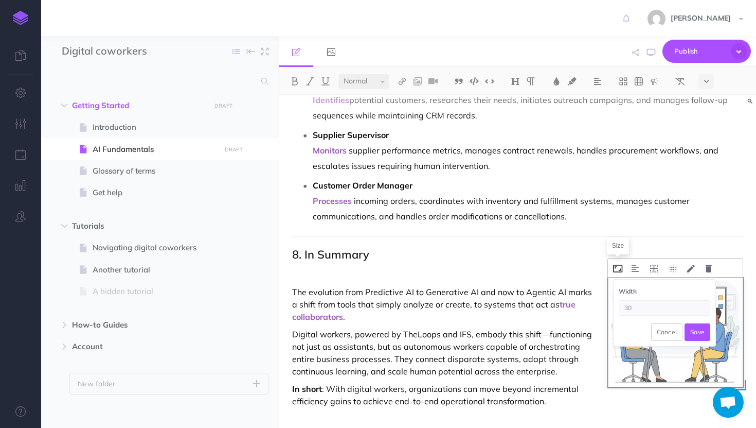
type input "3"
type input "40%"
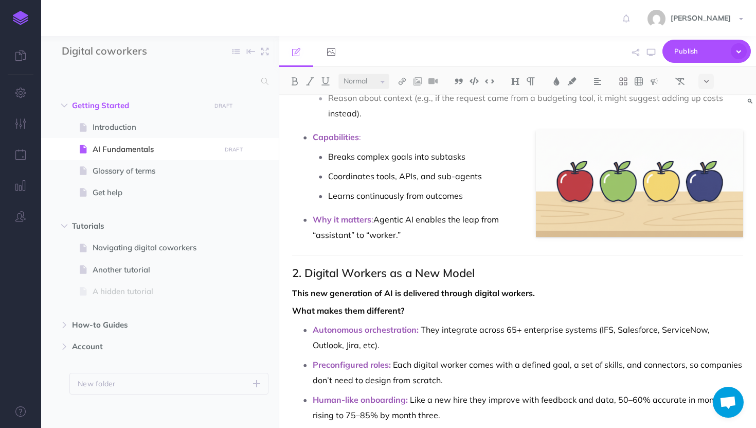
scroll to position [0, 0]
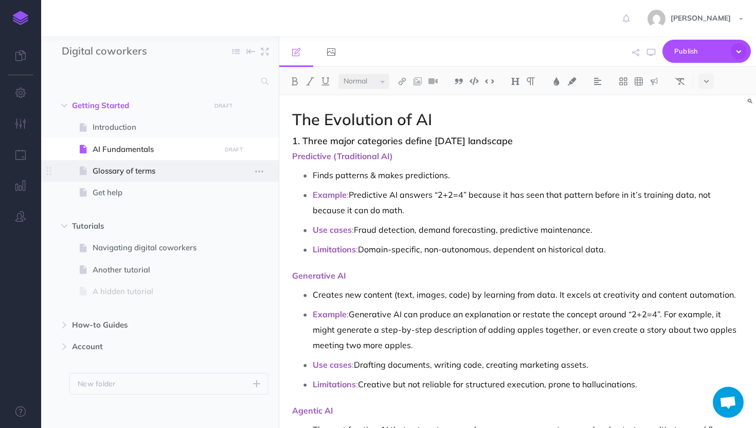
click at [146, 176] on span "Glossary of terms" at bounding box center [155, 171] width 125 height 12
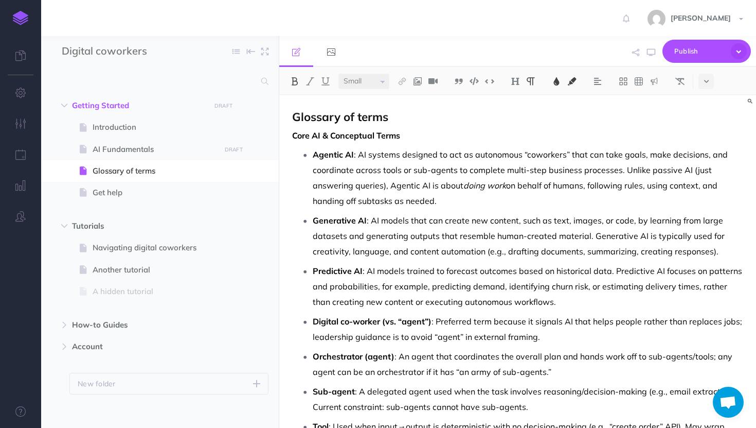
click at [396, 115] on p "Glossary of terms" at bounding box center [517, 117] width 451 height 13
click at [200, 144] on span "AI Fundamentals" at bounding box center [155, 149] width 125 height 12
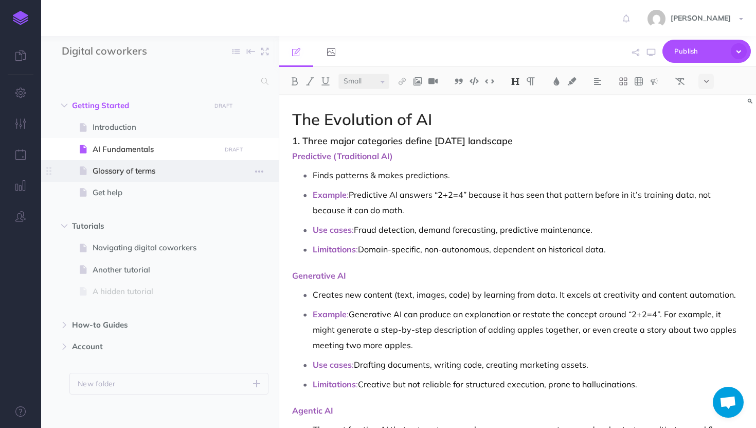
click at [168, 161] on span at bounding box center [160, 171] width 238 height 22
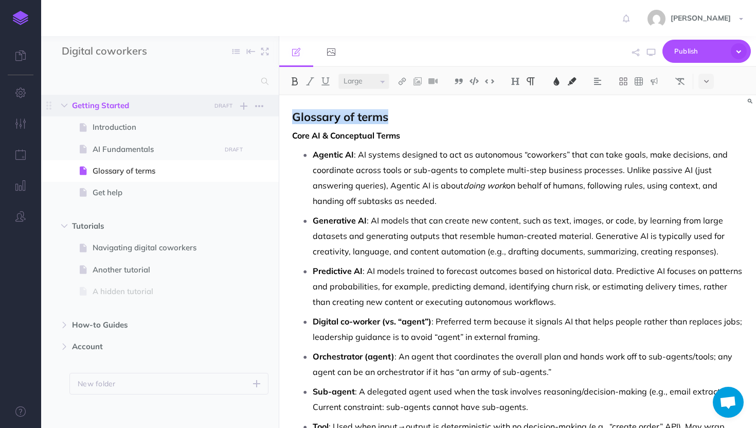
drag, startPoint x: 408, startPoint y: 113, endPoint x: 223, endPoint y: 114, distance: 184.2
click at [223, 115] on div "Digital coworkers Collapse all Expand all Expand to root folders Getting Starte…" at bounding box center [398, 232] width 715 height 392
click at [346, 82] on select "Small Normal Large" at bounding box center [364, 81] width 51 height 15
click at [339, 74] on select "Small Normal Large" at bounding box center [364, 81] width 51 height 15
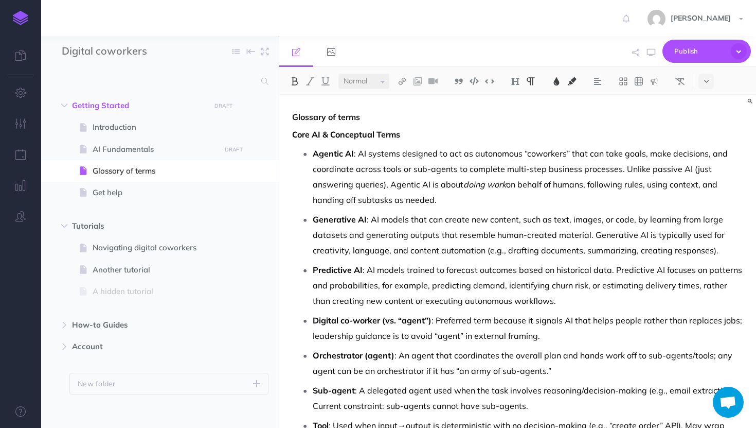
click at [362, 81] on select "Small Normal Large" at bounding box center [364, 81] width 51 height 15
select select "large"
click at [339, 74] on select "Small Normal Large" at bounding box center [364, 81] width 51 height 15
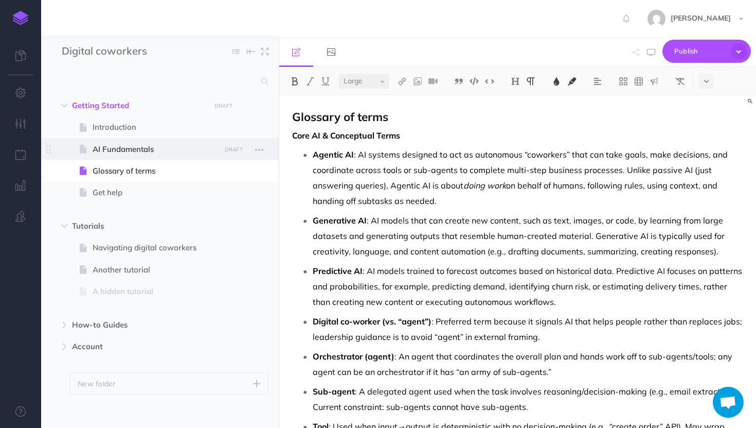
click at [144, 151] on span "AI Fundamentals" at bounding box center [155, 149] width 125 height 12
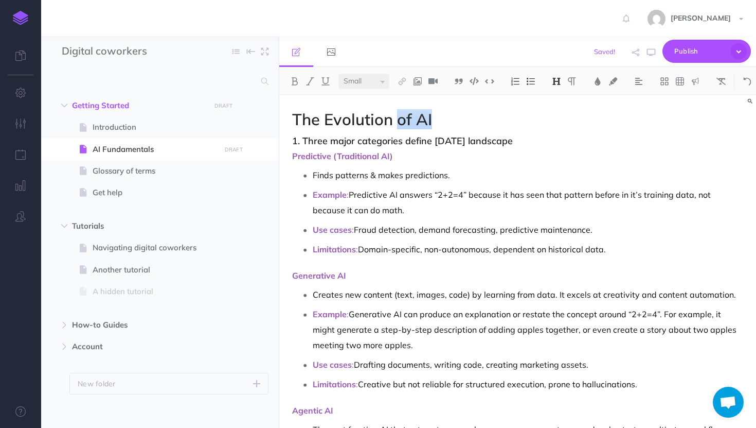
select select "large"
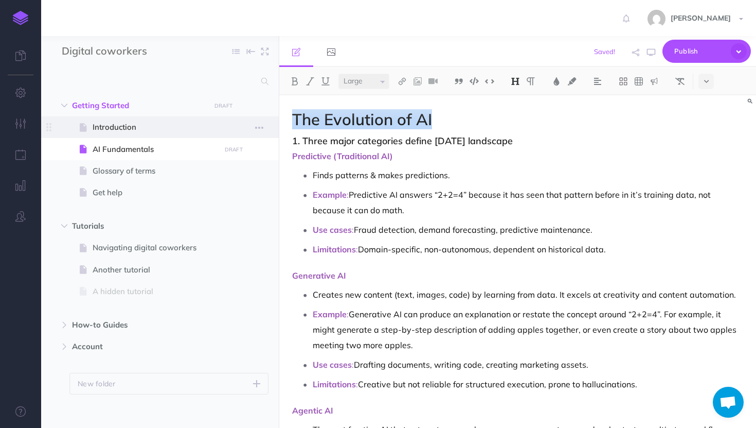
drag, startPoint x: 461, startPoint y: 120, endPoint x: 263, endPoint y: 119, distance: 197.1
click at [263, 119] on div "Digital coworkers Collapse all Expand all Expand to root folders Getting Starte…" at bounding box center [398, 232] width 715 height 392
copy span "The Evolution of AI"
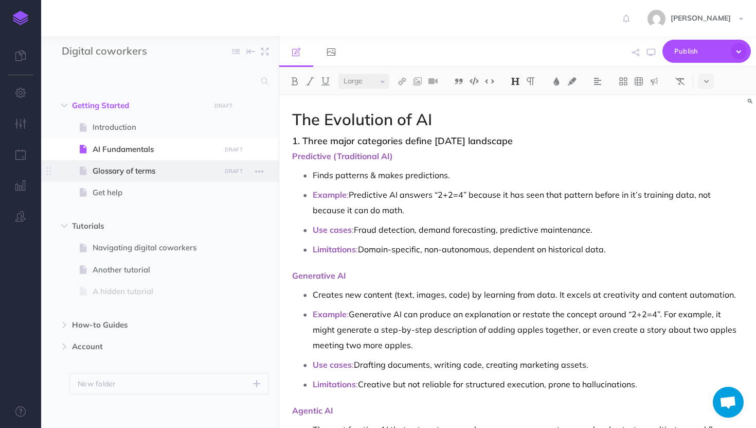
click at [181, 166] on span "Glossary of terms" at bounding box center [155, 171] width 125 height 12
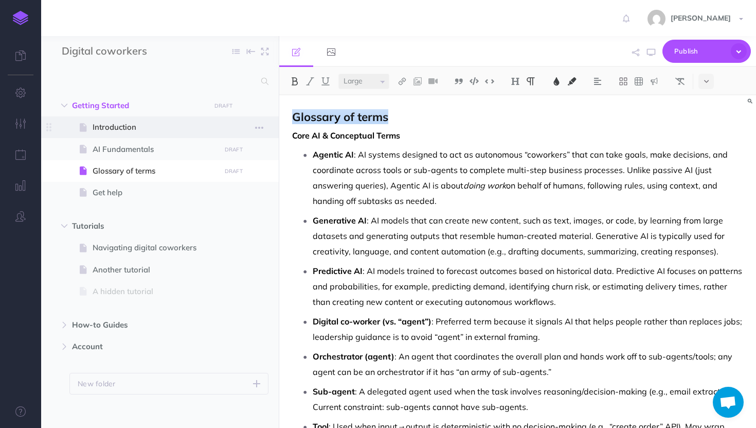
drag, startPoint x: 396, startPoint y: 117, endPoint x: 238, endPoint y: 117, distance: 158.0
click at [238, 117] on div "Digital coworkers Collapse all Expand all Expand to root folders Getting Starte…" at bounding box center [398, 232] width 715 height 392
paste div
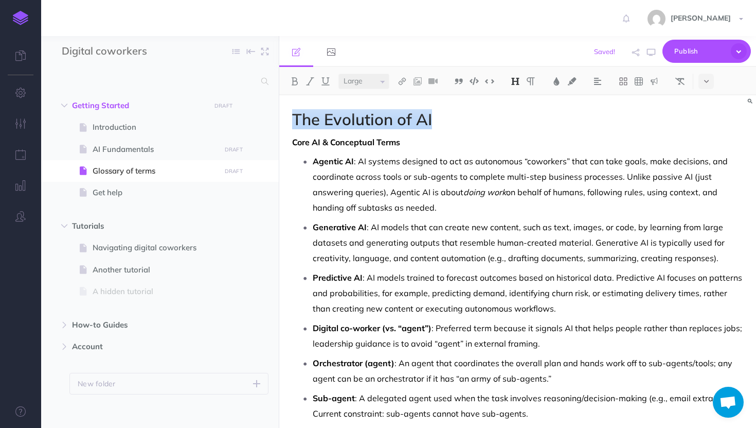
select select "small"
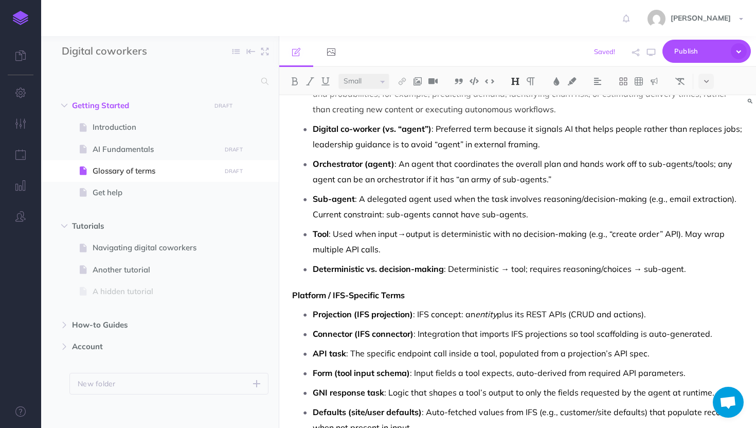
scroll to position [200, 0]
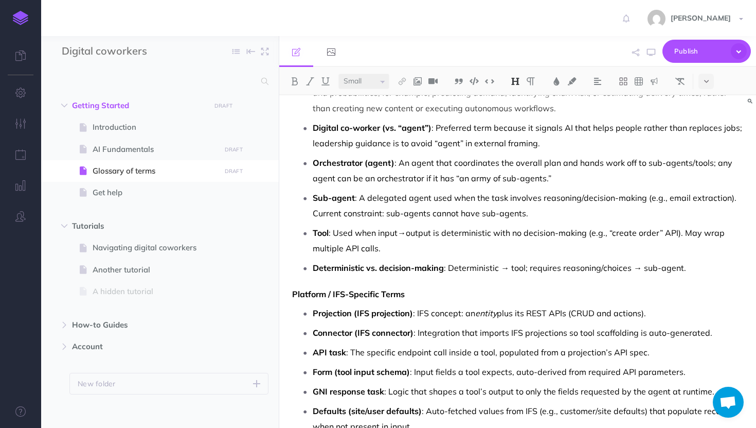
select select "null"
click at [372, 281] on div "Glossary of Terms Core AI & Conceptual Terms Agentic AI : AI systems designed t…" at bounding box center [517, 289] width 477 height 789
click at [155, 155] on span "AI Fundamentals" at bounding box center [155, 149] width 125 height 12
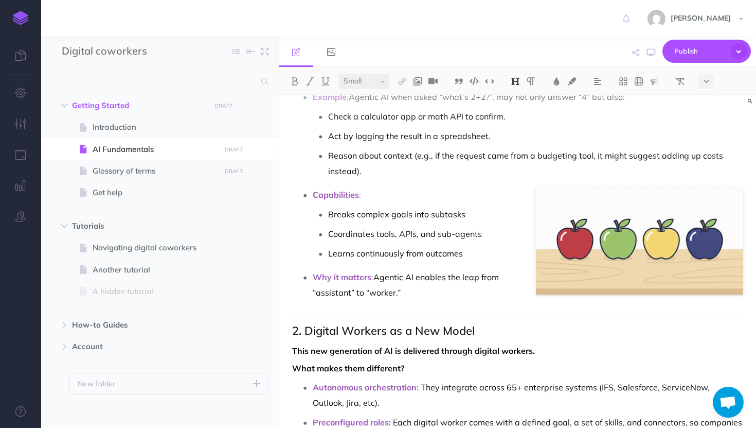
scroll to position [525, 0]
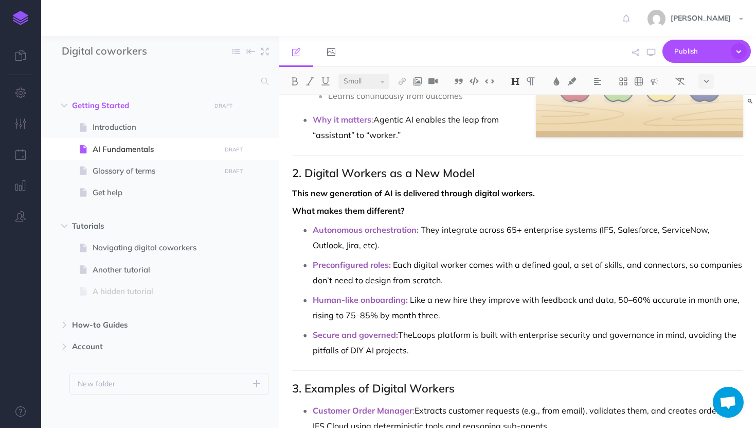
select select "null"
click at [131, 168] on span "Glossary of terms" at bounding box center [155, 171] width 125 height 12
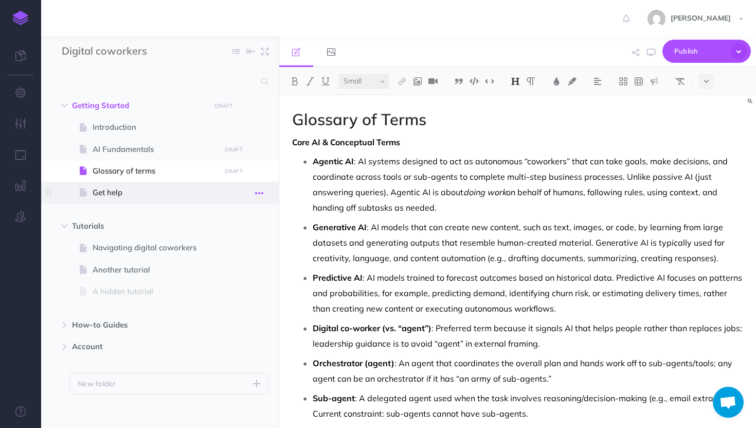
click at [259, 196] on icon "button" at bounding box center [259, 193] width 8 height 12
click at [216, 272] on link "Delete" at bounding box center [229, 279] width 77 height 17
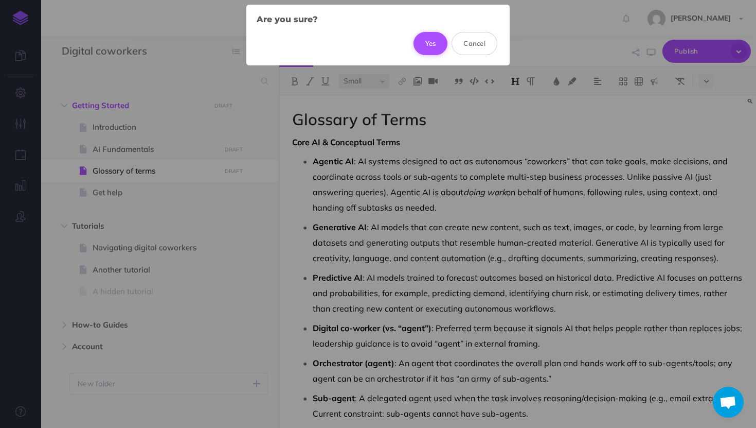
click at [426, 39] on button "Yes" at bounding box center [431, 43] width 34 height 23
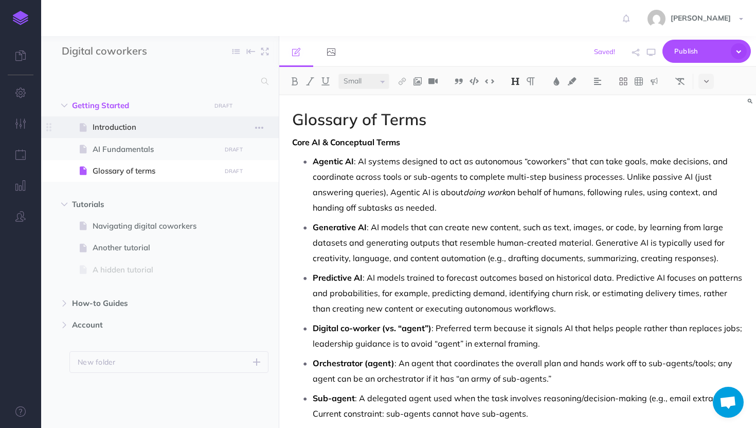
click at [117, 119] on span at bounding box center [160, 127] width 238 height 22
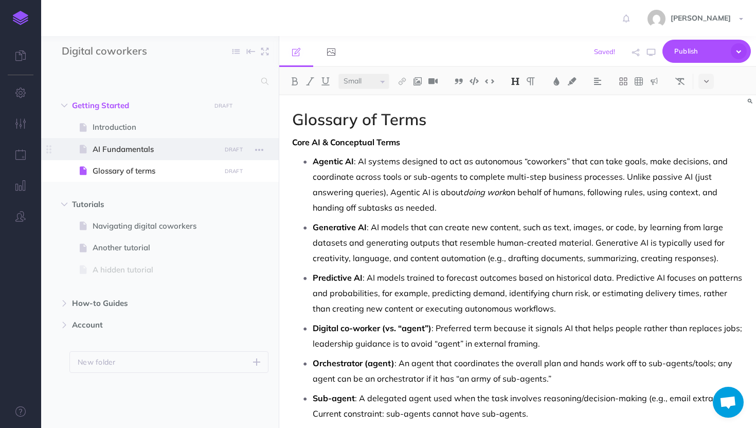
select select "null"
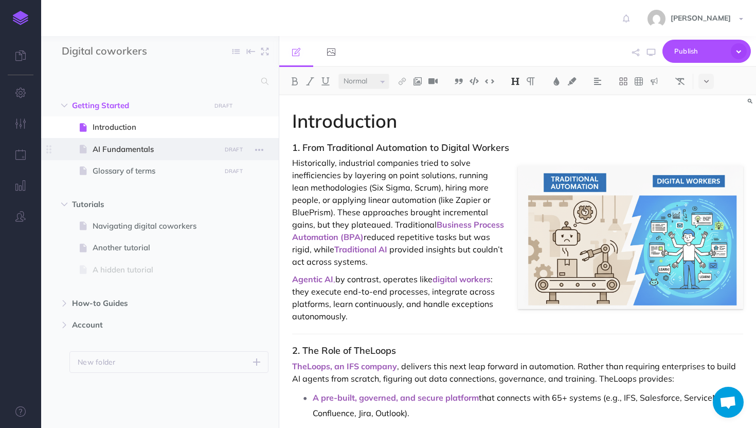
click at [115, 142] on span at bounding box center [160, 149] width 238 height 22
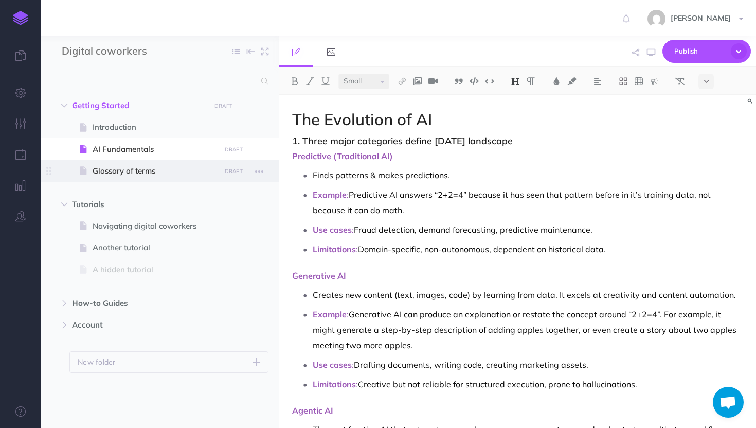
click at [115, 168] on span "Glossary of terms" at bounding box center [155, 171] width 125 height 12
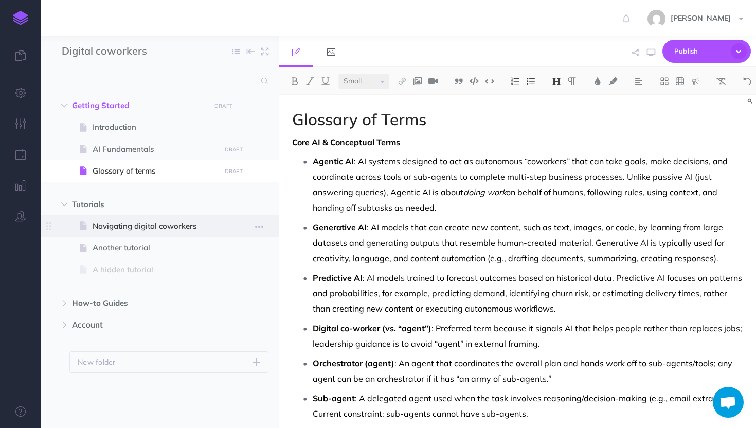
click at [120, 226] on span "Navigating digital coworkers" at bounding box center [155, 226] width 125 height 12
select select "null"
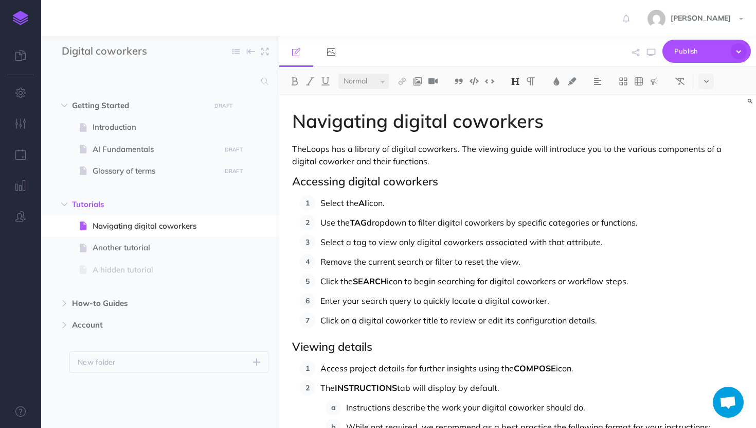
click at [394, 121] on h1 "Navigating digital coworkers" at bounding box center [517, 121] width 451 height 21
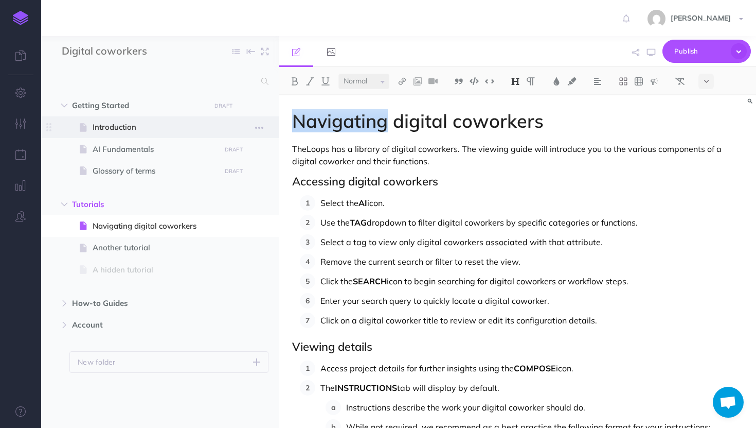
drag, startPoint x: 388, startPoint y: 121, endPoint x: 270, endPoint y: 121, distance: 118.4
click at [270, 121] on div "Digital coworkers Collapse all Expand all Expand to root folders Getting Starte…" at bounding box center [398, 232] width 715 height 392
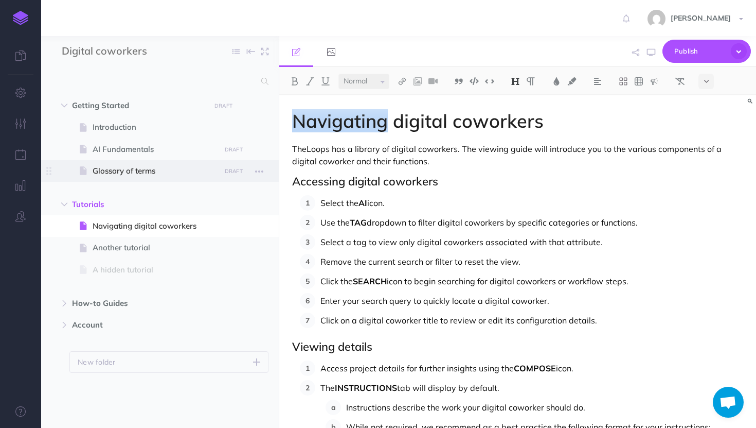
click at [116, 171] on span "Glossary of terms" at bounding box center [155, 171] width 125 height 12
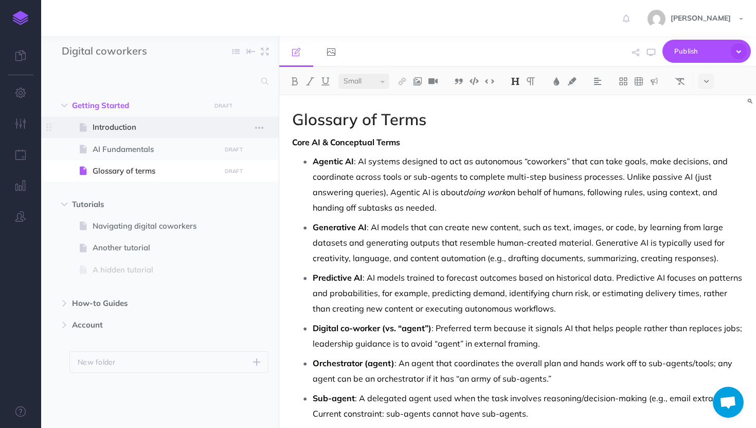
click at [152, 122] on span "Introduction" at bounding box center [155, 127] width 125 height 12
select select "null"
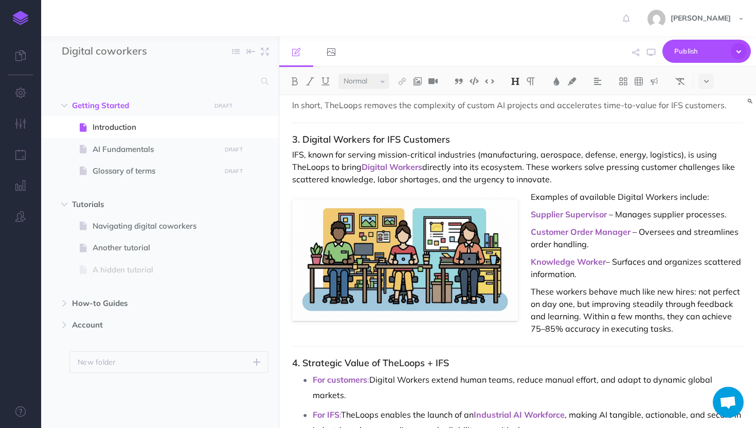
scroll to position [577, 0]
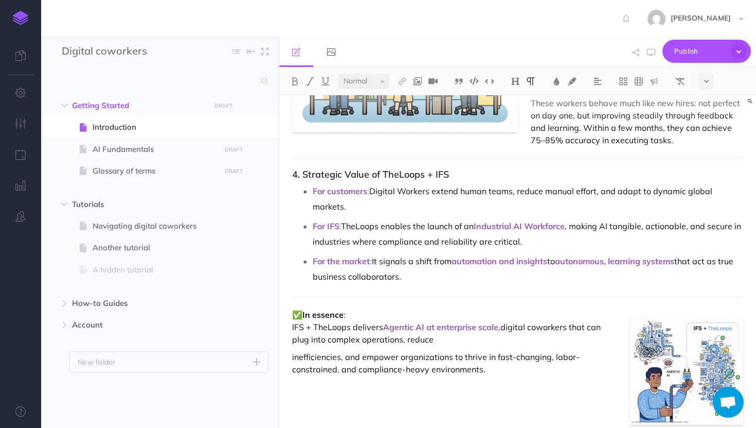
click at [534, 328] on p "✅ In essence : IFS + TheLoops delivers Agentic AI at enterprise scale , digital…" at bounding box center [517, 326] width 451 height 37
click at [143, 227] on span "Navigating digital coworkers" at bounding box center [155, 226] width 125 height 12
select select "null"
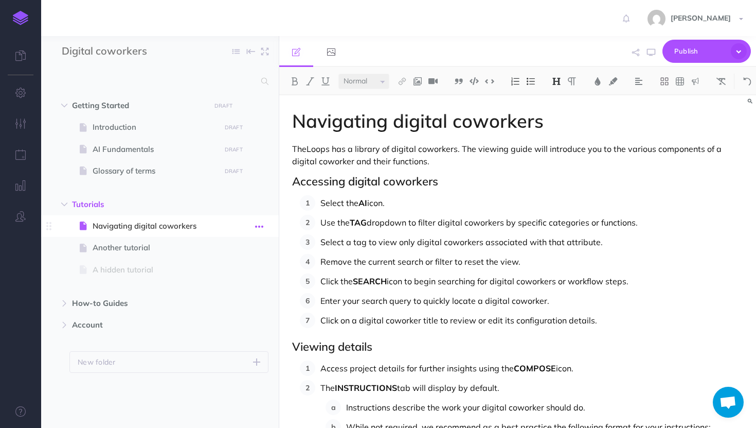
click at [253, 225] on button "button" at bounding box center [259, 225] width 19 height 13
click at [143, 226] on span "Navigating digital coworkers" at bounding box center [155, 226] width 125 height 12
click at [108, 45] on input "Digital coworkers" at bounding box center [122, 51] width 121 height 15
type input "Digital workers"
click at [108, 225] on span "Navigating digital coworkers" at bounding box center [155, 226] width 125 height 12
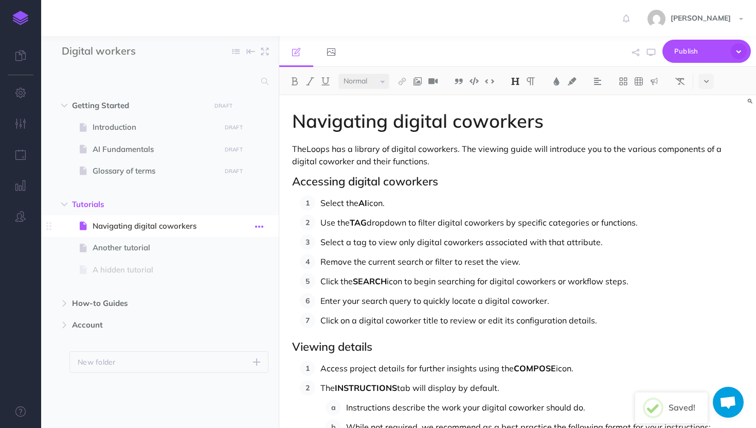
click at [263, 227] on icon "button" at bounding box center [259, 226] width 8 height 12
click at [224, 298] on link "Settings" at bounding box center [229, 295] width 77 height 17
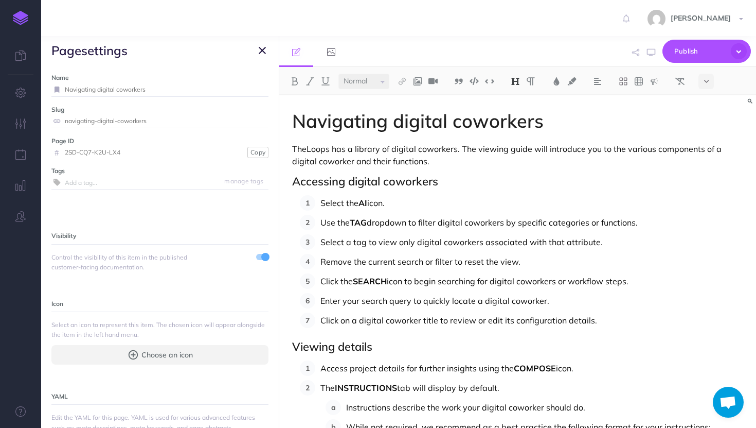
click at [129, 89] on input "Navigating digital coworkers" at bounding box center [167, 89] width 204 height 13
type input "Navigating digital workers"
click at [255, 91] on small "Save" at bounding box center [256, 89] width 13 height 8
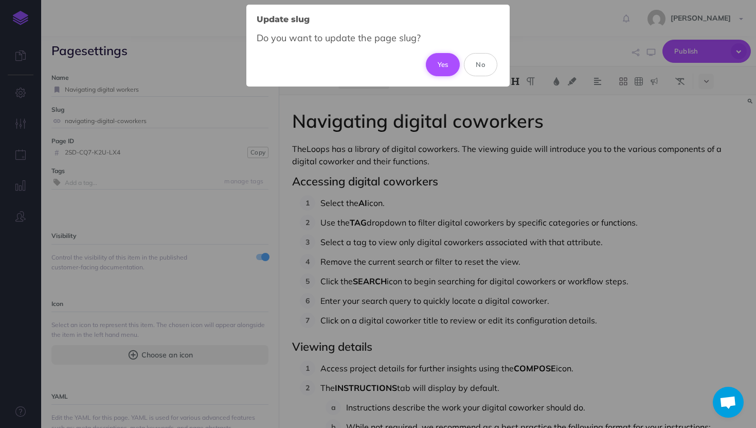
click at [434, 67] on button "Yes" at bounding box center [443, 64] width 34 height 23
type input "navigating-digital-workers"
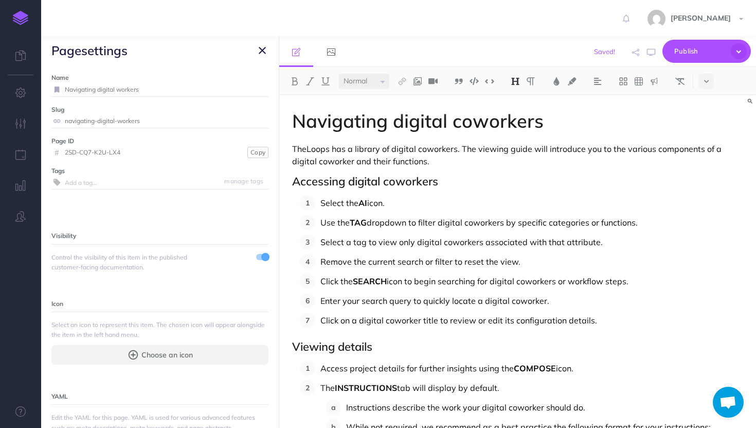
click at [260, 45] on icon "button" at bounding box center [262, 50] width 7 height 12
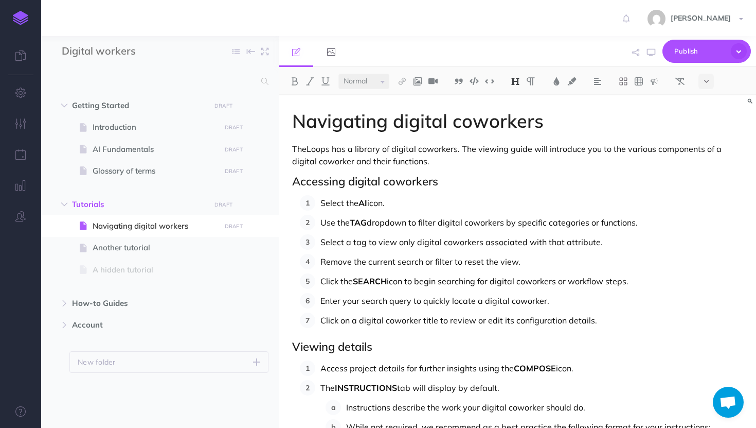
click at [478, 122] on h1 "Navigating digital coworkers" at bounding box center [517, 121] width 451 height 21
click at [426, 148] on p "TheLoops has a library of digital coworkers. The viewing guide will introduce y…" at bounding box center [517, 155] width 451 height 25
click at [304, 162] on p "TheLoops has a library of digital workers. The viewing guide will introduce you…" at bounding box center [517, 155] width 451 height 25
click at [393, 184] on h2 "Accessing digital coworkers" at bounding box center [517, 181] width 451 height 12
click at [474, 221] on p "Use the TAG dropdown to filter digital coworkers by specific categories or func…" at bounding box center [532, 222] width 423 height 15
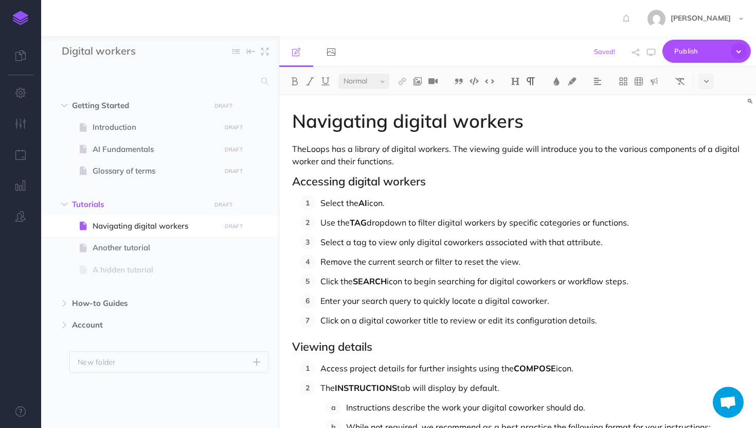
click at [450, 240] on p "Select a tag to view only digital coworkers associated with that attribute." at bounding box center [532, 241] width 423 height 15
click at [526, 282] on p "Click the SEARCH icon to begin searching for digital coworkers or workflow step…" at bounding box center [532, 280] width 423 height 15
click at [520, 301] on p "Enter your search query to quickly locate a digital coworker." at bounding box center [532, 300] width 423 height 15
click at [394, 321] on p "Click on a digital coworker title to review or edit its configuration details." at bounding box center [532, 319] width 423 height 15
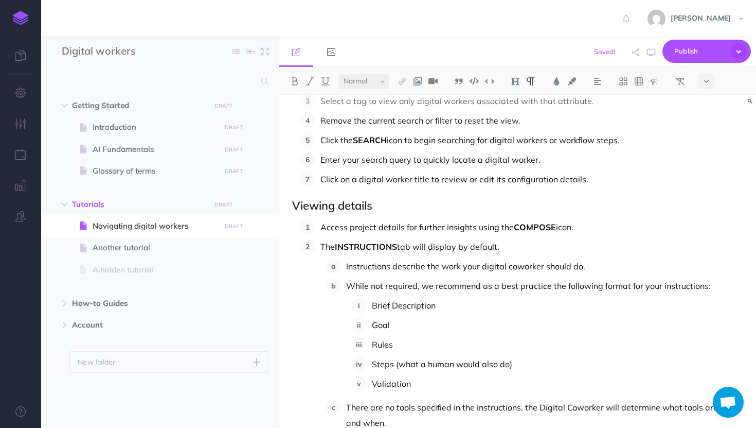
scroll to position [166, 0]
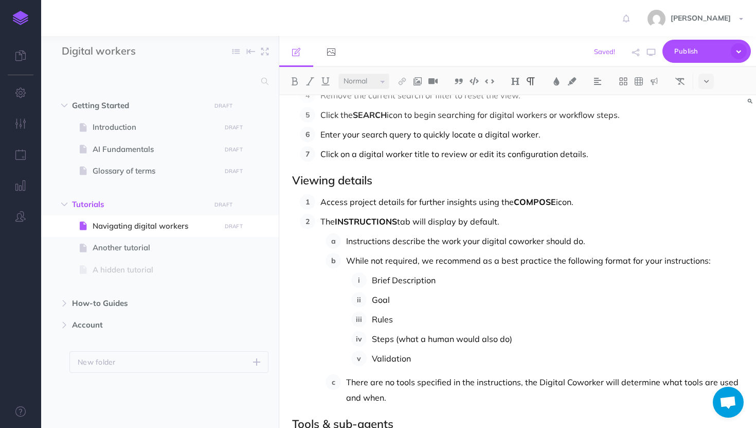
click at [519, 238] on p "Instructions describe the work your digital coworker should do." at bounding box center [544, 240] width 397 height 15
click at [575, 382] on p "There are no tools specified in the instructions, the Digital Coworker will det…" at bounding box center [544, 389] width 397 height 31
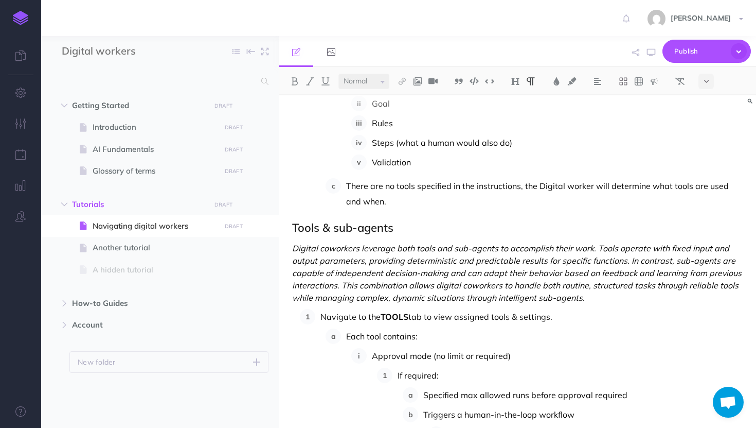
scroll to position [368, 0]
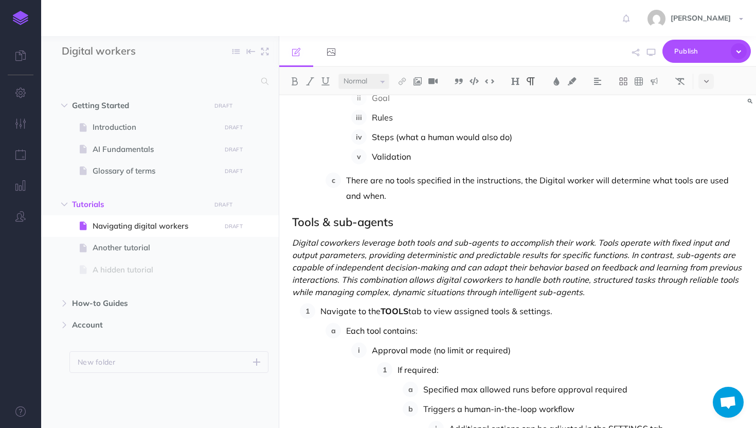
click at [326, 244] on em "Digital coworkers leverage both tools and sub-agents to accomplish their work. …" at bounding box center [518, 267] width 452 height 60
click at [468, 278] on em "Digital workers leverage both tools and sub-agents to accomplish their work. To…" at bounding box center [518, 267] width 452 height 60
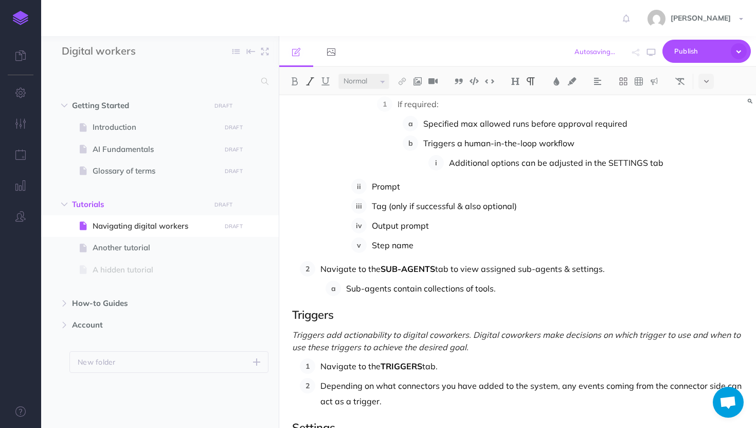
scroll to position [635, 0]
click at [432, 338] on span "Triggers add actionability to digital coworkers. Digital coworkers make decisio…" at bounding box center [517, 339] width 451 height 23
click at [494, 337] on span "Triggers add actionability to digital workers. Digital coworkers make decisions…" at bounding box center [513, 339] width 442 height 23
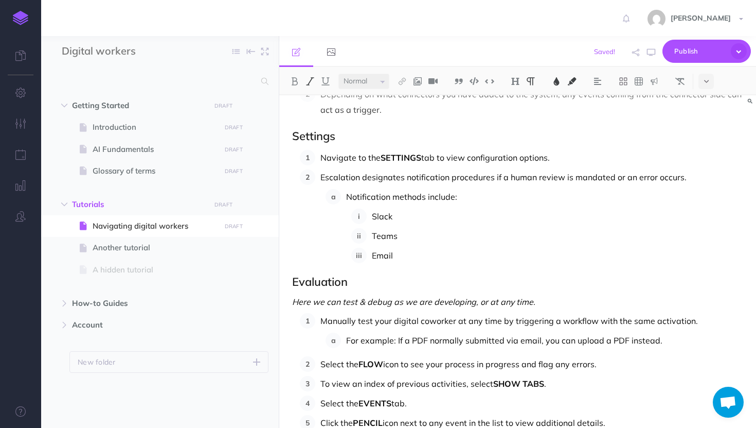
scroll to position [964, 0]
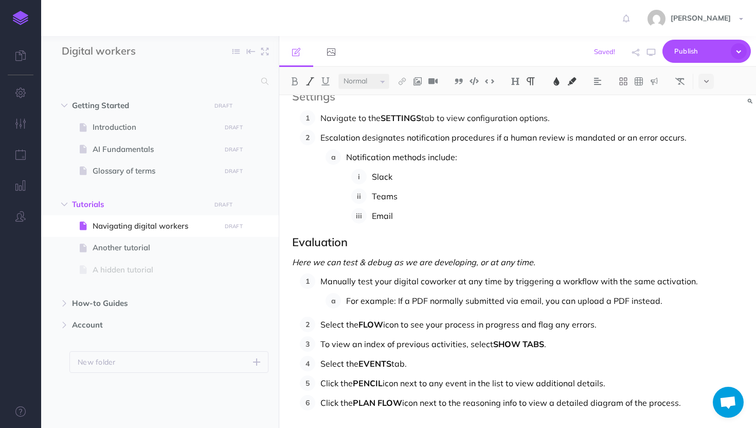
click at [427, 283] on p "Manually test your digital coworker at any time by triggering a workflow with t…" at bounding box center [532, 280] width 423 height 15
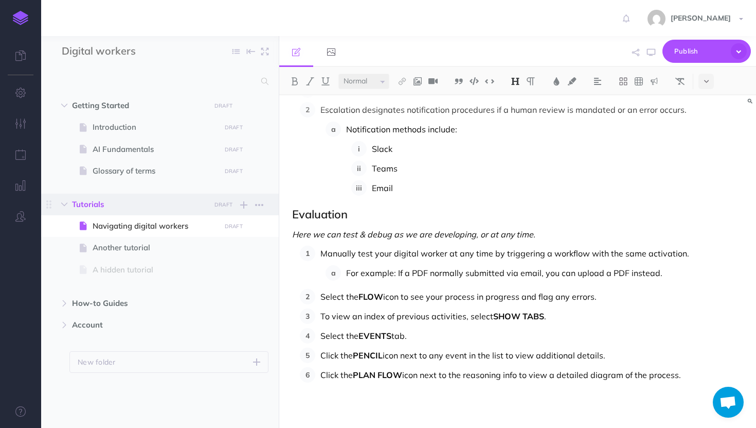
click at [170, 210] on span "Tutorials DRAFT Publish these changes Nevermind Publish New folder Add a new fo…" at bounding box center [171, 204] width 199 height 22
click at [171, 222] on span "Navigating digital workers" at bounding box center [155, 226] width 125 height 12
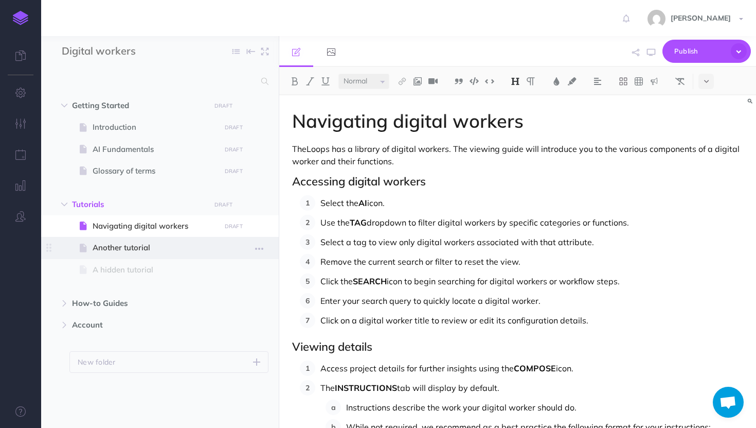
click at [140, 253] on span "Another tutorial" at bounding box center [155, 247] width 125 height 12
select select "null"
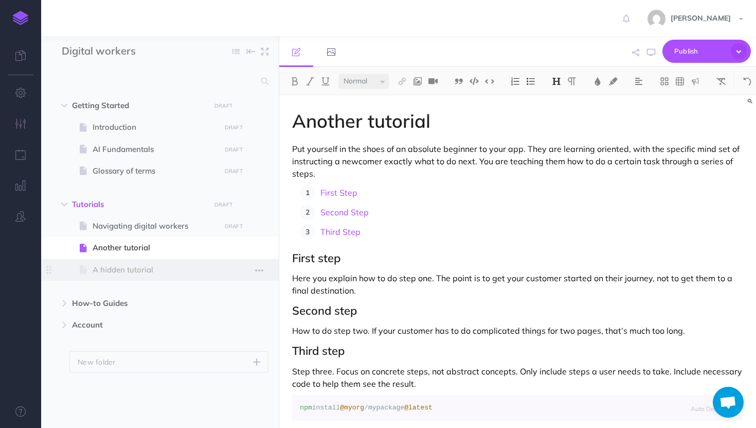
click at [137, 272] on span "A hidden tutorial" at bounding box center [155, 269] width 125 height 12
select select "null"
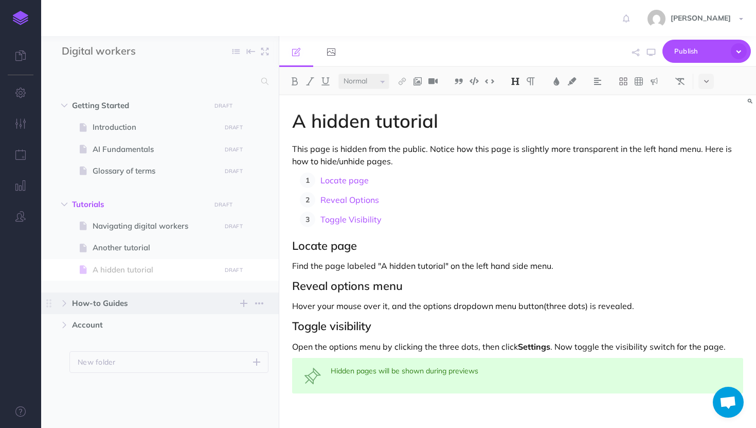
click at [83, 305] on span "How-to Guides" at bounding box center [138, 303] width 132 height 12
select select "null"
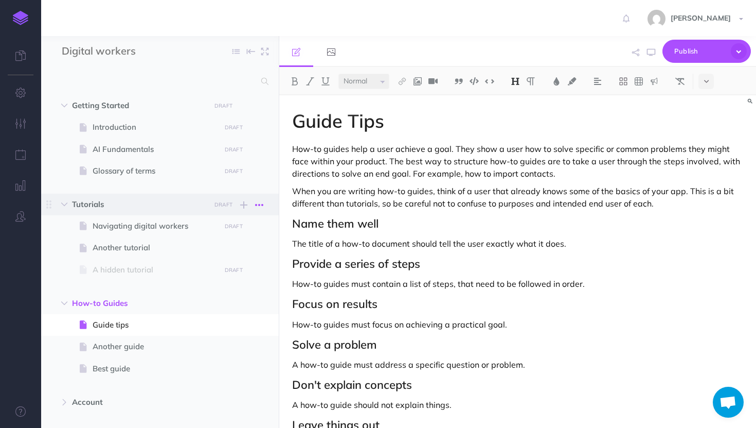
click at [267, 201] on button "button" at bounding box center [259, 205] width 19 height 12
click at [238, 233] on link "Duplicate" at bounding box center [229, 239] width 77 height 17
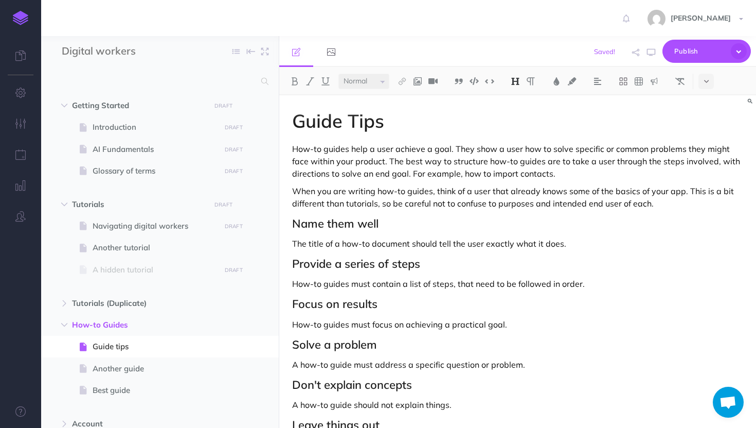
select select "null"
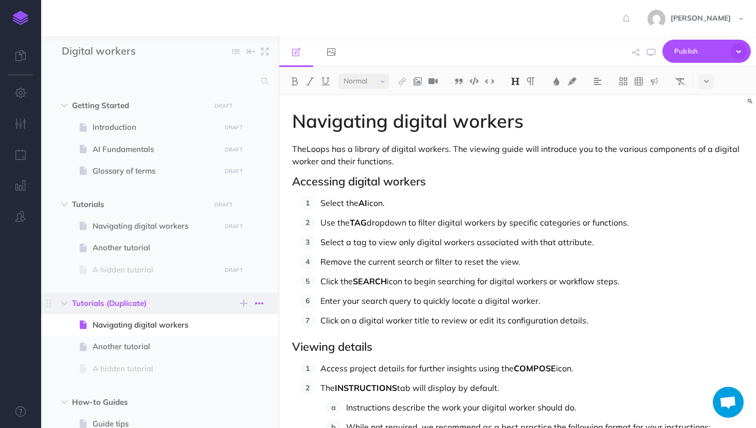
click at [259, 301] on icon "button" at bounding box center [259, 303] width 8 height 12
click at [223, 369] on link "Delete" at bounding box center [229, 372] width 77 height 17
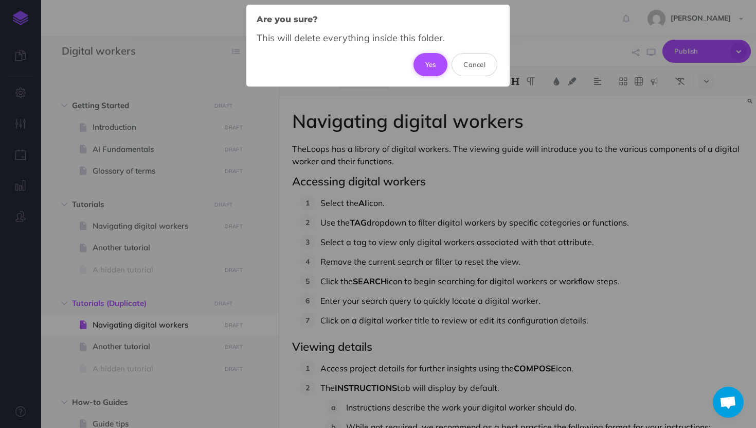
click at [432, 61] on button "Yes" at bounding box center [431, 64] width 34 height 23
select select "null"
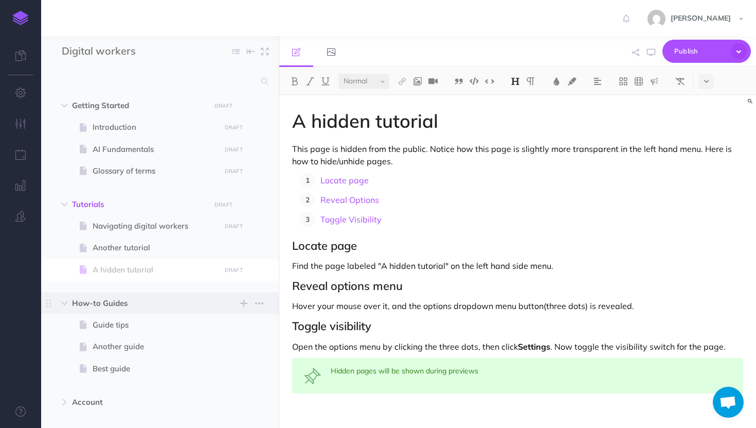
click at [260, 310] on span "How-to Guides New folder Add a new folder inside this folder New page Add a new…" at bounding box center [171, 303] width 199 height 22
select select "null"
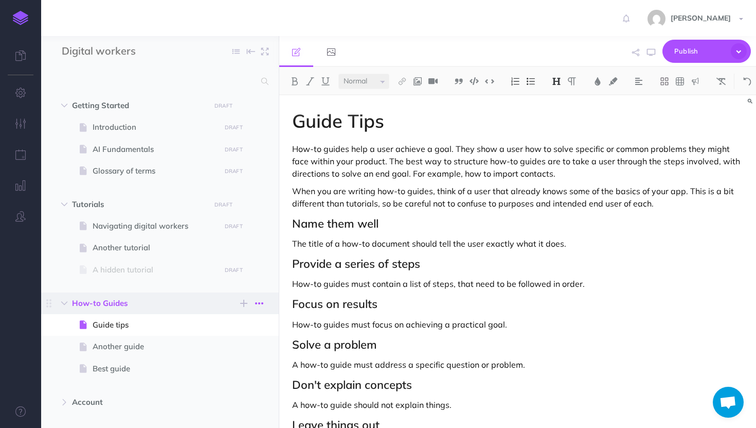
click at [259, 302] on icon "button" at bounding box center [259, 303] width 8 height 12
click at [216, 376] on link "Delete" at bounding box center [229, 372] width 77 height 17
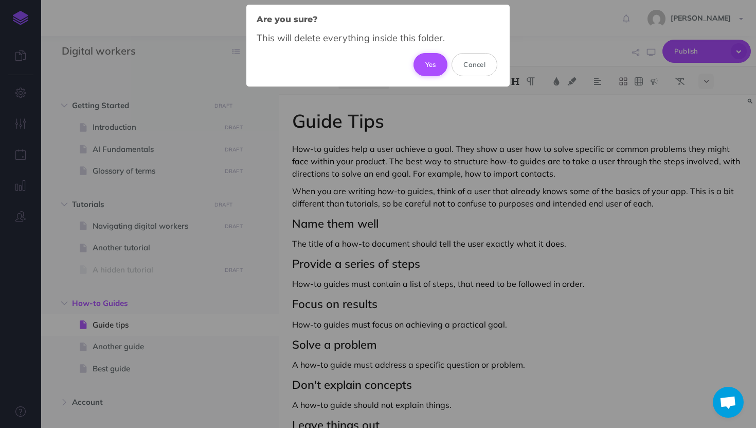
click at [421, 68] on button "Yes" at bounding box center [431, 64] width 34 height 23
select select "null"
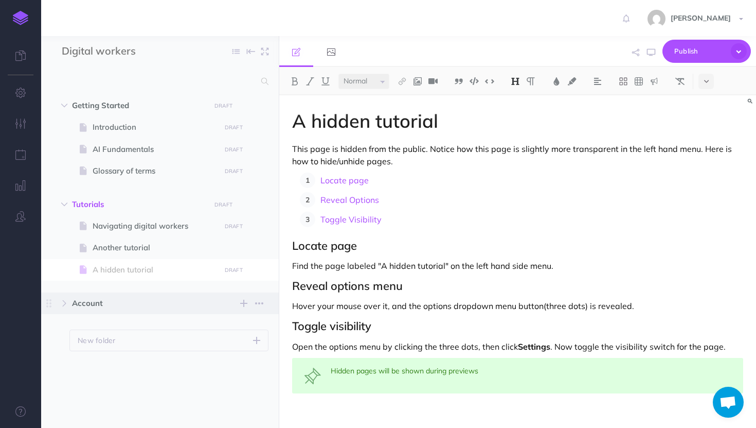
click at [205, 304] on span "Account" at bounding box center [140, 303] width 137 height 12
click at [67, 300] on button "button" at bounding box center [64, 303] width 19 height 12
click at [96, 323] on span "Profile" at bounding box center [155, 325] width 125 height 12
select select "null"
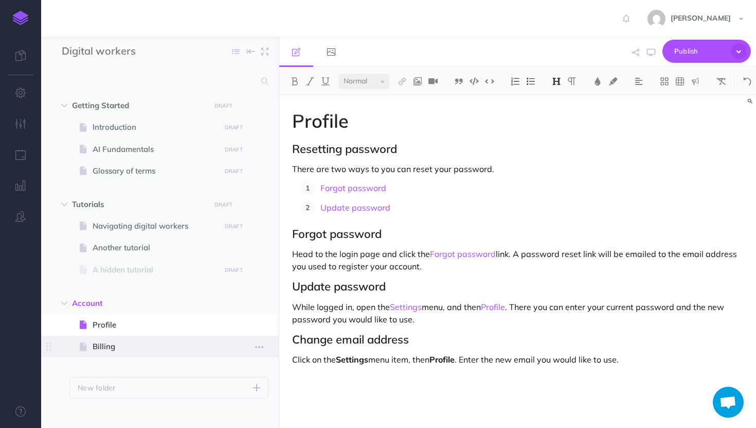
click at [100, 345] on span "Billing" at bounding box center [155, 346] width 125 height 12
select select "null"
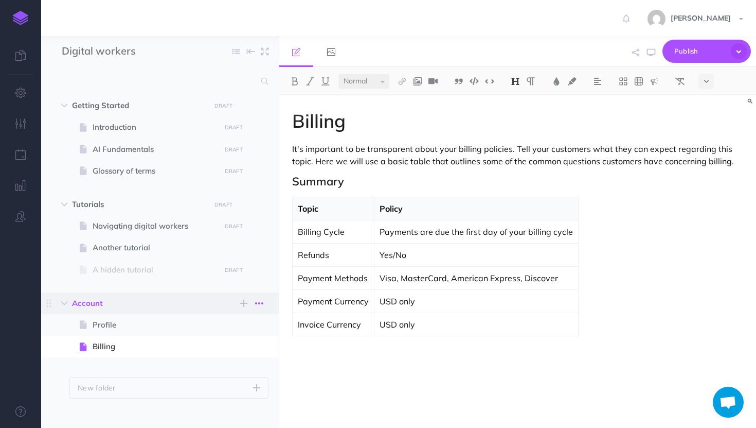
click at [260, 300] on icon "button" at bounding box center [259, 303] width 8 height 12
click at [234, 373] on link "Delete" at bounding box center [229, 372] width 77 height 17
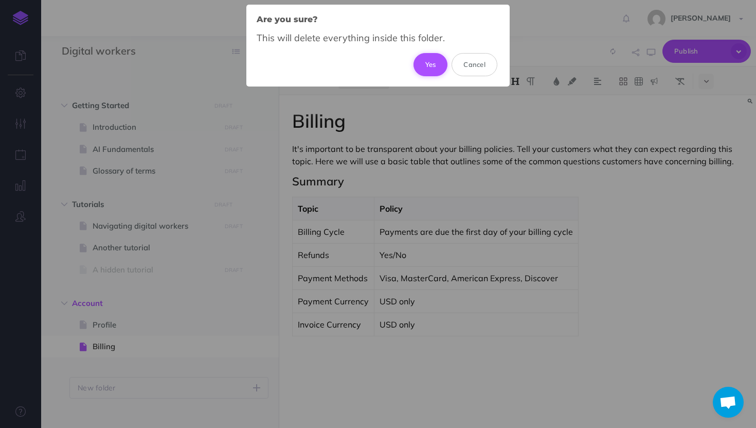
click at [441, 65] on button "Yes" at bounding box center [431, 64] width 34 height 23
select select "null"
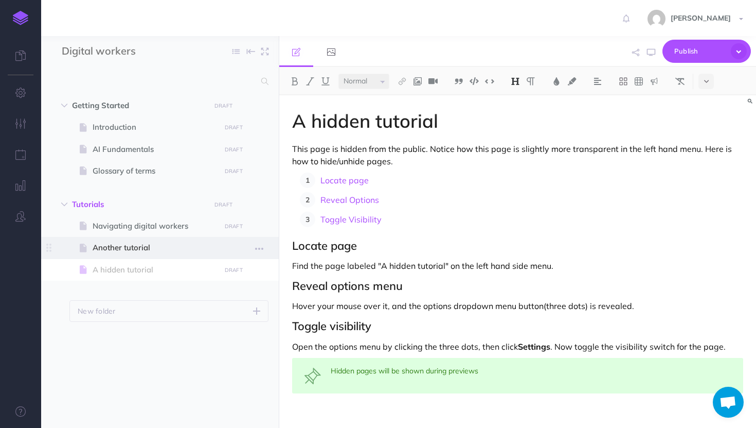
click at [129, 251] on span "Another tutorial" at bounding box center [155, 247] width 125 height 12
select select "null"
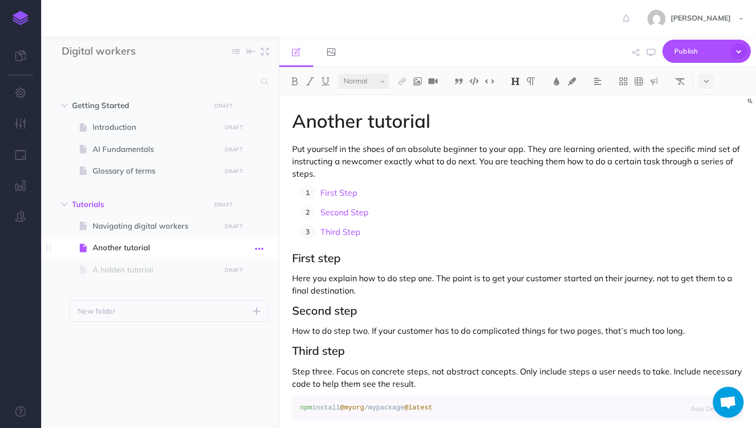
click at [265, 246] on button "button" at bounding box center [259, 247] width 19 height 13
click at [221, 329] on link "Delete" at bounding box center [229, 334] width 77 height 17
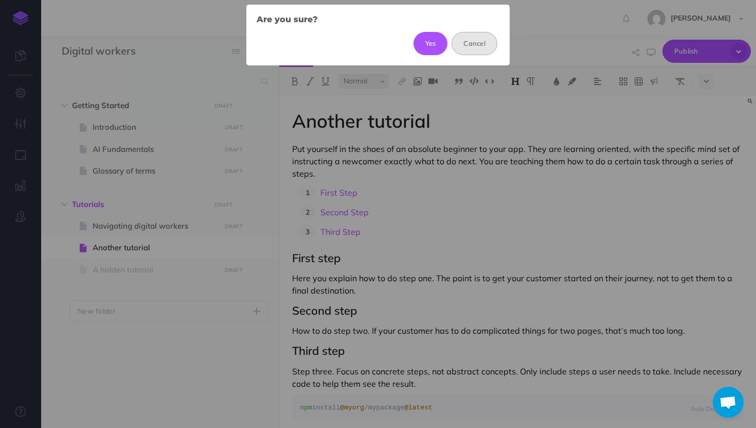
click at [476, 41] on button "Cancel" at bounding box center [475, 43] width 46 height 23
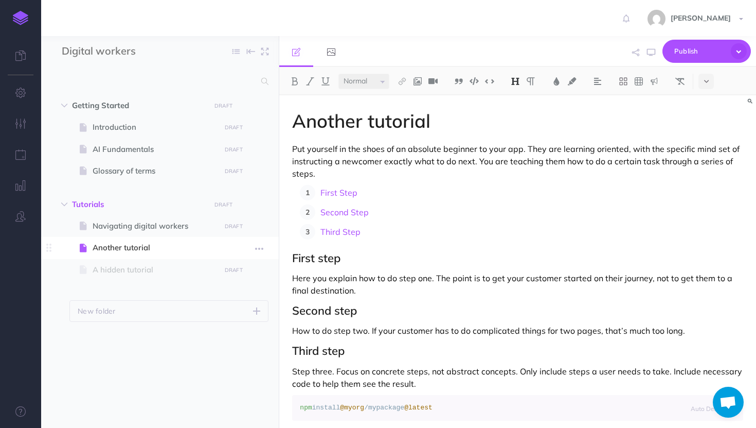
click at [119, 245] on span "Another tutorial" at bounding box center [155, 247] width 125 height 12
drag, startPoint x: 291, startPoint y: 123, endPoint x: 465, endPoint y: 125, distance: 174.5
click at [465, 125] on div "Another tutorial Put yourself in the shoes of an absolute beginner to your app.…" at bounding box center [517, 280] width 477 height 371
click at [144, 225] on span "Navigating digital workers" at bounding box center [155, 226] width 125 height 12
select select "null"
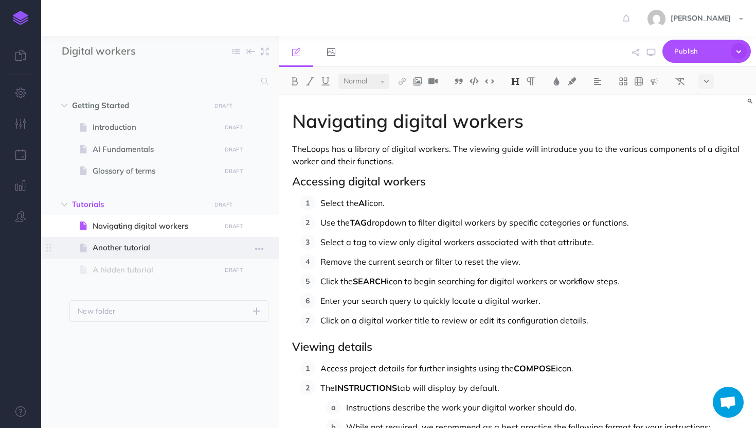
click at [114, 247] on span "Another tutorial" at bounding box center [155, 247] width 125 height 12
select select "null"
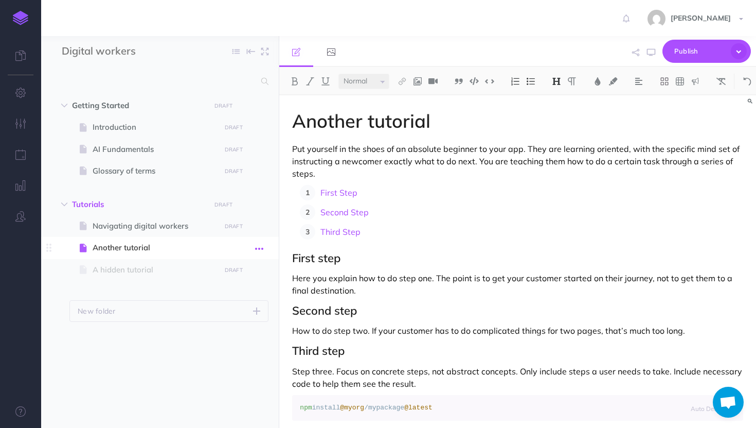
click at [261, 247] on icon "button" at bounding box center [259, 248] width 8 height 12
click at [224, 316] on link "Settings" at bounding box center [229, 317] width 77 height 17
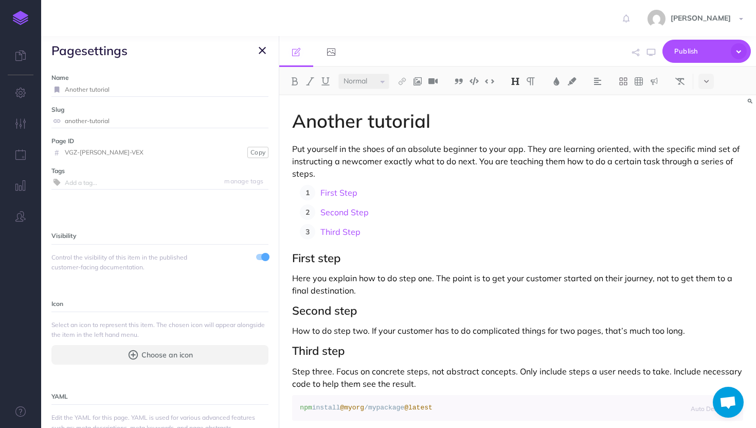
click at [183, 89] on input "Another tutorial" at bounding box center [167, 89] width 204 height 13
type input "Connecting Slack to TheLoops"
click at [260, 89] on small "Save" at bounding box center [256, 89] width 13 height 8
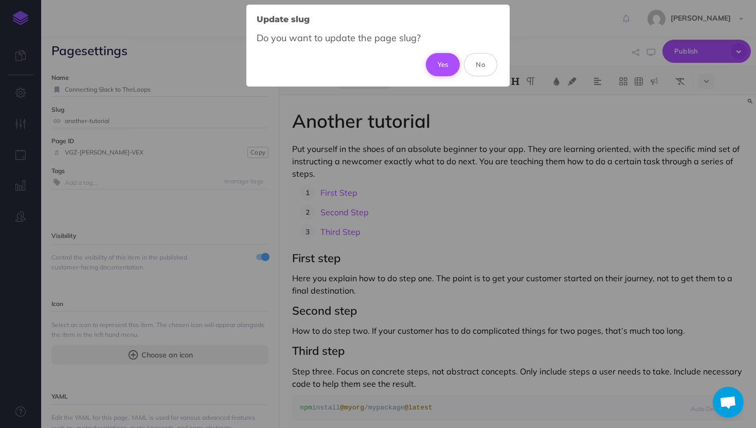
click at [450, 63] on button "Yes" at bounding box center [443, 64] width 34 height 23
type input "connecting-slack-to-theloops"
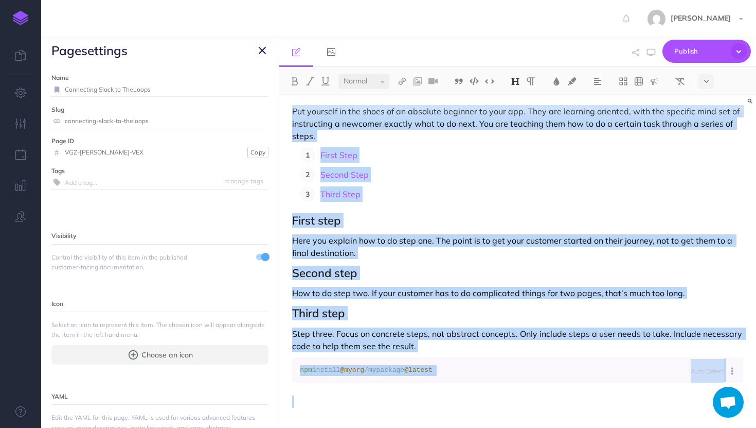
scroll to position [38, 0]
drag, startPoint x: 290, startPoint y: 120, endPoint x: 353, endPoint y: 427, distance: 313.1
click at [353, 427] on div "Another tutorial Put yourself in the shoes of an absolute beginner to your app.…" at bounding box center [517, 261] width 477 height 332
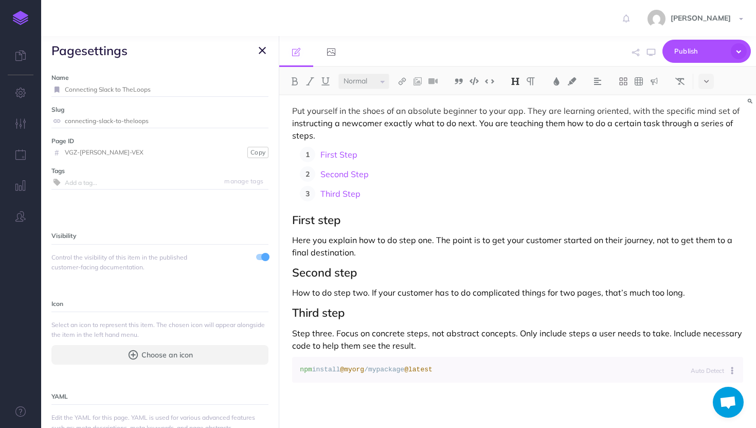
scroll to position [4, 0]
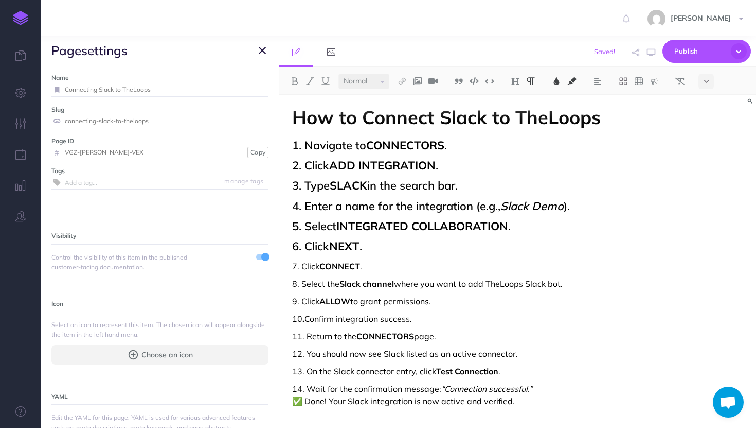
click at [300, 120] on span "How to Connect Slack to TheLoops" at bounding box center [446, 116] width 309 height 23
click at [293, 129] on div "How to Connect Slack to TheLoops 1. Navigate to CONNECTORS . 2. Click ADD INTEG…" at bounding box center [517, 260] width 477 height 336
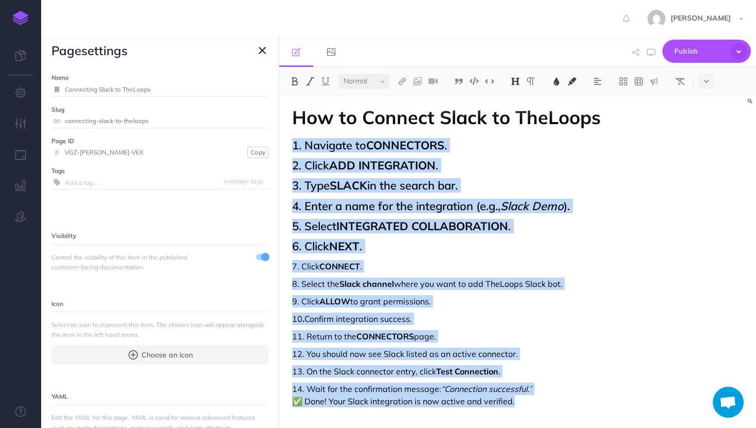
drag, startPoint x: 291, startPoint y: 145, endPoint x: 460, endPoint y: 427, distance: 328.9
click at [460, 427] on div "How to Connect Slack to TheLoops 1. Navigate to CONNECTORS . 2. Click ADD INTEG…" at bounding box center [517, 261] width 477 height 332
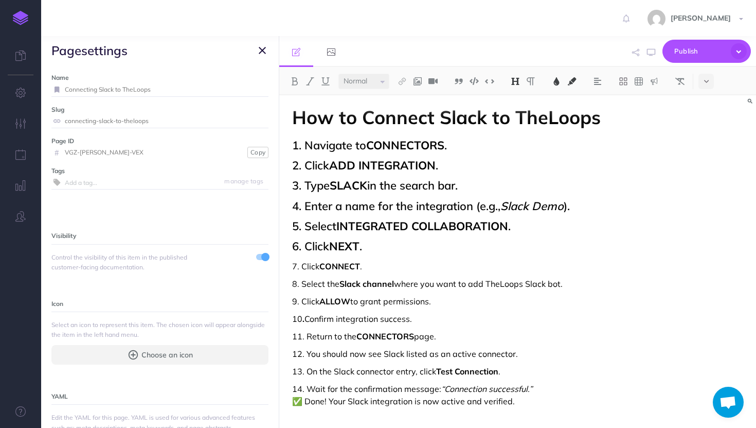
click at [395, 135] on div "How to Connect Slack to TheLoops 1. Navigate to CONNECTORS . 2. Click ADD INTEG…" at bounding box center [517, 260] width 477 height 336
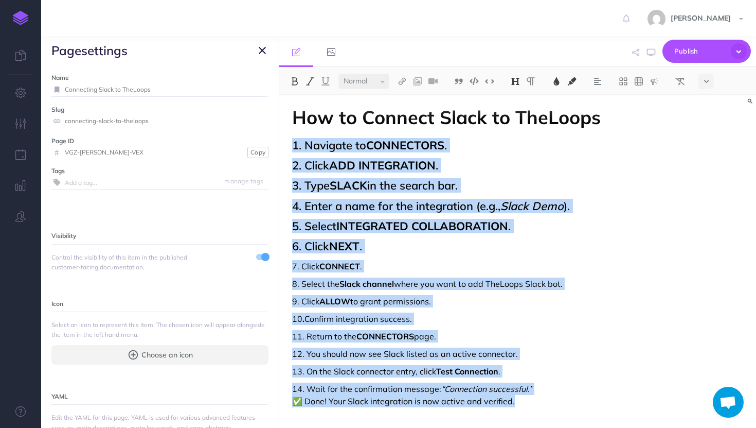
click at [386, 83] on select "Small Normal Large" at bounding box center [364, 81] width 51 height 15
click at [339, 74] on select "Small Normal Large" at bounding box center [364, 81] width 51 height 15
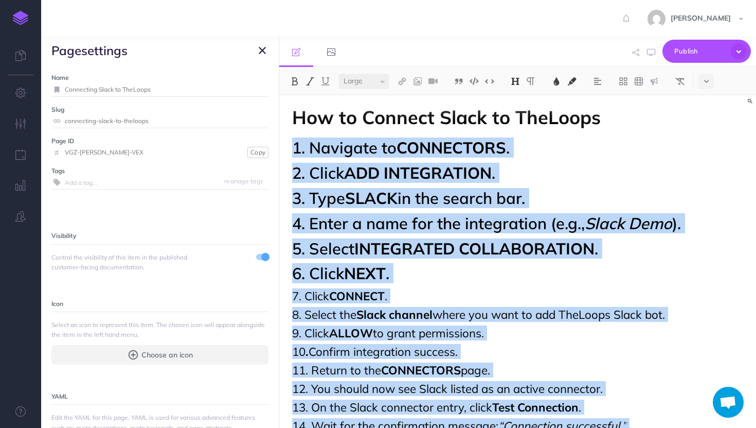
click at [379, 80] on select "Small Normal Large" at bounding box center [364, 81] width 51 height 15
click at [339, 74] on select "Small Normal Large" at bounding box center [364, 81] width 51 height 15
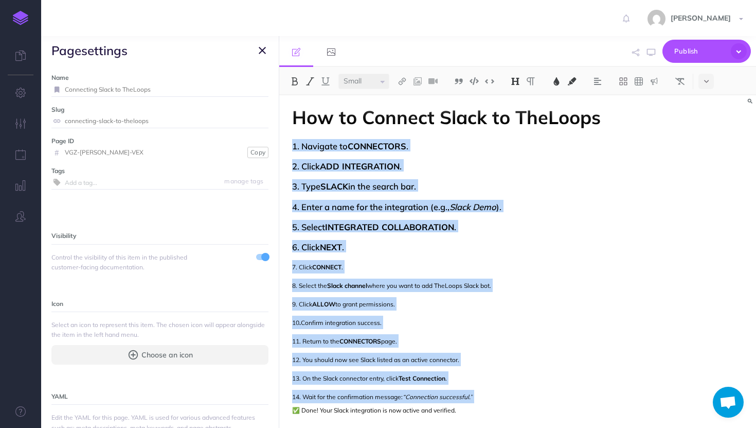
click at [381, 79] on select "Small Normal Large" at bounding box center [364, 81] width 51 height 15
click at [339, 74] on select "Small Normal Large" at bounding box center [364, 81] width 51 height 15
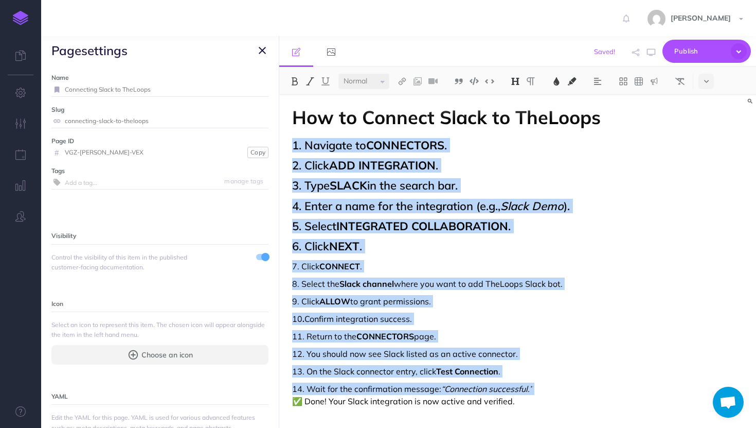
copy div "1. Navigate to CONNECTORS . 2. Click ADD INTEGRATION . 3. Type SLACK in the sea…"
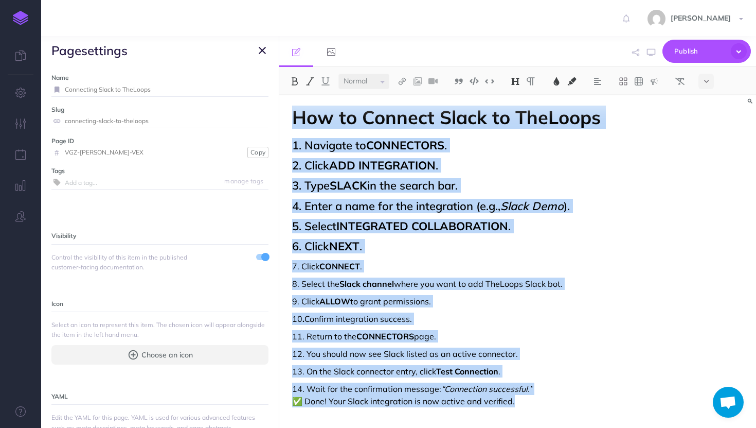
drag, startPoint x: 298, startPoint y: 115, endPoint x: 526, endPoint y: 427, distance: 387.0
click at [526, 427] on div "How to Connect Slack to TheLoops 1. Navigate to CONNECTORS . 2. Click ADD INTEG…" at bounding box center [517, 261] width 477 height 332
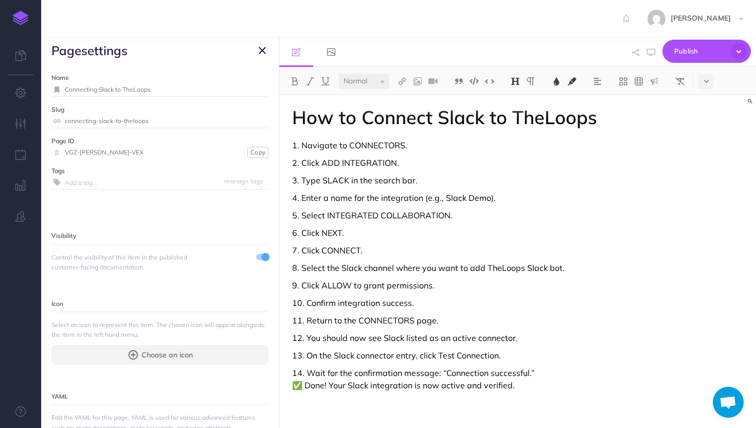
scroll to position [0, 0]
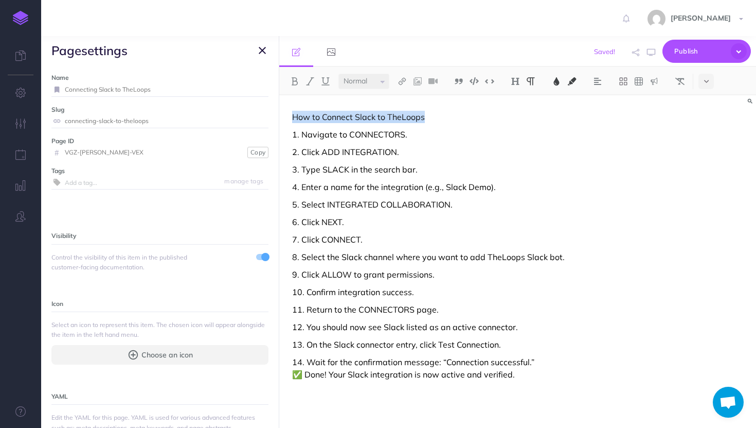
drag, startPoint x: 439, startPoint y: 114, endPoint x: 288, endPoint y: 113, distance: 151.8
click at [288, 113] on div "How to Connect Slack to TheLoops 1. Navigate to CONNECTORS. 2. Click ADD INTEGR…" at bounding box center [517, 263] width 477 height 336
click at [354, 79] on select "Small Normal Large" at bounding box center [364, 81] width 51 height 15
click at [339, 74] on select "Small Normal Large" at bounding box center [364, 81] width 51 height 15
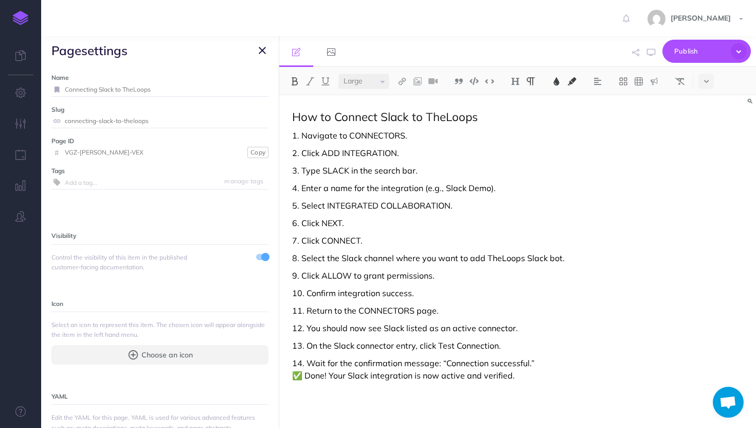
click at [297, 81] on img at bounding box center [294, 81] width 9 height 8
click at [266, 49] on icon "button" at bounding box center [262, 50] width 7 height 12
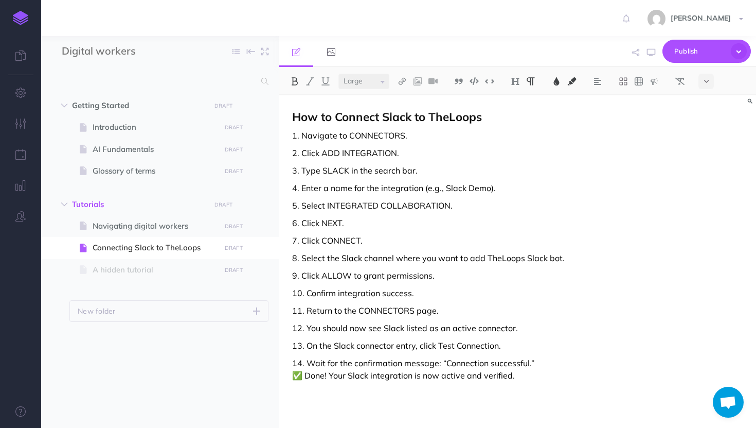
select select "null"
click at [362, 136] on span "1. Navigate to CONNECTORS." at bounding box center [349, 135] width 115 height 10
click at [306, 133] on span "1. Navigate to CONNECTORS." at bounding box center [349, 135] width 115 height 10
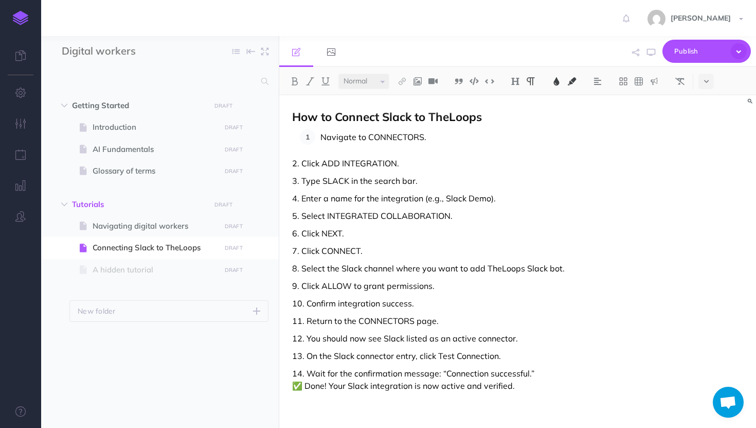
click at [299, 164] on span "2. Click ADD INTEGRATION." at bounding box center [345, 163] width 107 height 10
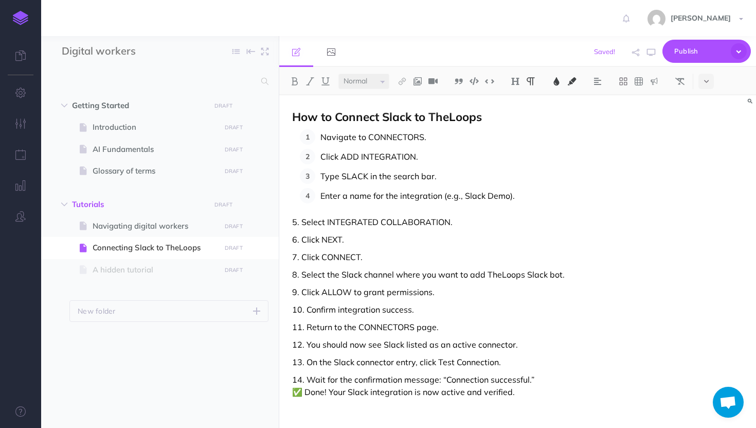
click at [303, 224] on span "5. Select INTEGRATED COLLABORATION." at bounding box center [372, 222] width 161 height 10
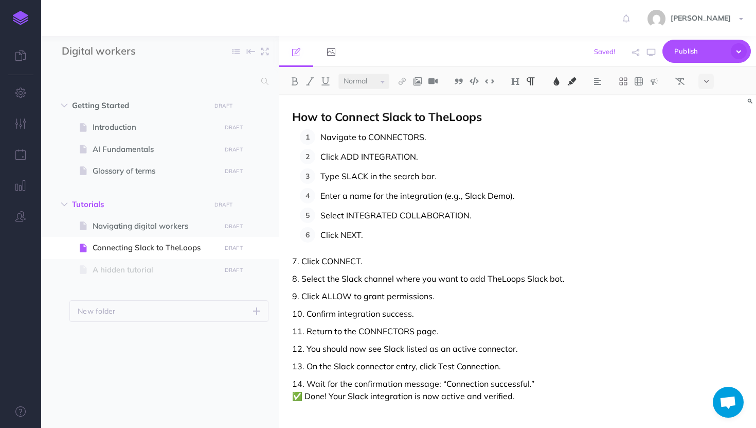
click at [303, 257] on span "7. Click CONNECT." at bounding box center [327, 261] width 71 height 10
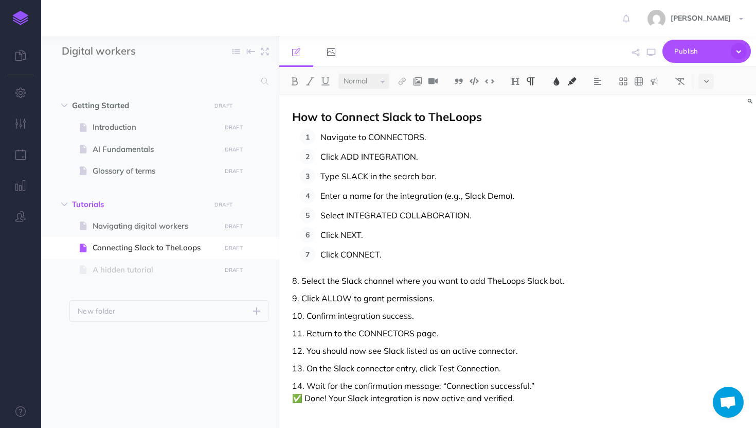
click at [302, 281] on span "8. Select the Slack channel where you want to add TheLoops Slack bot." at bounding box center [428, 280] width 273 height 10
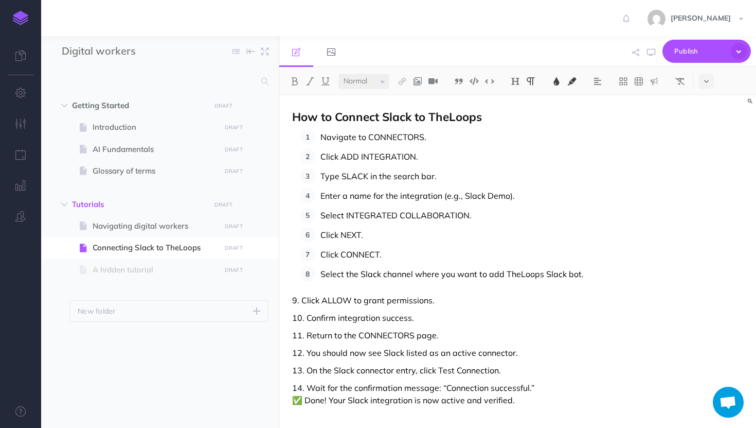
click at [301, 298] on span "9. Click ALLOW to grant permissions." at bounding box center [363, 300] width 143 height 10
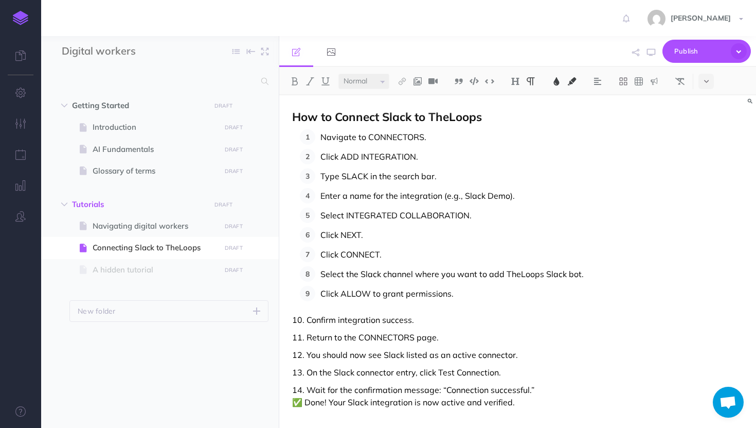
click at [308, 321] on span "10. Confirm integration success." at bounding box center [353, 319] width 122 height 10
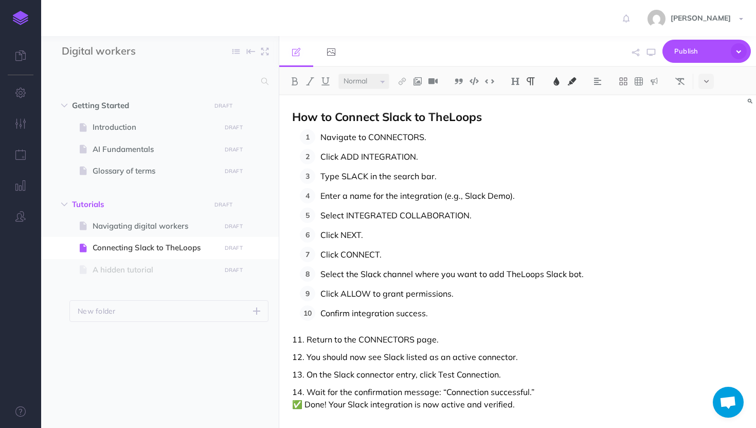
click at [305, 340] on span "11. Return to the CONNECTORS page." at bounding box center [365, 339] width 147 height 10
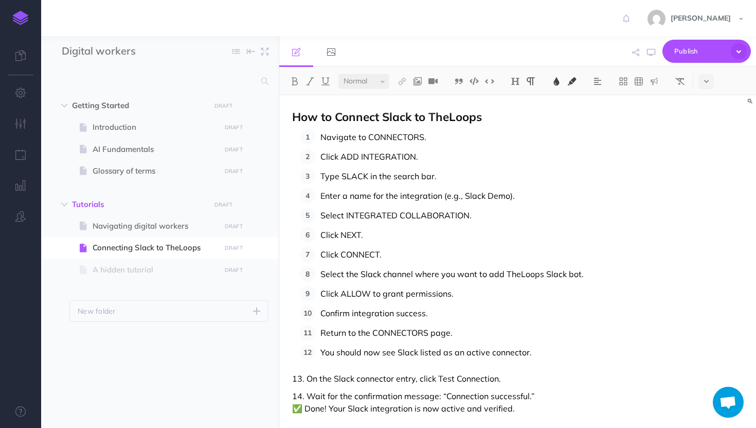
click at [306, 374] on span "13. On the Slack connector entry, click Test Connection." at bounding box center [396, 378] width 209 height 10
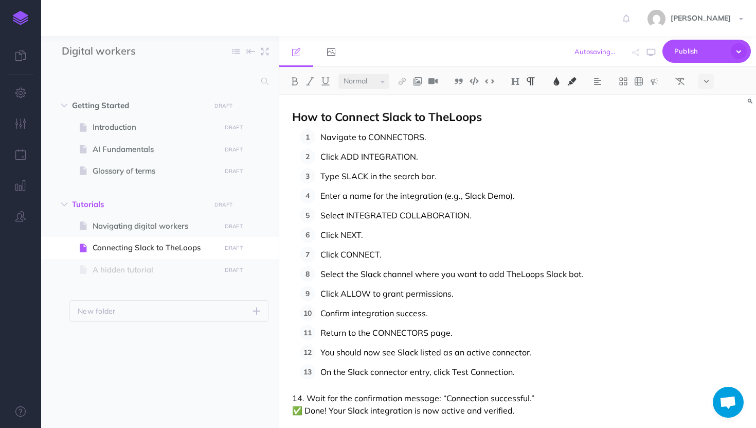
click at [307, 401] on span "14. Wait for the confirmation message: “Connection successful.” ✅ Done! Your Sl…" at bounding box center [413, 404] width 242 height 23
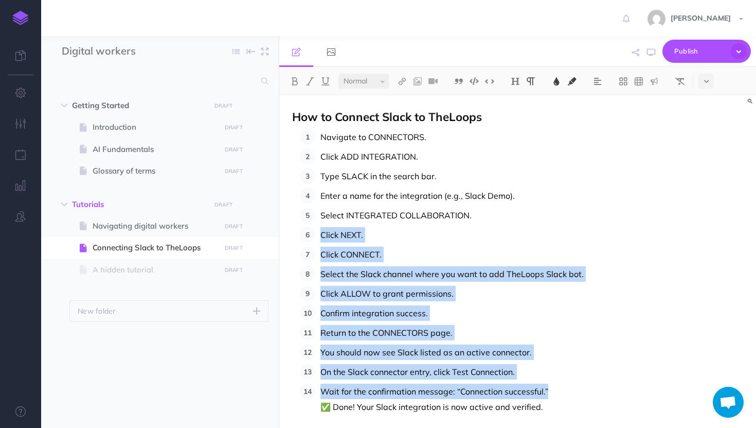
drag, startPoint x: 557, startPoint y: 393, endPoint x: 313, endPoint y: 232, distance: 292.7
click at [312, 232] on ol "Navigate to CONNECTORS. Click ADD INTEGRATION. Type SLACK in the search bar. En…" at bounding box center [522, 271] width 444 height 285
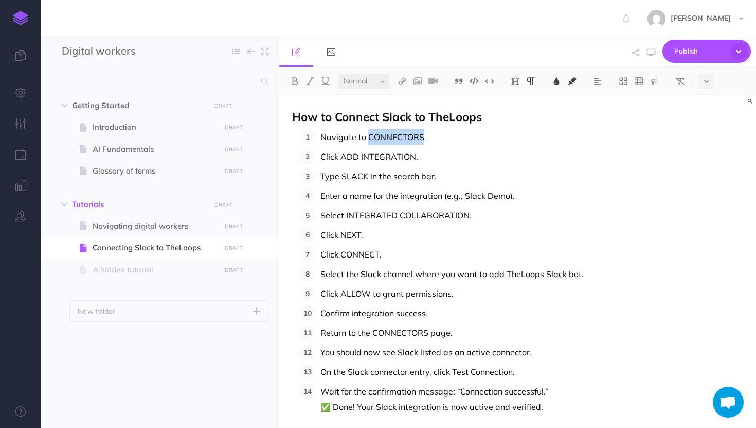
drag, startPoint x: 423, startPoint y: 139, endPoint x: 368, endPoint y: 130, distance: 55.8
click at [368, 130] on p "Navigate to CONNECTORS." at bounding box center [532, 136] width 423 height 15
drag, startPoint x: 423, startPoint y: 136, endPoint x: 365, endPoint y: 135, distance: 57.1
click at [365, 135] on p "Navigate to CONNECTORS ." at bounding box center [532, 136] width 423 height 15
click at [556, 81] on img at bounding box center [556, 81] width 9 height 8
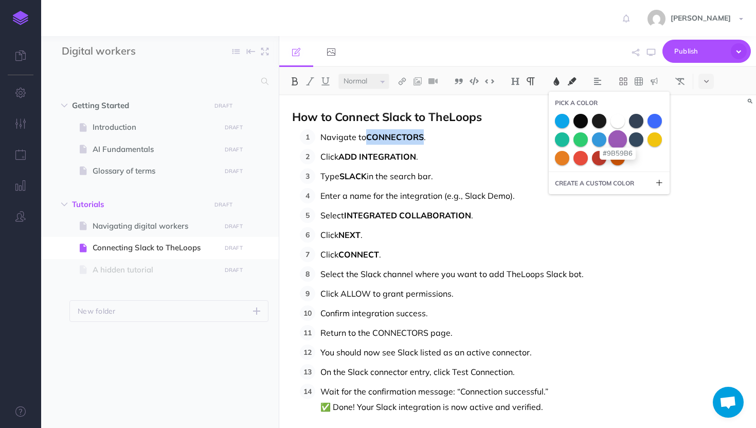
click at [619, 138] on span at bounding box center [618, 139] width 19 height 19
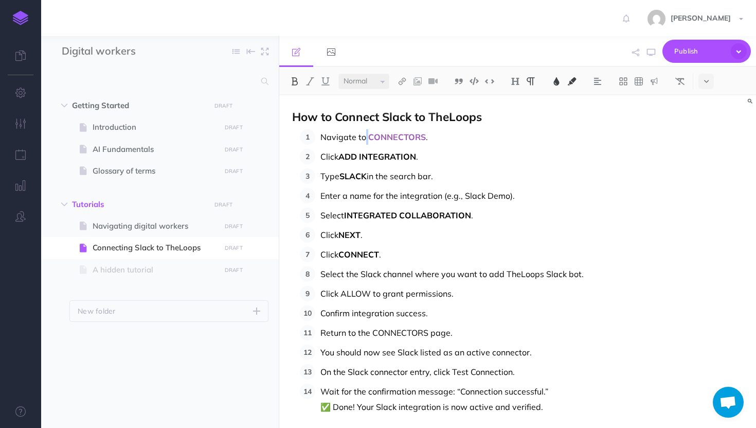
click at [619, 138] on p "Navigate to CONNECTORS ." at bounding box center [532, 136] width 423 height 15
drag, startPoint x: 418, startPoint y: 159, endPoint x: 344, endPoint y: 153, distance: 74.3
click at [343, 153] on p "Click ADD INTEGRATION ." at bounding box center [532, 156] width 423 height 15
click at [557, 76] on button at bounding box center [556, 81] width 15 height 15
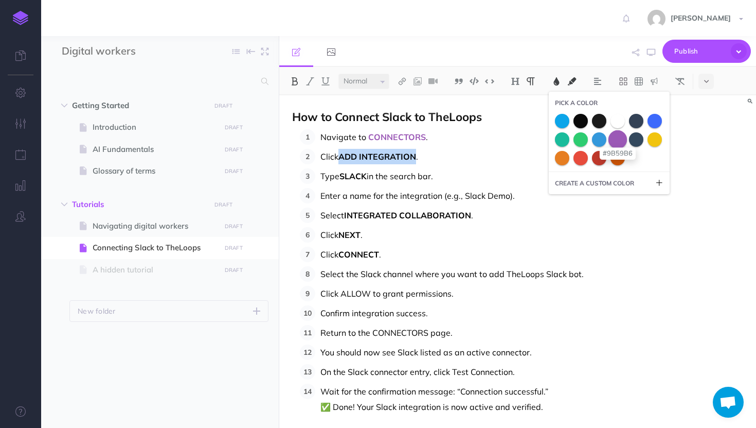
click at [624, 140] on span at bounding box center [618, 139] width 19 height 19
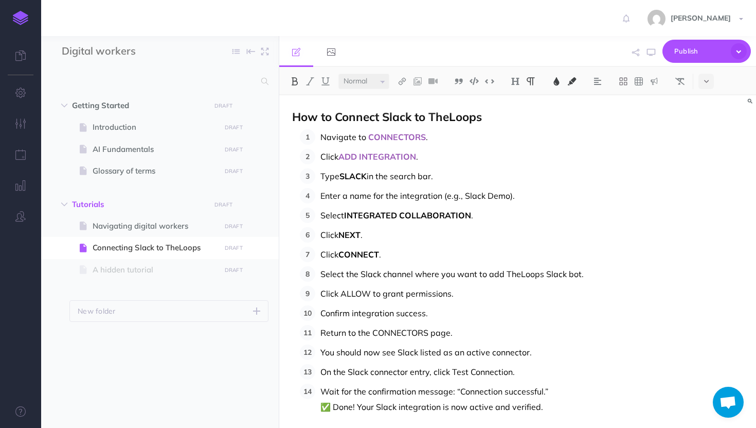
click at [624, 140] on p "Navigate to CONNECTORS ." at bounding box center [532, 136] width 423 height 15
drag, startPoint x: 369, startPoint y: 178, endPoint x: 339, endPoint y: 177, distance: 29.9
click at [339, 177] on p "Type SLACK in the search bar." at bounding box center [532, 175] width 423 height 15
click at [557, 75] on button at bounding box center [556, 81] width 15 height 15
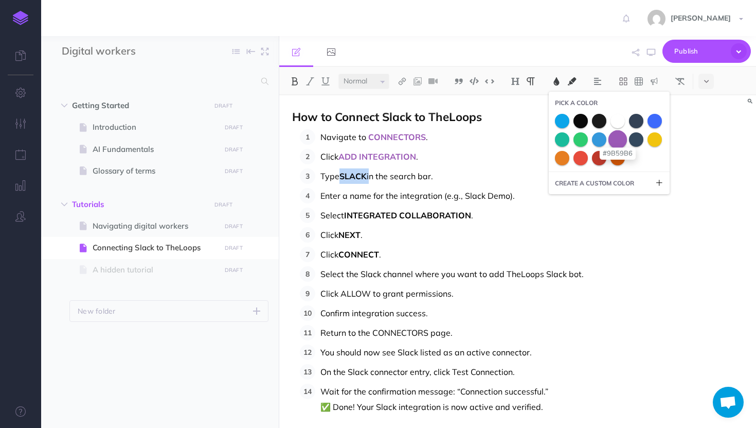
click at [621, 142] on span at bounding box center [618, 139] width 19 height 19
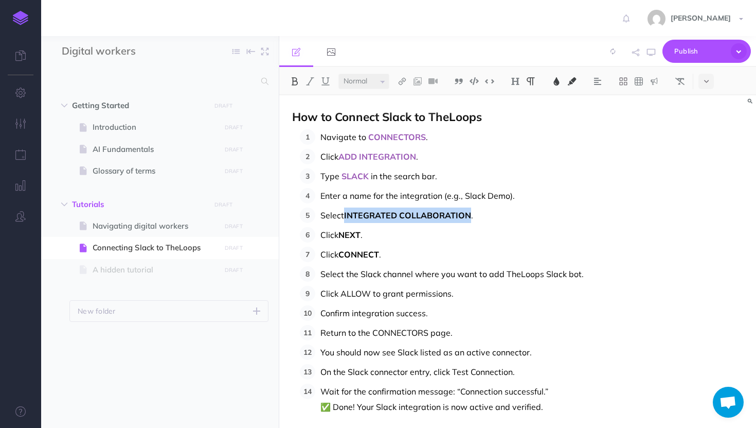
drag, startPoint x: 471, startPoint y: 215, endPoint x: 346, endPoint y: 213, distance: 124.5
click at [346, 213] on p "Select INTEGRATED COLLABORATION ." at bounding box center [532, 214] width 423 height 15
click at [559, 79] on img at bounding box center [556, 81] width 9 height 8
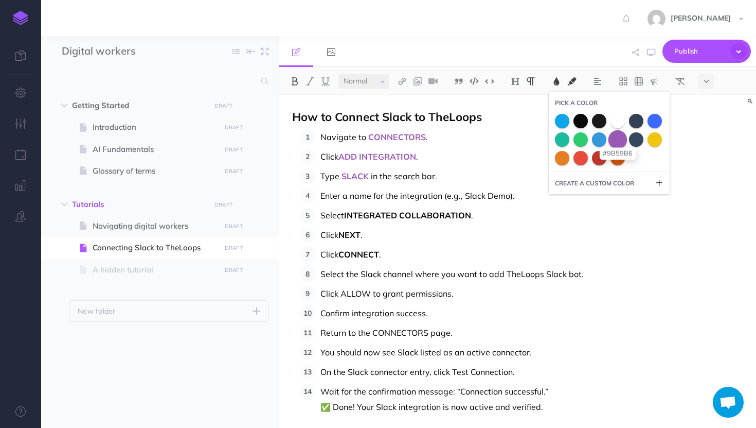
click at [618, 139] on span at bounding box center [618, 139] width 19 height 19
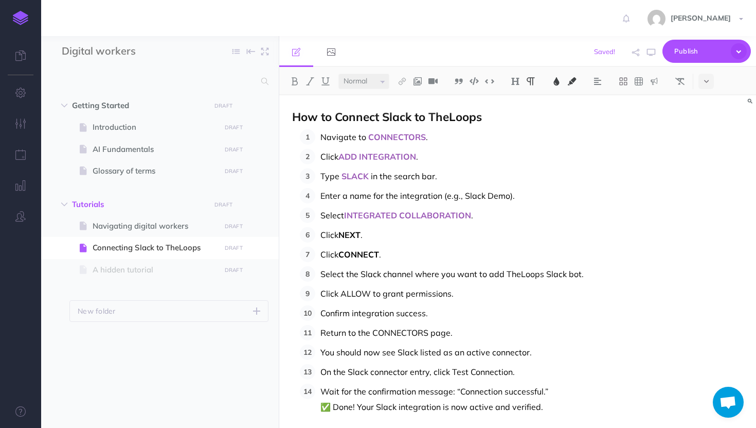
click at [342, 234] on span "NEXT" at bounding box center [350, 235] width 22 height 10
click at [558, 81] on img at bounding box center [556, 81] width 9 height 8
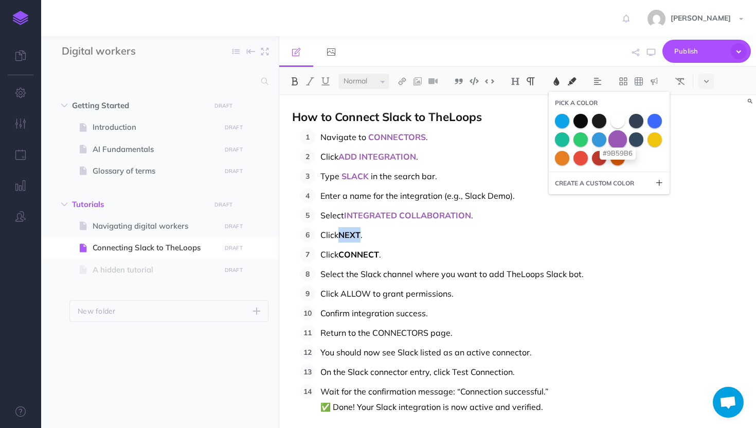
click at [618, 133] on span at bounding box center [618, 139] width 19 height 19
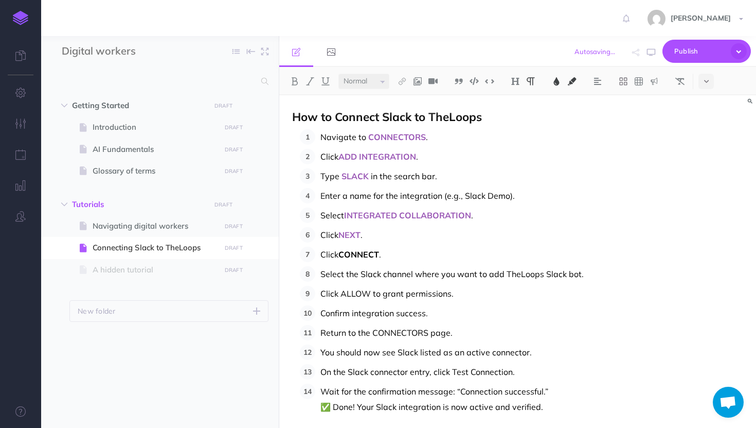
click at [341, 251] on span "CONNECT" at bounding box center [359, 254] width 41 height 10
click at [560, 78] on img at bounding box center [556, 81] width 9 height 8
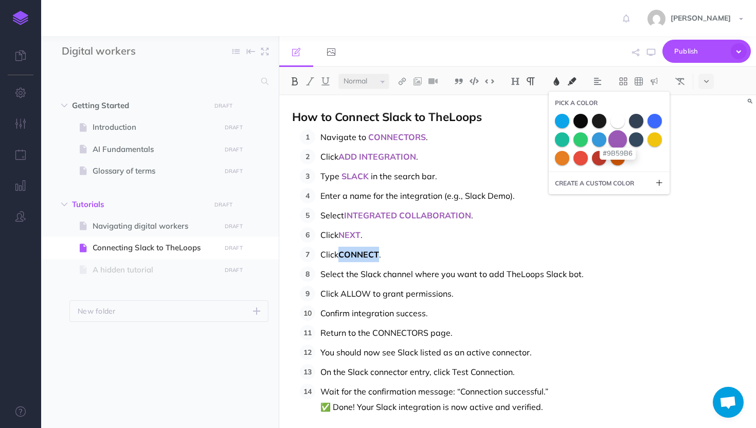
click at [621, 134] on span at bounding box center [618, 139] width 19 height 19
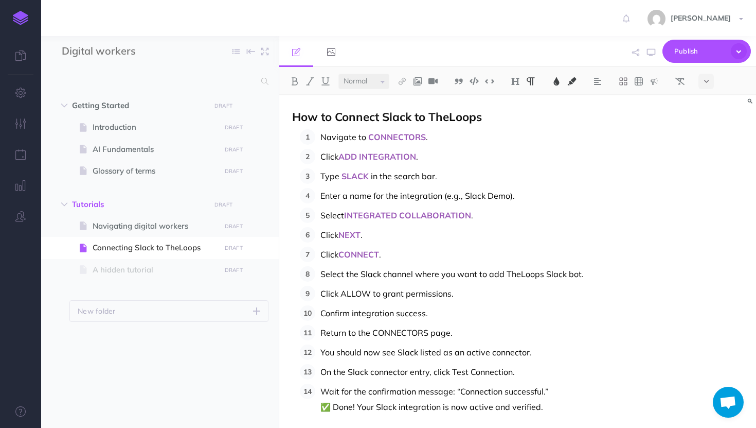
click at [371, 291] on span "Click ALLOW to grant permissions." at bounding box center [387, 293] width 133 height 10
click at [553, 80] on button at bounding box center [556, 81] width 15 height 15
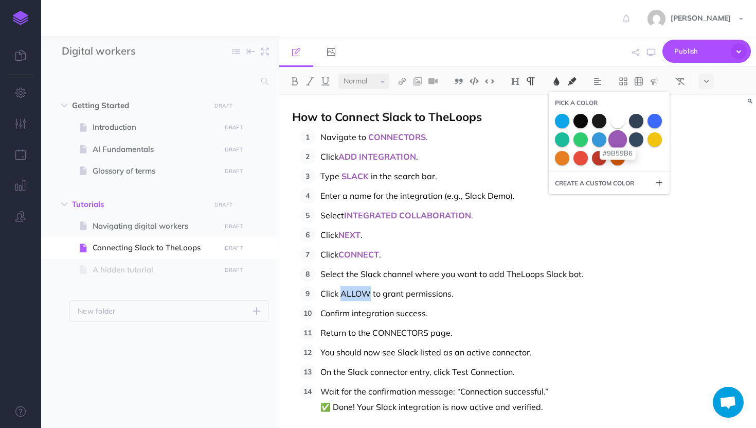
click at [613, 138] on span at bounding box center [618, 139] width 19 height 19
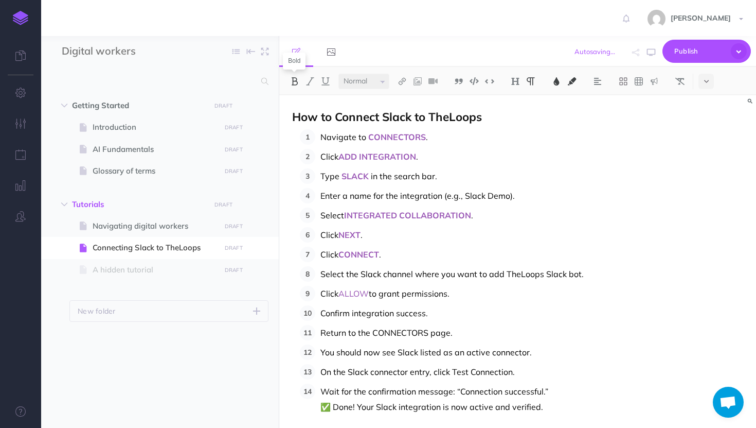
click at [293, 85] on button at bounding box center [294, 81] width 15 height 15
click at [372, 335] on span "Return to the CONNECTORS page." at bounding box center [387, 332] width 132 height 10
click at [300, 81] on button at bounding box center [294, 81] width 15 height 15
click at [558, 81] on img at bounding box center [556, 81] width 9 height 8
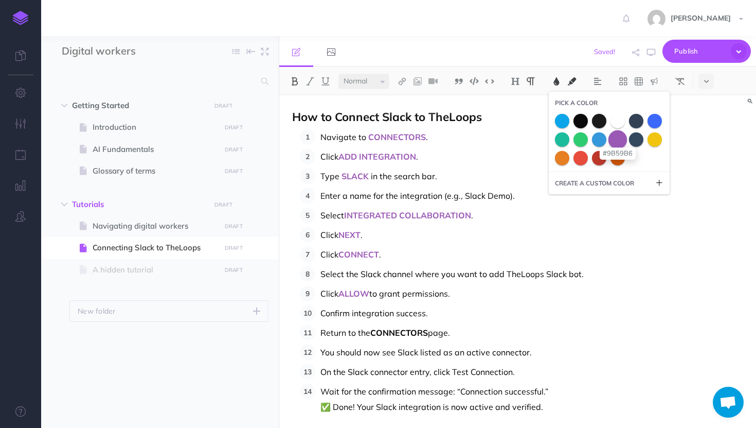
click at [620, 140] on span at bounding box center [618, 139] width 19 height 19
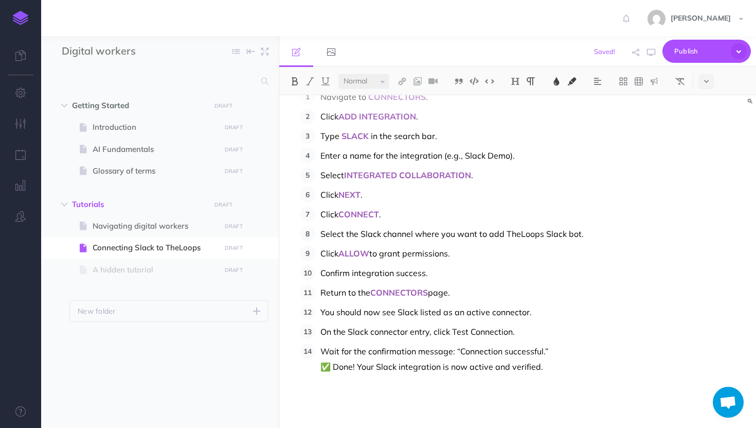
scroll to position [42, 0]
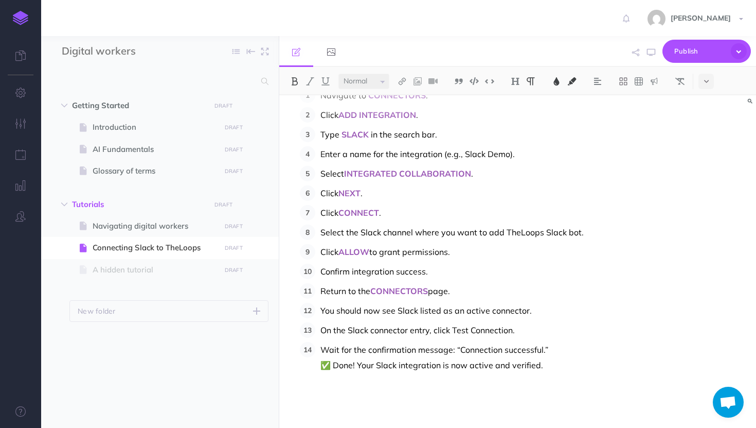
click at [513, 331] on span "On the Slack connector entry, click Test Connection." at bounding box center [418, 330] width 195 height 10
click at [297, 82] on img at bounding box center [294, 81] width 9 height 8
click at [560, 83] on img at bounding box center [556, 81] width 9 height 8
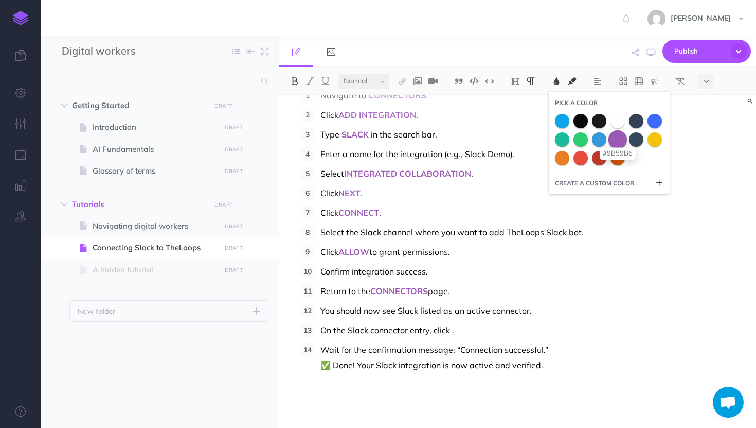
click at [612, 141] on span at bounding box center [618, 139] width 19 height 19
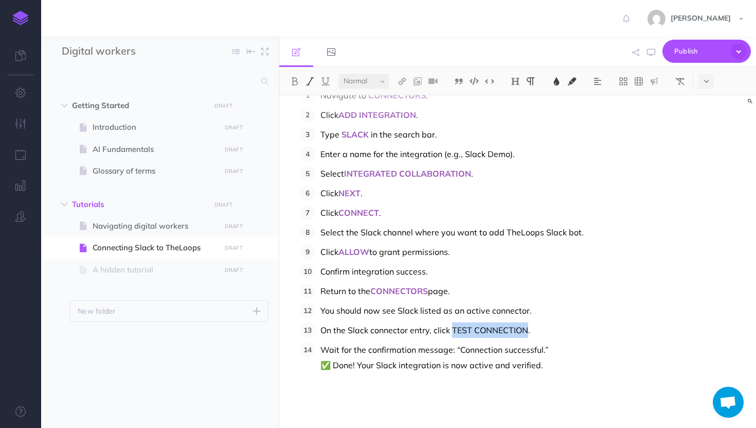
click at [303, 78] on button at bounding box center [310, 81] width 15 height 15
click at [308, 82] on img at bounding box center [310, 81] width 9 height 8
click at [291, 82] on img at bounding box center [294, 81] width 9 height 8
click at [556, 86] on button at bounding box center [556, 81] width 15 height 15
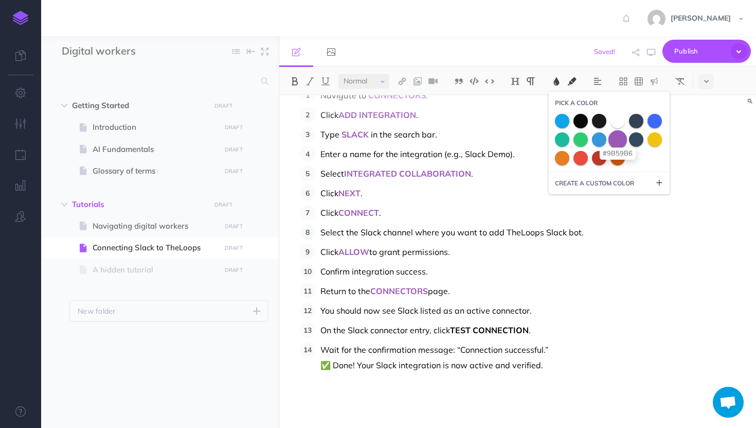
click at [618, 139] on span at bounding box center [618, 139] width 19 height 19
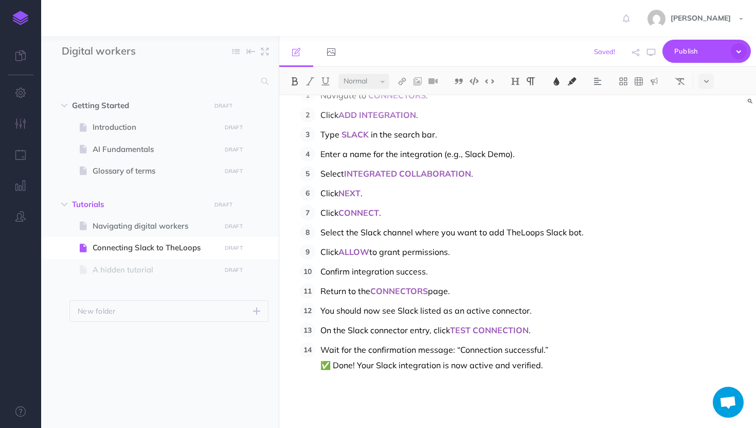
click at [413, 362] on span "Wait for the confirmation message: “Connection successful.” ✅ Done! Your Slack …" at bounding box center [435, 357] width 228 height 26
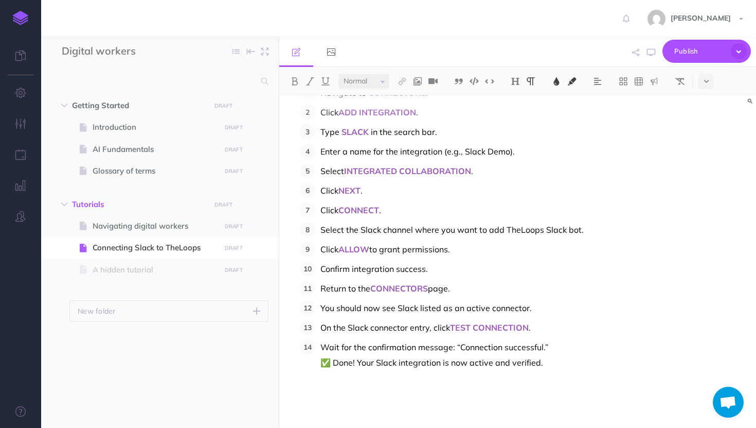
scroll to position [0, 0]
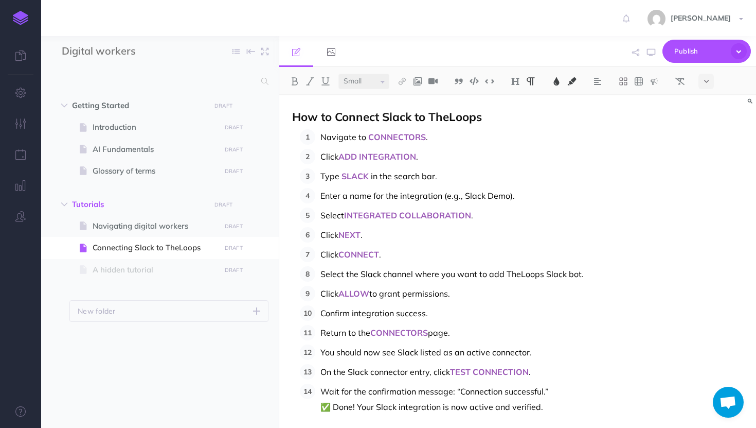
click at [512, 112] on p "How to Connect Slack to TheLoops" at bounding box center [517, 117] width 451 height 13
select select "null"
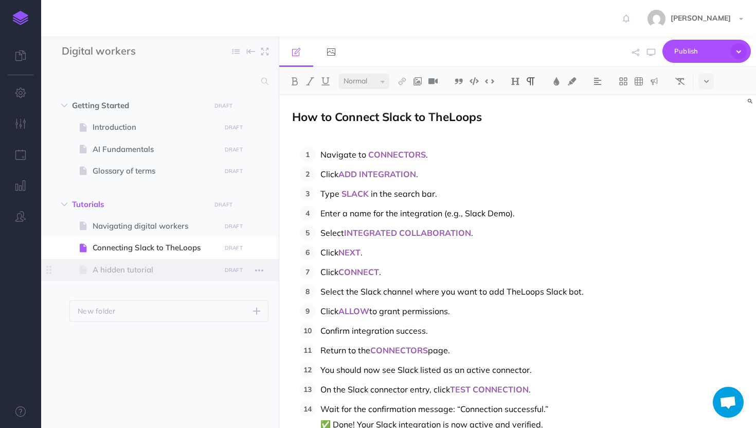
click at [201, 273] on span "A hidden tutorial" at bounding box center [155, 269] width 125 height 12
select select "null"
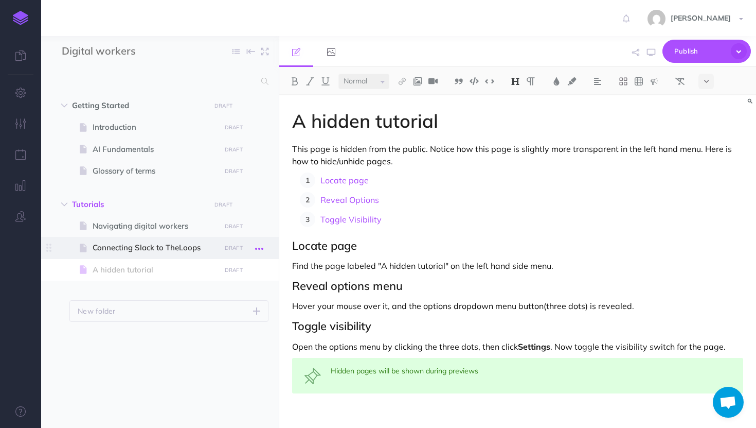
click at [259, 247] on icon "button" at bounding box center [259, 248] width 8 height 12
click at [226, 298] on link "Duplicate" at bounding box center [229, 300] width 77 height 17
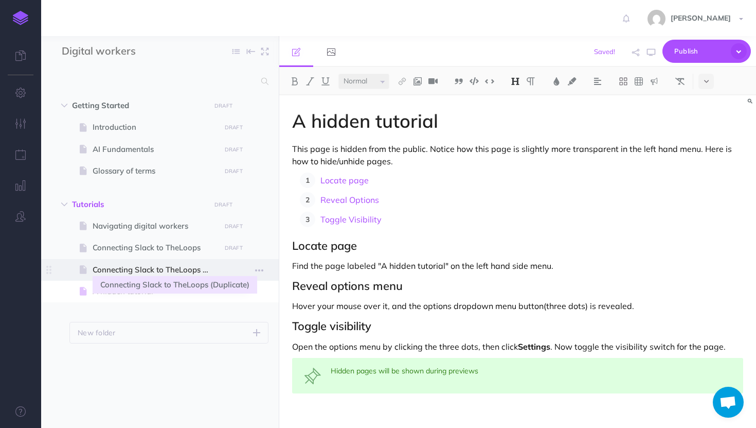
click at [196, 270] on span "Connecting Slack to TheLoops (Duplicate)" at bounding box center [155, 269] width 125 height 12
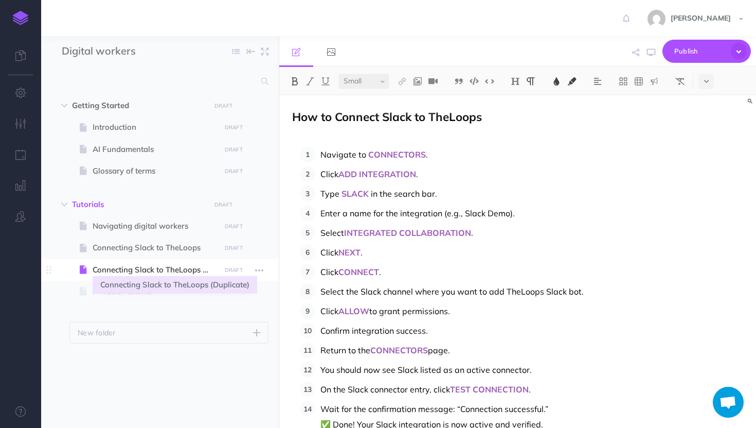
click at [131, 265] on span "Connecting Slack to TheLoops (Duplicate)" at bounding box center [155, 269] width 125 height 12
click at [258, 269] on icon "button" at bounding box center [259, 270] width 8 height 12
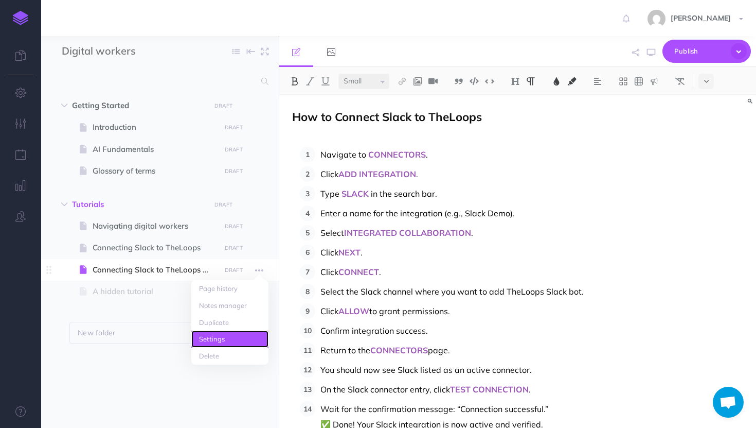
click at [250, 335] on link "Settings" at bounding box center [229, 338] width 77 height 17
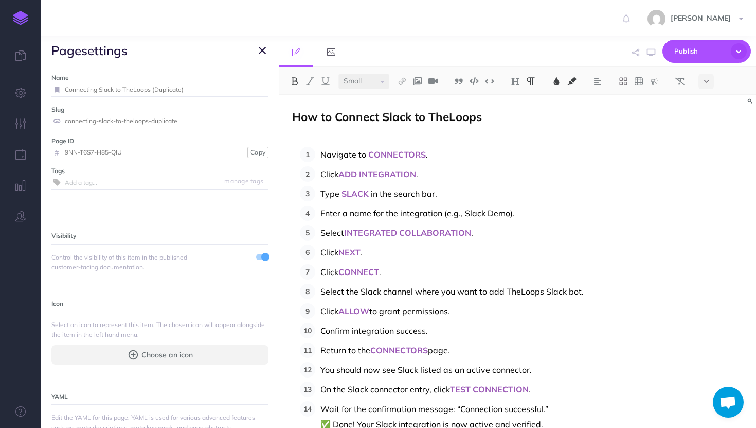
drag, startPoint x: 186, startPoint y: 91, endPoint x: 163, endPoint y: 91, distance: 23.7
click at [163, 91] on input "Connecting Slack to TheLoops (Duplicate)" at bounding box center [167, 89] width 204 height 13
type input "Connecting Teams to TheLoops"
click at [255, 90] on small "Save" at bounding box center [256, 89] width 13 height 8
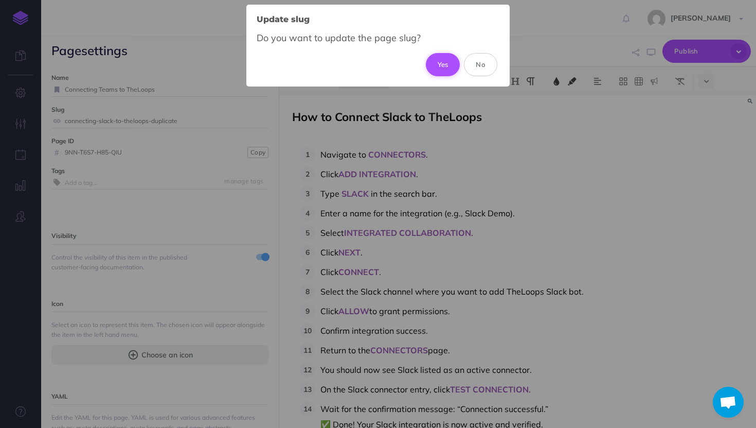
click at [448, 67] on button "Yes" at bounding box center [443, 64] width 34 height 23
type input "connecting-teams-to-theloops"
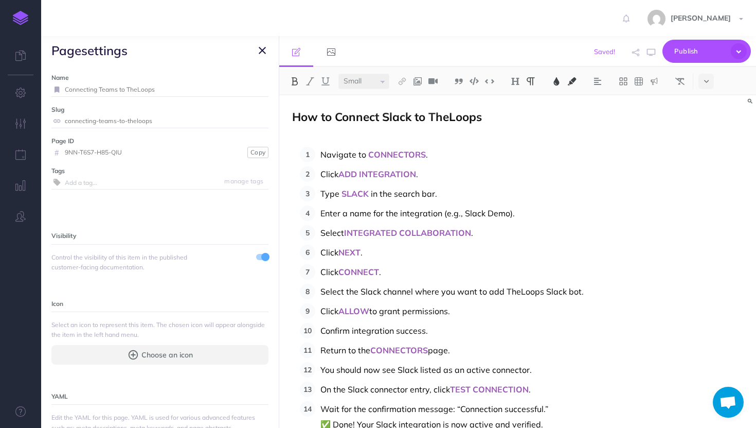
click at [257, 51] on button "button" at bounding box center [262, 50] width 12 height 12
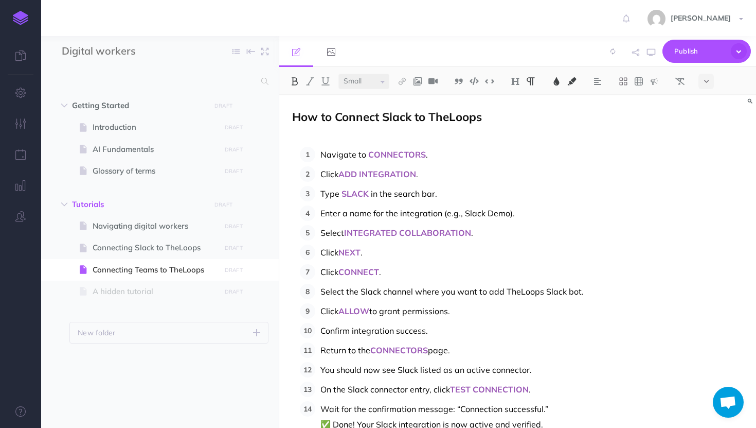
select select "large"
click at [421, 117] on span "How to Connect Slack to TheLoops" at bounding box center [387, 116] width 190 height 15
select select "null"
click at [353, 137] on p at bounding box center [517, 135] width 451 height 12
click at [398, 133] on p at bounding box center [517, 135] width 451 height 12
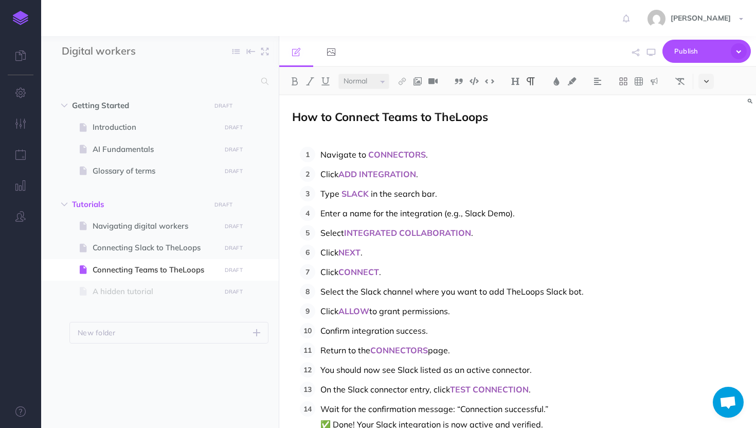
click at [708, 80] on icon at bounding box center [707, 81] width 5 height 7
click at [708, 223] on icon at bounding box center [706, 222] width 9 height 9
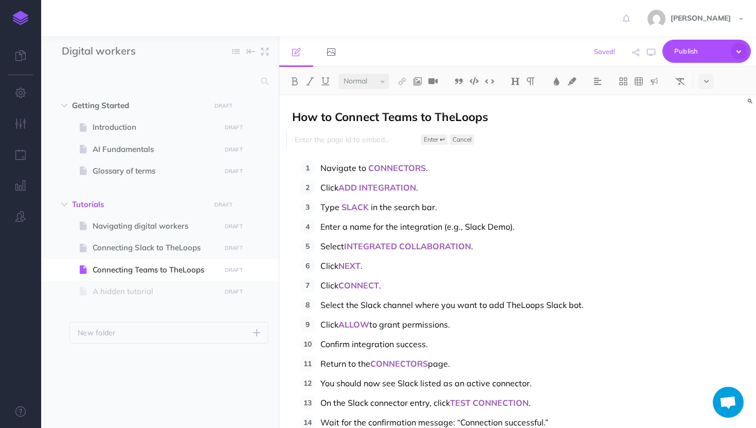
type input "[URL][DOMAIN_NAME]"
click at [413, 137] on input "[URL][DOMAIN_NAME]" at bounding box center [357, 139] width 129 height 12
click at [436, 139] on small "Enter ↩" at bounding box center [434, 139] width 21 height 10
click at [412, 137] on input "[URL][DOMAIN_NAME]" at bounding box center [357, 139] width 129 height 12
click at [497, 145] on div "Page embed [URL][DOMAIN_NAME] Enter ↩ Cancel" at bounding box center [515, 139] width 458 height 21
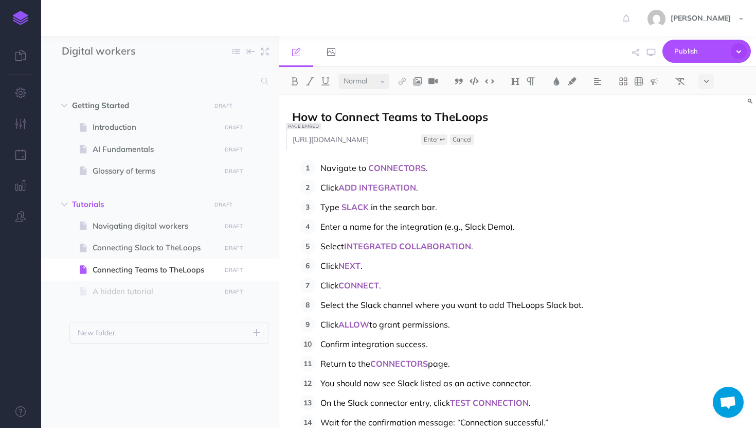
click at [419, 139] on input "[URL][DOMAIN_NAME]" at bounding box center [357, 139] width 129 height 12
paste input "[URL][DOMAIN_NAME]"
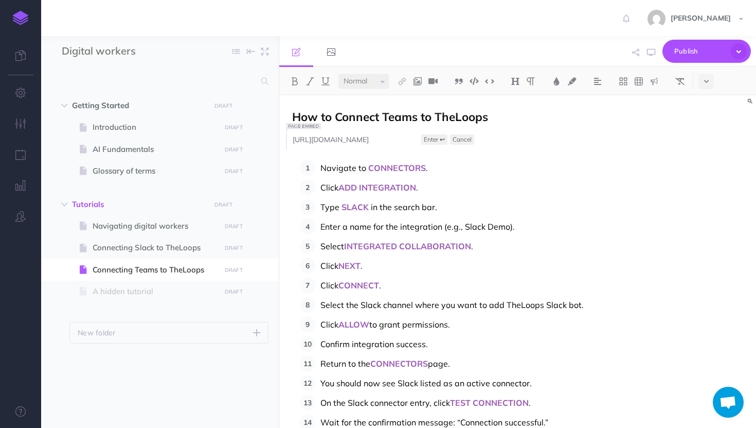
click at [355, 144] on input "[URL][DOMAIN_NAME]" at bounding box center [357, 139] width 129 height 12
paste input "<!--ARCADE EMBED START--><div style="position: relative; padding-bottom: calc(5…"
type input "<!--ARCADE EMBED START--><div style="position: relative; padding-bottom: calc(5…"
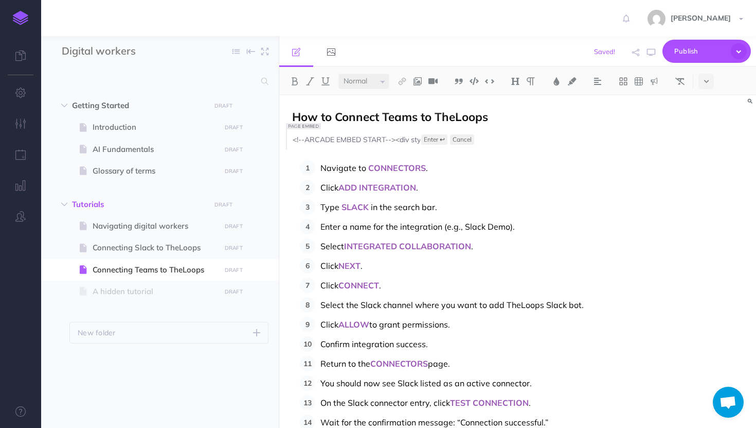
click at [436, 137] on small "Enter ↩" at bounding box center [434, 139] width 21 height 10
click at [468, 171] on p "Navigate to CONNECTORS ." at bounding box center [532, 167] width 423 height 15
click at [652, 55] on icon "button" at bounding box center [651, 52] width 8 height 8
click at [462, 141] on small "Cancel" at bounding box center [462, 139] width 19 height 10
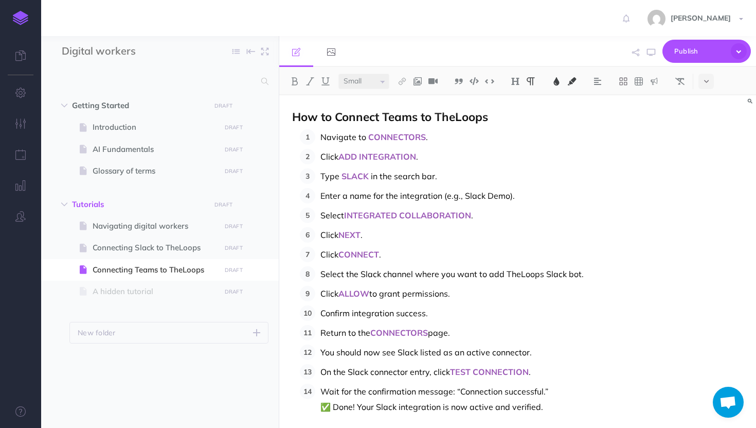
click at [509, 121] on p "How to Connect Teams to TheLoops" at bounding box center [517, 117] width 451 height 13
select select "null"
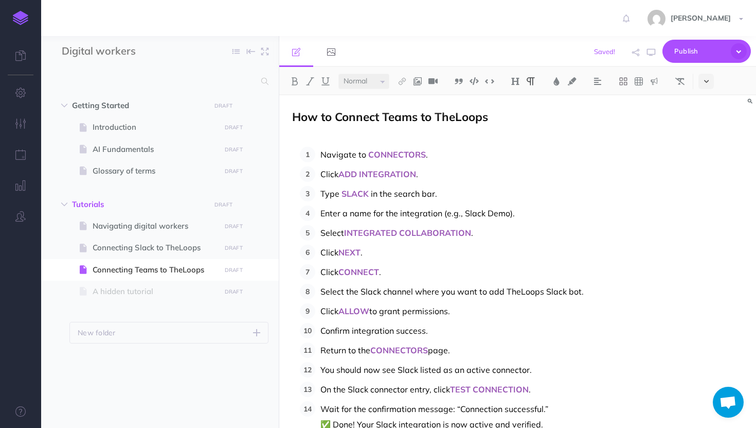
click at [708, 83] on icon at bounding box center [707, 81] width 5 height 7
click at [709, 221] on icon at bounding box center [706, 223] width 9 height 10
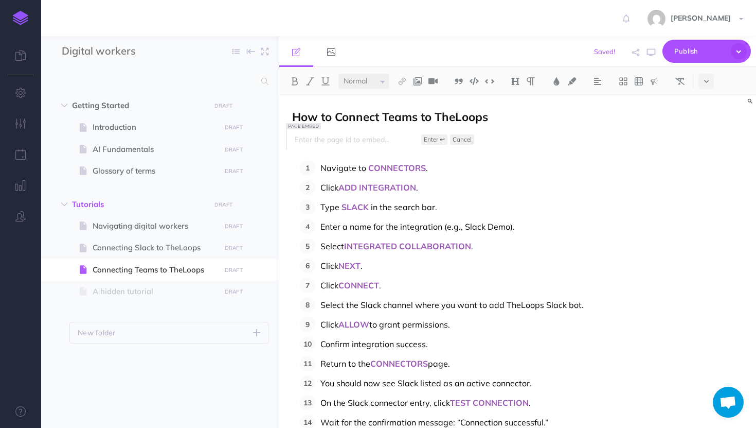
type input "<!--ARCADE EMBED START--><div style="position: relative; padding-bottom: calc(5…"
click at [653, 53] on icon "button" at bounding box center [651, 52] width 8 height 8
click at [445, 138] on small "Enter ↩" at bounding box center [434, 139] width 21 height 10
click at [433, 80] on img at bounding box center [433, 81] width 9 height 8
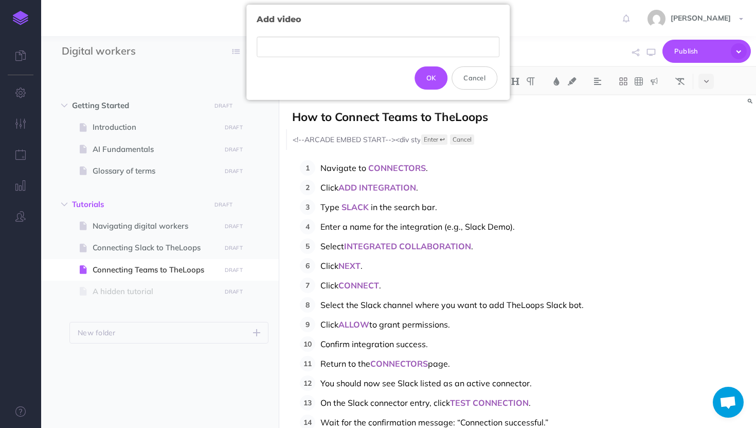
click at [435, 47] on input "text" at bounding box center [378, 47] width 243 height 21
type input "<!--ARCADE EMBED START--><div style="position: relative; padding-bottom: calc(5…"
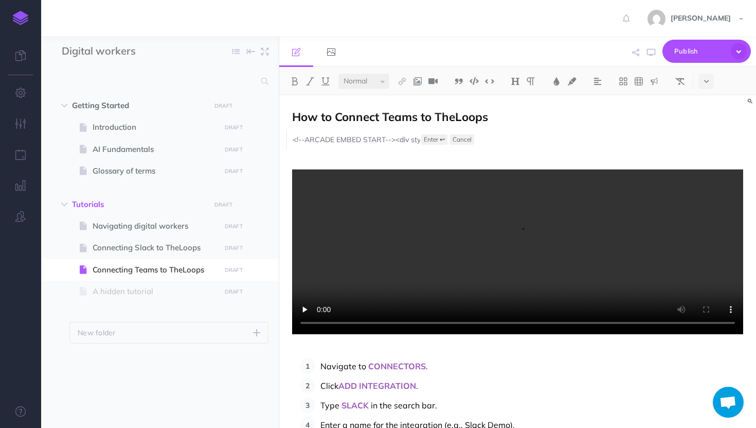
scroll to position [0, 0]
click at [431, 174] on video at bounding box center [517, 251] width 451 height 165
click at [393, 209] on video at bounding box center [517, 251] width 451 height 165
click at [306, 349] on div "How to Connect Teams to TheLoops Page embed <!--ARCADE EMBED START--><div style…" at bounding box center [517, 398] width 477 height 606
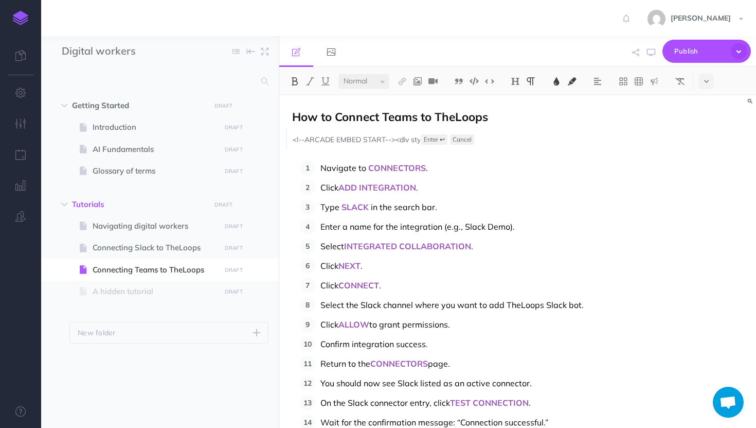
click at [389, 159] on div "How to Connect Teams to TheLoops Page embed <!--ARCADE EMBED START--><div style…" at bounding box center [517, 299] width 477 height 408
click at [504, 146] on div "Page embed <!--ARCADE EMBED START--><div style="position: relative; padding-bot…" at bounding box center [515, 139] width 458 height 21
click at [465, 138] on small "Cancel" at bounding box center [462, 139] width 19 height 10
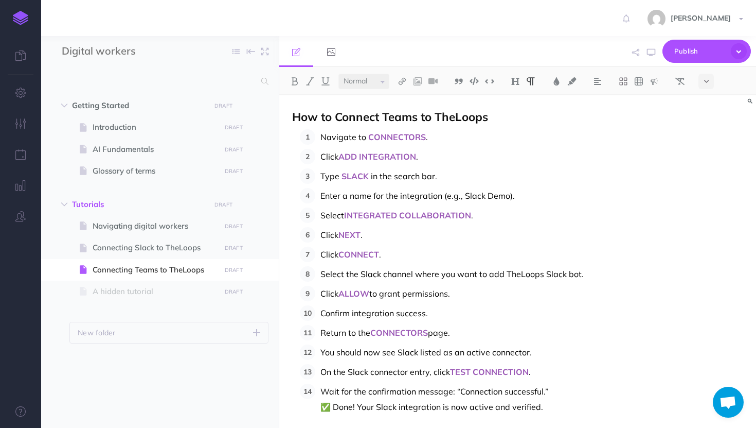
click at [492, 130] on p "Navigate to CONNECTORS ." at bounding box center [532, 136] width 423 height 15
click at [517, 122] on p "How to Connect Teams to TheLoops" at bounding box center [517, 117] width 451 height 13
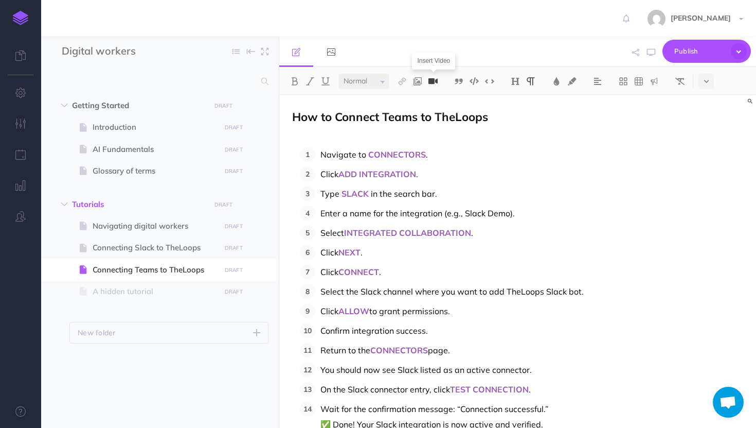
click at [436, 80] on img at bounding box center [433, 81] width 9 height 8
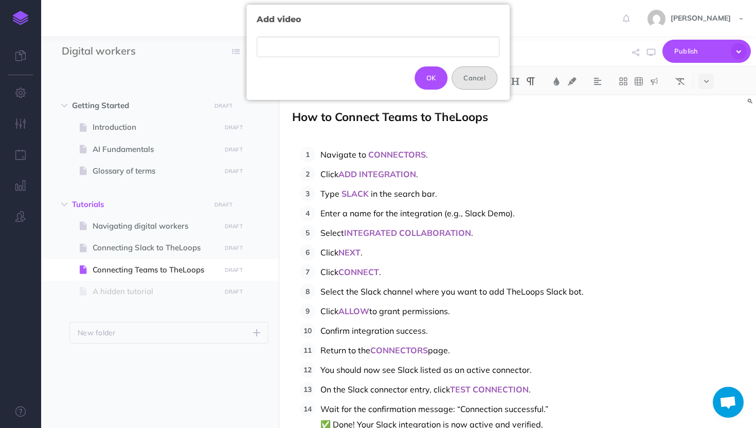
click at [472, 80] on button "Cancel" at bounding box center [475, 77] width 46 height 23
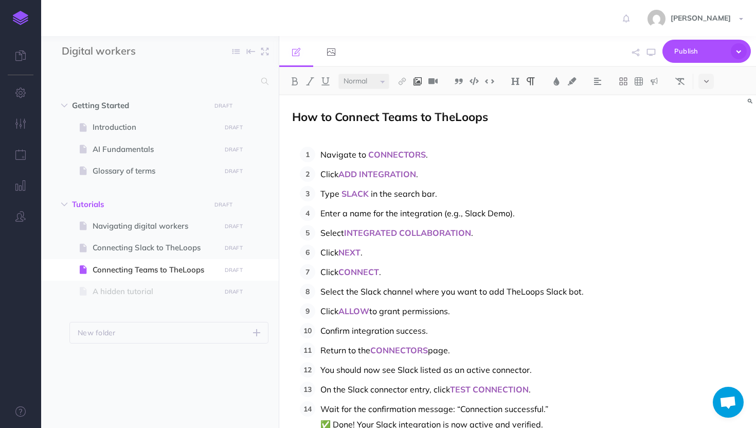
click at [418, 81] on img at bounding box center [417, 81] width 9 height 8
click at [419, 96] on icon at bounding box center [418, 99] width 8 height 7
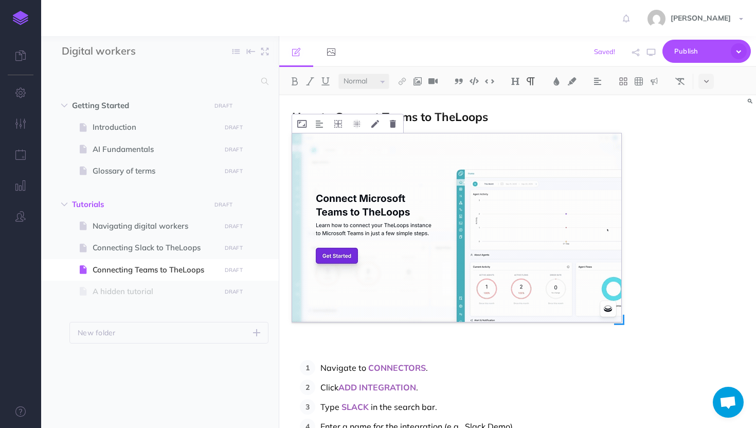
click at [339, 261] on img at bounding box center [456, 227] width 329 height 188
click at [386, 227] on img at bounding box center [456, 227] width 329 height 188
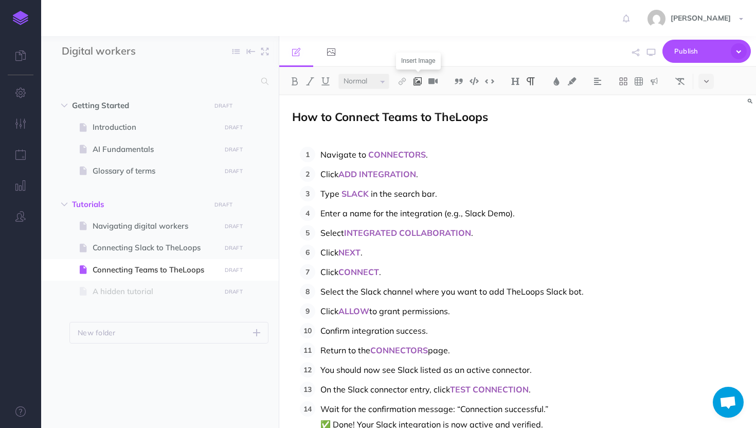
click at [420, 82] on img at bounding box center [417, 81] width 9 height 8
click at [418, 98] on icon at bounding box center [418, 99] width 8 height 7
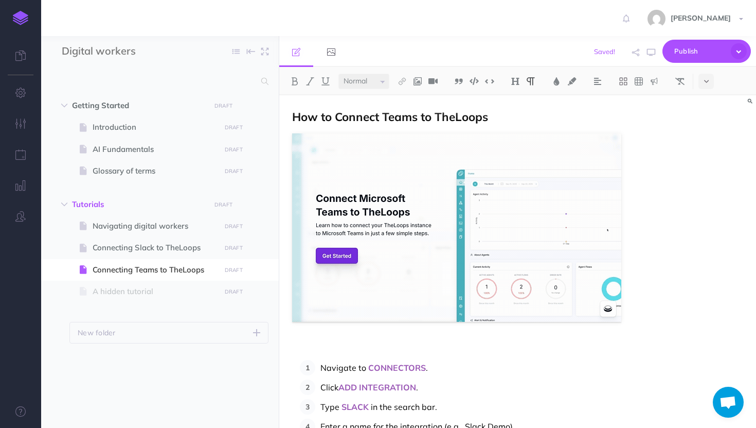
click at [657, 212] on figure at bounding box center [517, 227] width 451 height 188
click at [652, 56] on icon "button" at bounding box center [651, 52] width 8 height 8
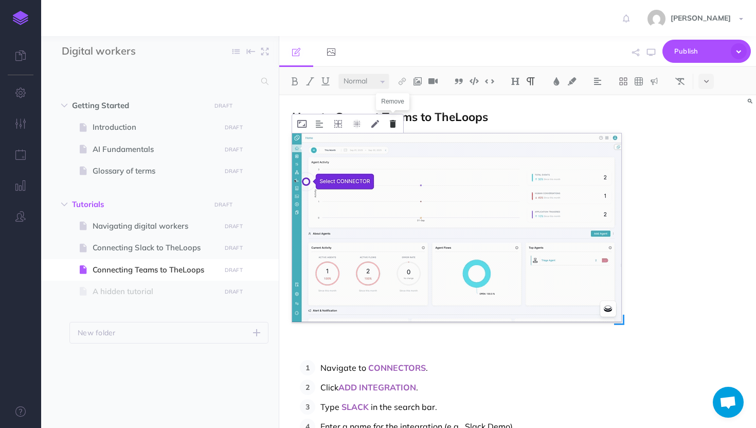
click at [392, 126] on icon at bounding box center [393, 124] width 6 height 8
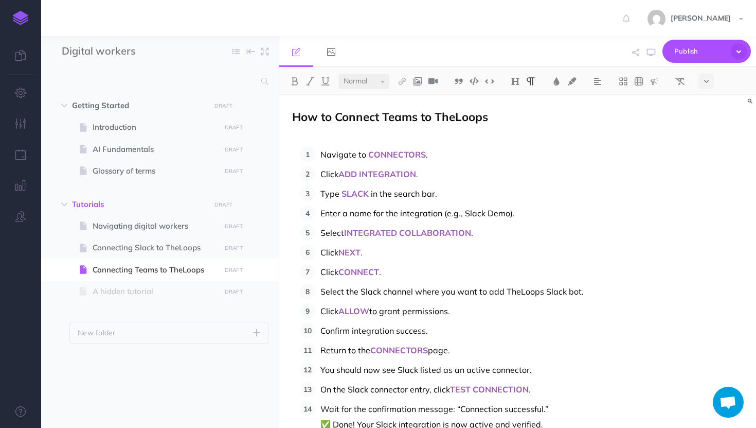
select select "small"
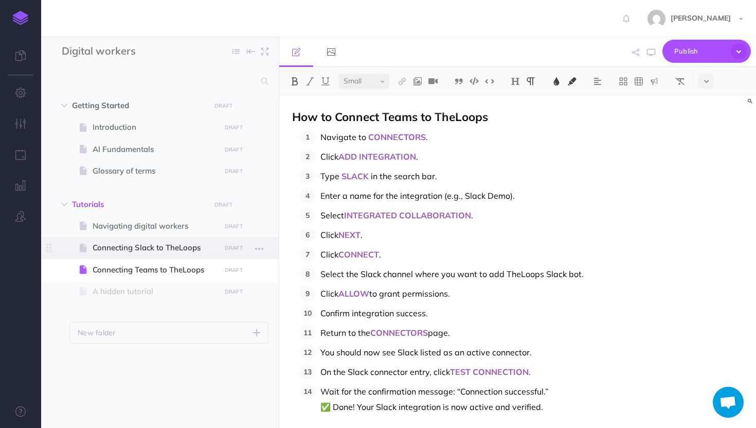
click at [139, 253] on span "Connecting Slack to TheLoops" at bounding box center [155, 247] width 125 height 12
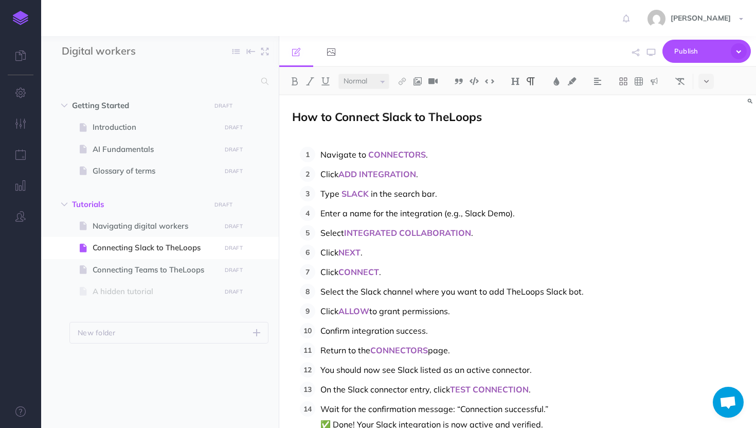
click at [305, 140] on p at bounding box center [517, 135] width 451 height 12
select select "small"
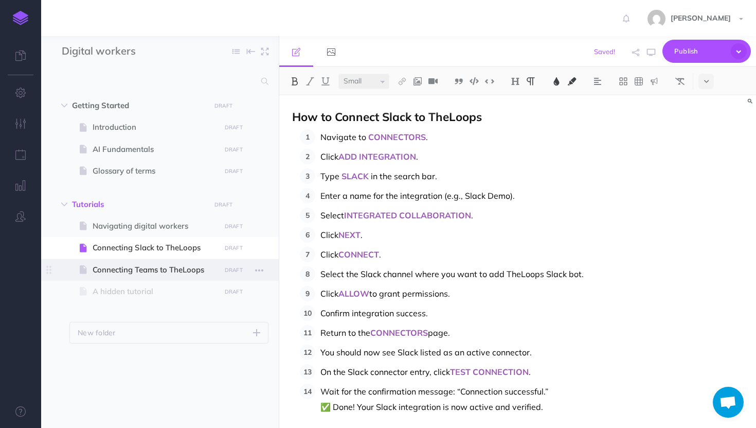
click at [120, 269] on span "Connecting Teams to TheLoops" at bounding box center [155, 269] width 125 height 12
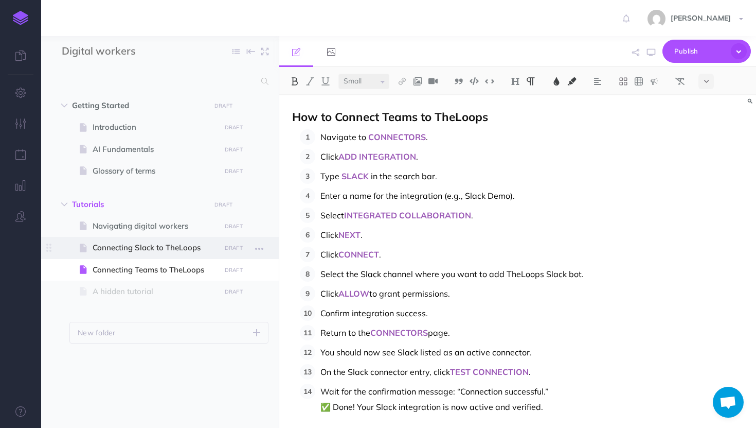
click at [154, 244] on span "Connecting Slack to TheLoops" at bounding box center [155, 247] width 125 height 12
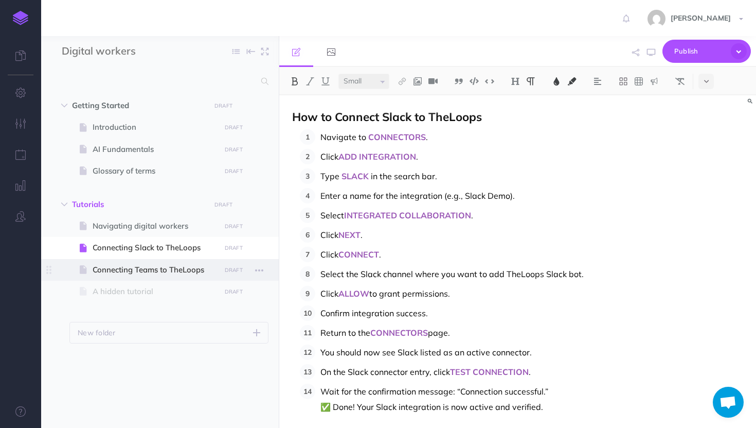
click at [154, 259] on span at bounding box center [160, 270] width 238 height 22
select select "null"
click at [489, 172] on p "Type SLACK in the search bar." at bounding box center [532, 175] width 423 height 15
click at [362, 175] on span "SLACK" at bounding box center [355, 176] width 27 height 10
click at [482, 196] on span "Enter a name for the integration (e.g., Slack Demo)." at bounding box center [418, 195] width 195 height 10
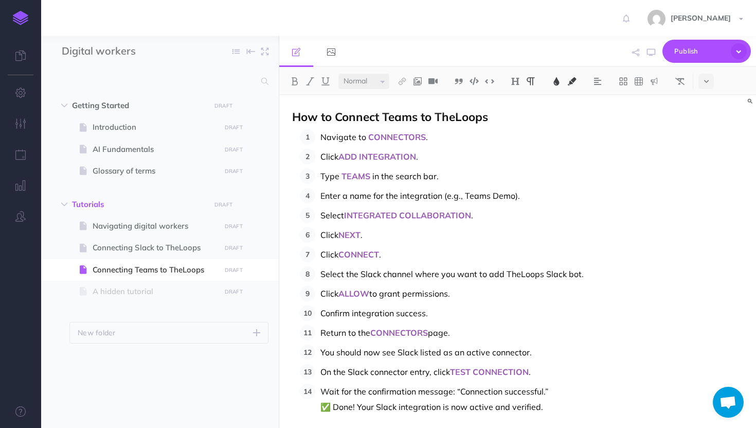
click at [471, 217] on span "." at bounding box center [472, 215] width 2 height 10
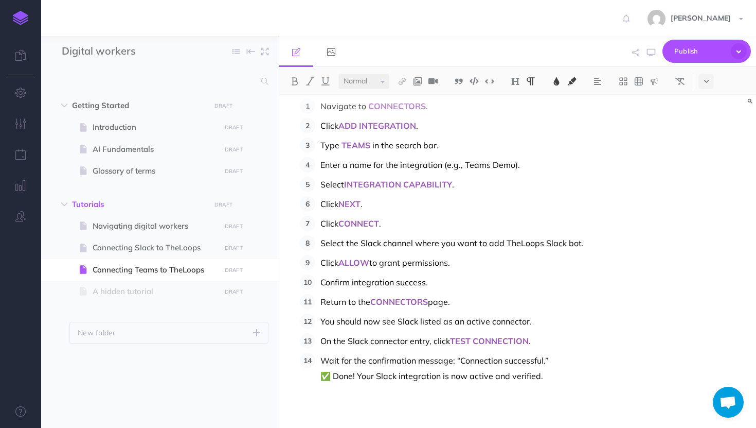
scroll to position [33, 0]
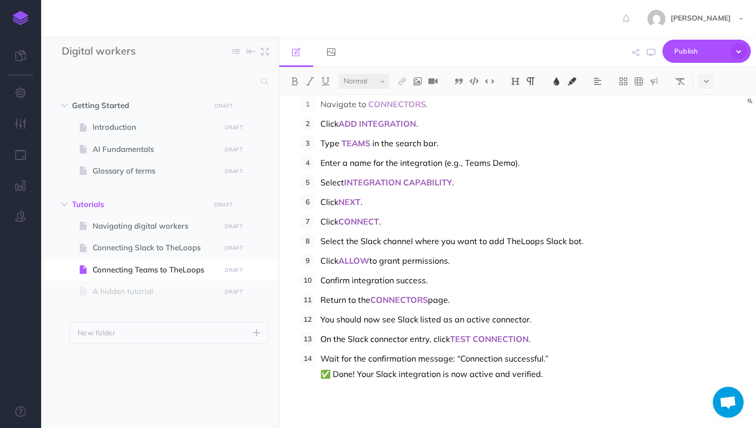
click at [457, 144] on p "Type TEAMS in the search bar." at bounding box center [532, 142] width 423 height 15
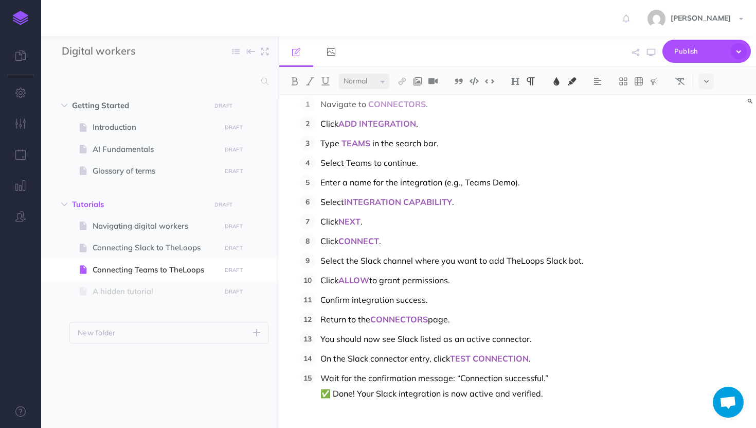
click at [453, 201] on span "." at bounding box center [453, 202] width 2 height 10
click at [551, 87] on button at bounding box center [556, 81] width 15 height 15
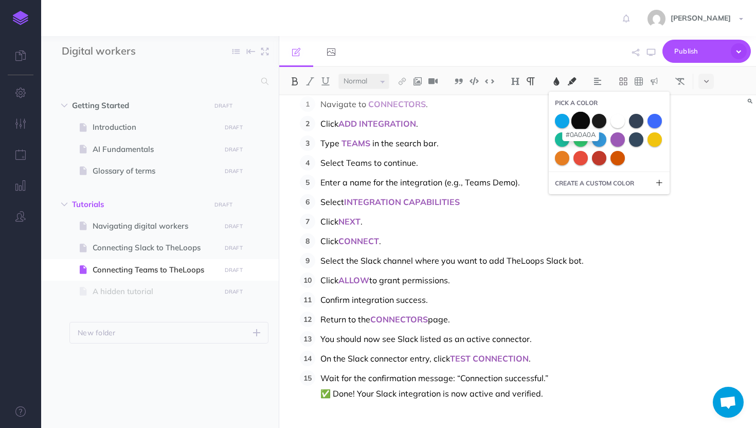
click at [583, 120] on span at bounding box center [581, 120] width 19 height 19
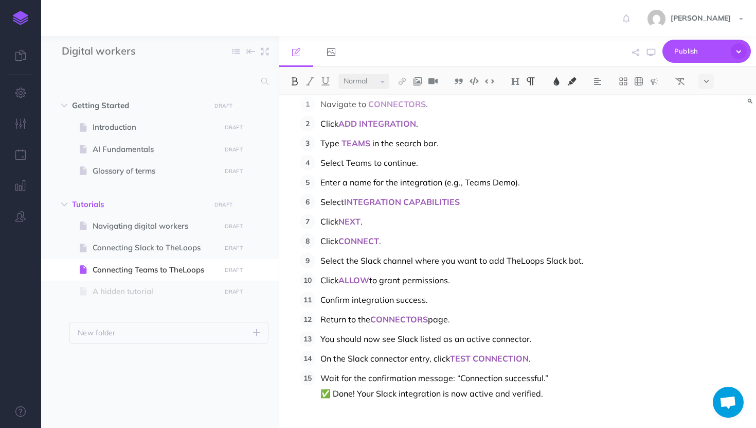
click at [295, 75] on button at bounding box center [294, 81] width 15 height 15
click at [560, 80] on img at bounding box center [556, 81] width 9 height 8
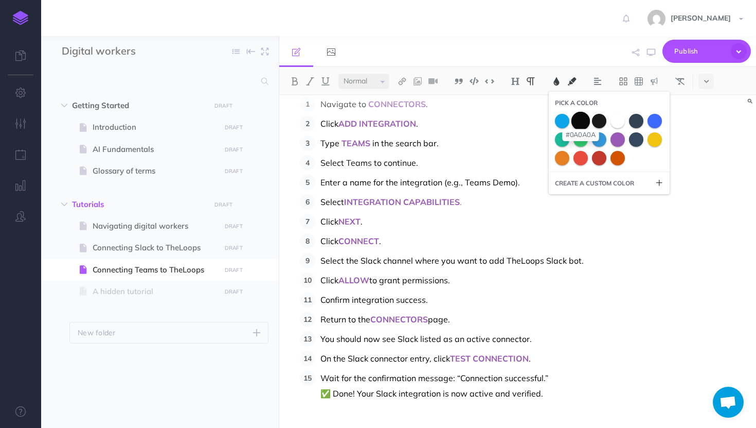
click at [585, 119] on span at bounding box center [581, 120] width 19 height 19
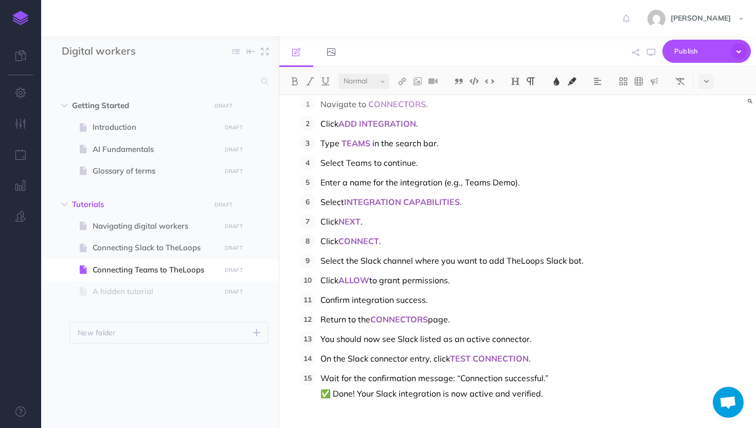
click at [509, 225] on p "Click NEXT ." at bounding box center [532, 221] width 423 height 15
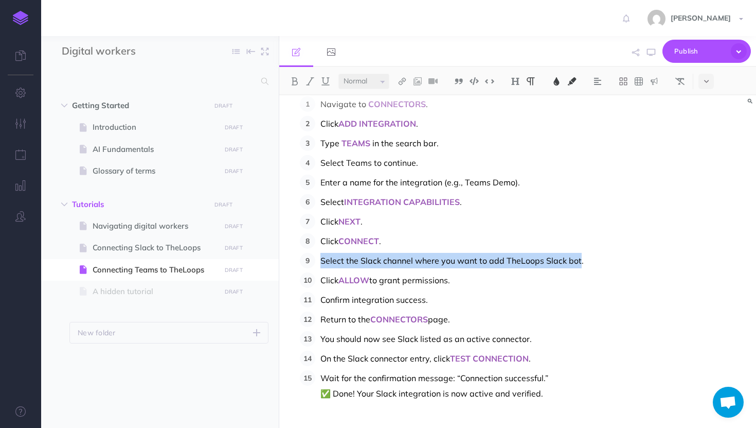
drag, startPoint x: 579, startPoint y: 259, endPoint x: 323, endPoint y: 260, distance: 255.8
click at [323, 260] on span "Select the Slack channel where you want to add TheLoops Slack bot." at bounding box center [452, 260] width 263 height 10
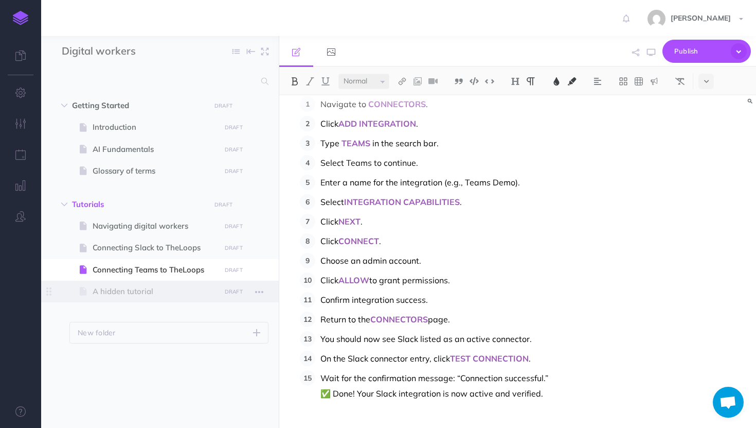
drag, startPoint x: 467, startPoint y: 283, endPoint x: 250, endPoint y: 280, distance: 217.7
click at [249, 280] on div "Digital workers Collapse all Expand all Expand to root folders Getting Started …" at bounding box center [398, 232] width 715 height 392
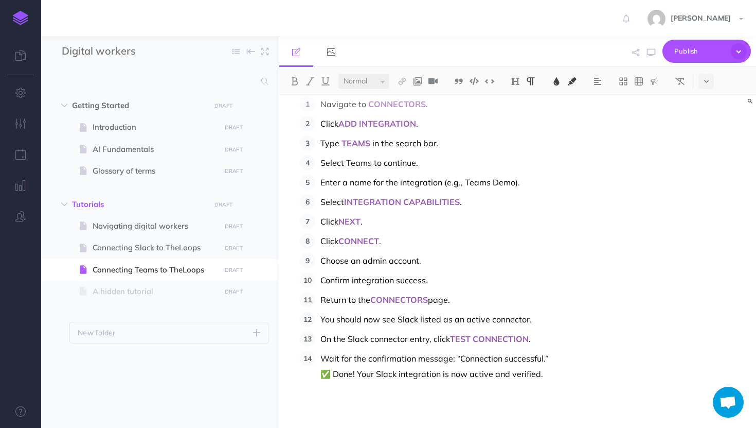
click at [431, 300] on span "page." at bounding box center [439, 299] width 22 height 10
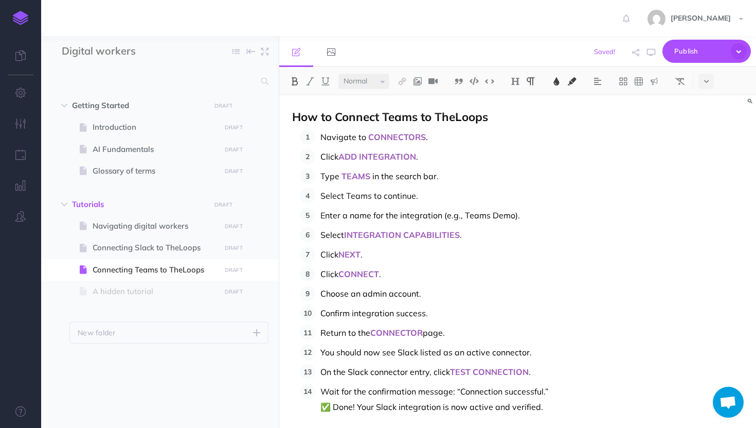
scroll to position [9, 0]
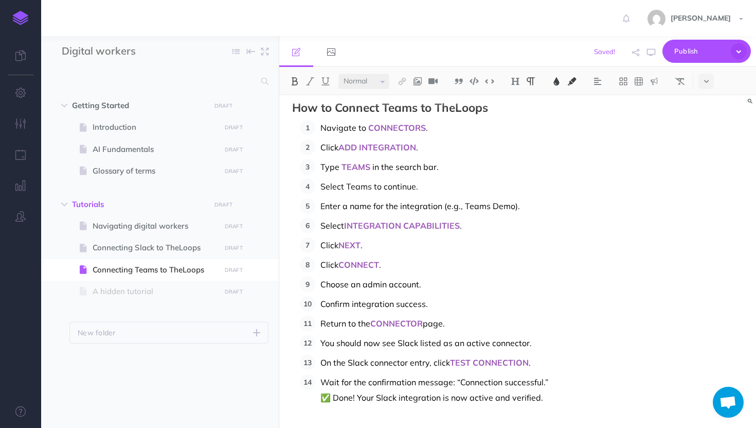
click at [426, 124] on span "." at bounding box center [427, 127] width 2 height 10
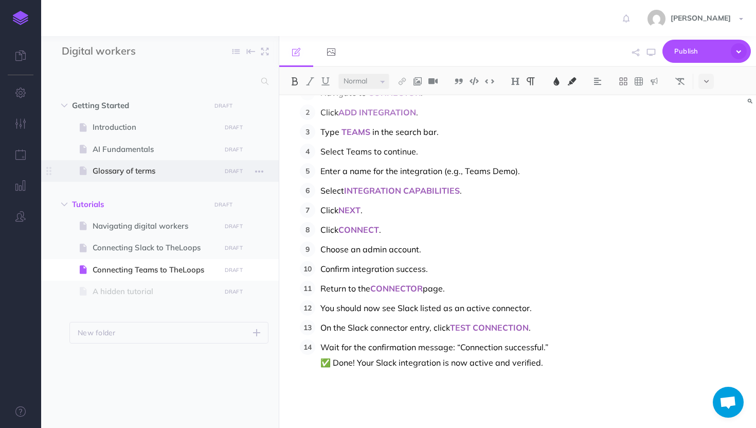
scroll to position [34, 0]
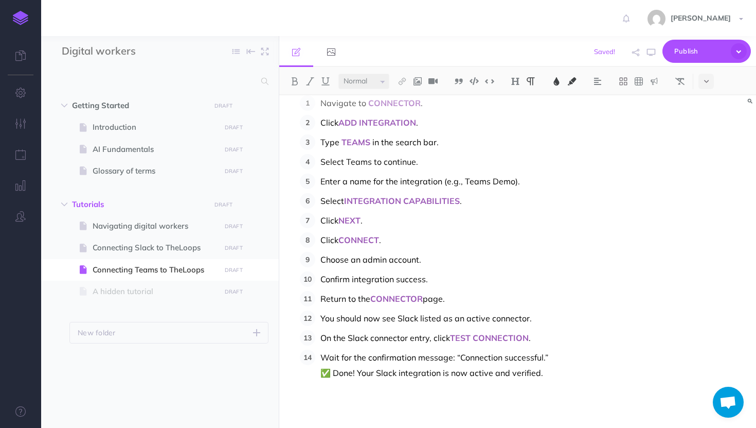
click at [418, 318] on span "You should now see Slack listed as an active connector." at bounding box center [427, 318] width 212 height 10
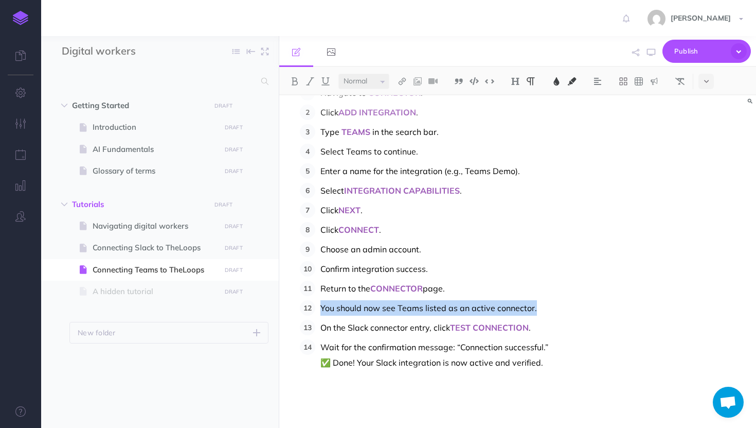
drag, startPoint x: 542, startPoint y: 310, endPoint x: 242, endPoint y: 306, distance: 300.6
click at [241, 306] on div "Digital workers Collapse all Expand all Expand to root folders Getting Started …" at bounding box center [398, 232] width 715 height 392
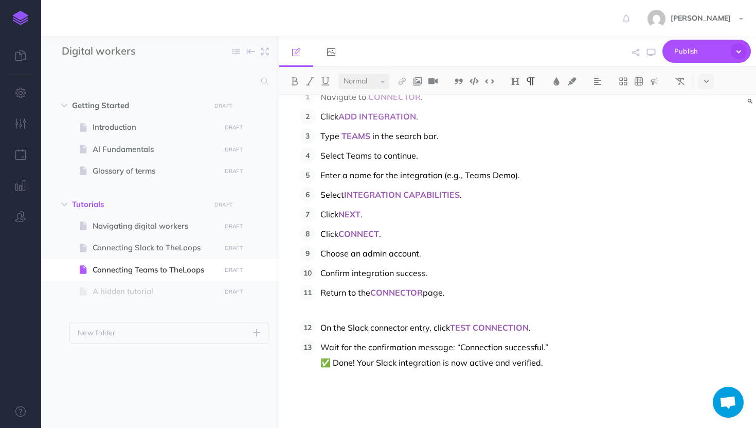
scroll to position [25, 0]
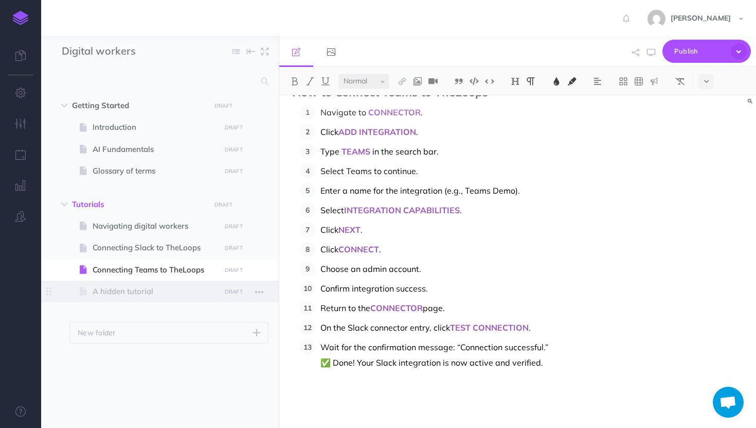
click at [133, 297] on span "A hidden tutorial" at bounding box center [155, 291] width 125 height 12
select select "null"
